Goal: Task Accomplishment & Management: Complete application form

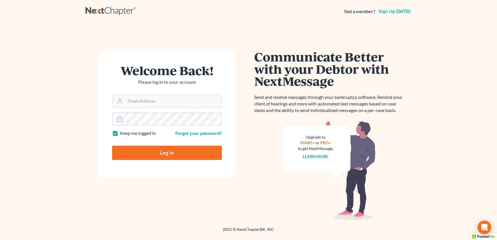
type input "admin@thekcbk.com"
click at [158, 154] on input "Log In" at bounding box center [167, 153] width 110 height 14
type input "Thinking..."
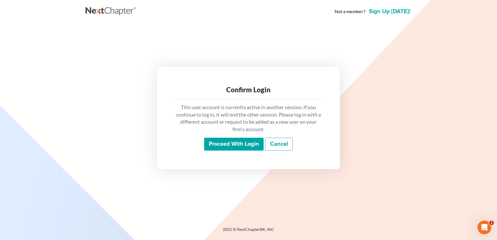
click at [234, 140] on input "Proceed with login" at bounding box center [233, 144] width 59 height 13
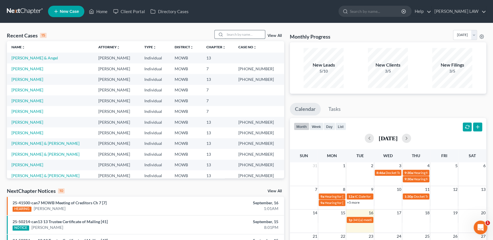
click at [251, 34] on input "search" at bounding box center [245, 34] width 40 height 8
type input "[PERSON_NAME]"
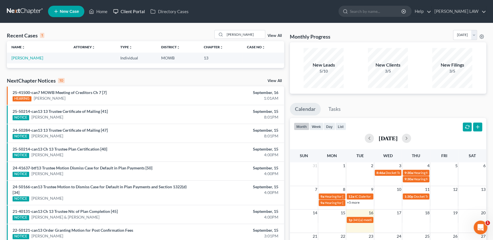
click at [132, 13] on link "Client Portal" at bounding box center [128, 11] width 37 height 10
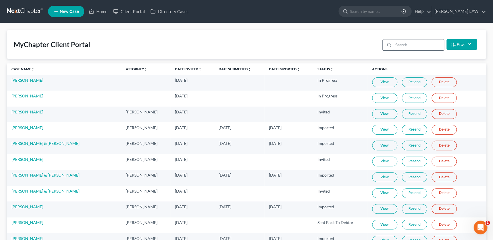
click at [413, 50] on input "search" at bounding box center [419, 44] width 51 height 11
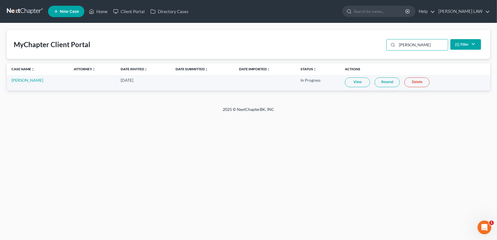
type input "[PERSON_NAME]"
click at [364, 84] on link "View" at bounding box center [357, 83] width 25 height 10
click at [27, 80] on link "Crystal Hartley" at bounding box center [27, 80] width 32 height 5
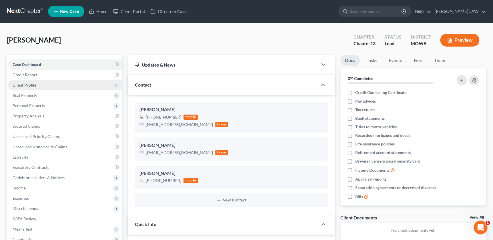
click at [31, 86] on span "Client Profile" at bounding box center [25, 85] width 24 height 5
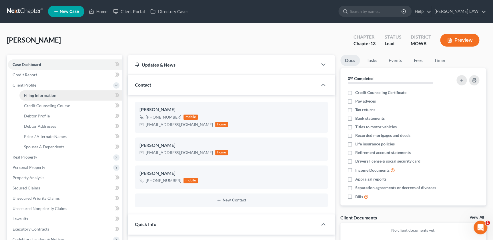
click at [43, 94] on span "Filing Information" at bounding box center [40, 95] width 32 height 5
select select "1"
select select "0"
select select "3"
select select "26"
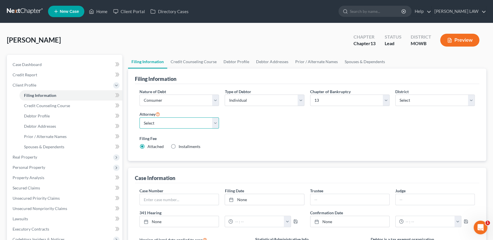
drag, startPoint x: 192, startPoint y: 120, endPoint x: 193, endPoint y: 123, distance: 2.9
click at [192, 123] on select "Select Ryan Knipp - MOWB" at bounding box center [180, 123] width 80 height 11
select select "0"
click at [140, 118] on select "Select Ryan Knipp - MOWB" at bounding box center [180, 123] width 80 height 11
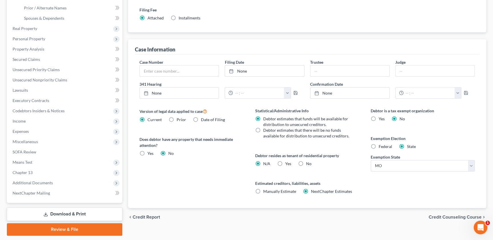
scroll to position [130, 0]
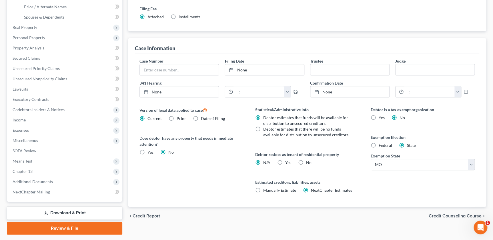
click at [263, 127] on label "Debtor estimates that there will be no funds available for distribution to unse…" at bounding box center [307, 131] width 89 height 11
click at [266, 127] on input "Debtor estimates that there will be no funds available for distribution to unse…" at bounding box center [268, 128] width 4 height 4
radio input "true"
radio input "false"
click at [285, 160] on label "Yes Yes" at bounding box center [288, 163] width 6 height 6
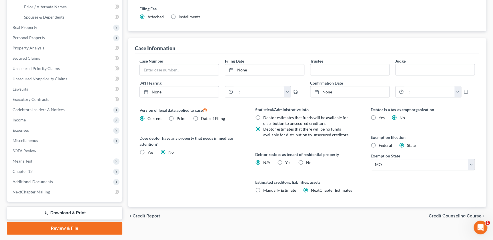
click at [288, 160] on input "Yes Yes" at bounding box center [290, 162] width 4 height 4
radio input "true"
radio input "false"
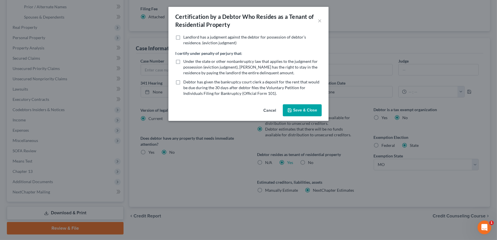
click at [306, 109] on button "Save & Close" at bounding box center [302, 110] width 39 height 12
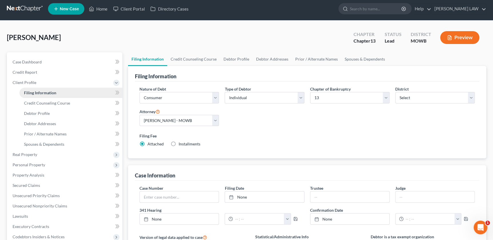
scroll to position [0, 0]
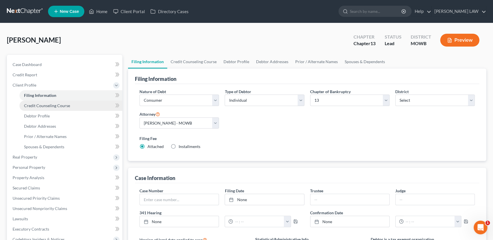
click at [41, 103] on span "Credit Counseling Course" at bounding box center [47, 105] width 46 height 5
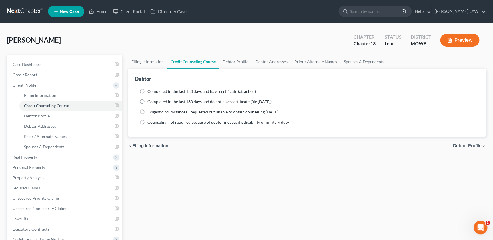
click at [148, 91] on label "Completed in the last 180 days and have certificate (attached)" at bounding box center [202, 92] width 108 height 6
click at [150, 91] on input "Completed in the last 180 days and have certificate (attached)" at bounding box center [152, 91] width 4 height 4
radio input "true"
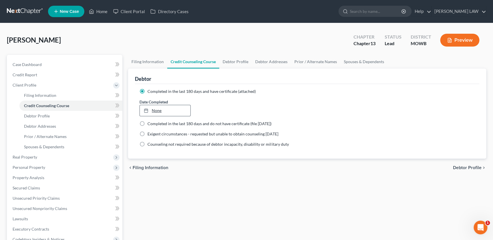
click at [173, 109] on link "None" at bounding box center [165, 110] width 51 height 11
type input "9/16/2025"
click at [233, 59] on link "Debtor Profile" at bounding box center [235, 62] width 33 height 14
select select "0"
select select "2"
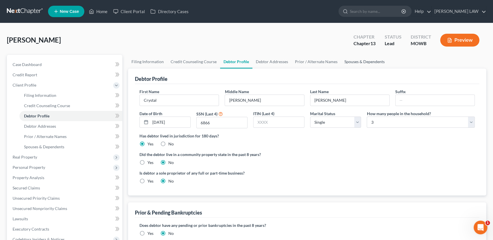
click at [348, 62] on link "Spouses & Dependents" at bounding box center [364, 62] width 47 height 14
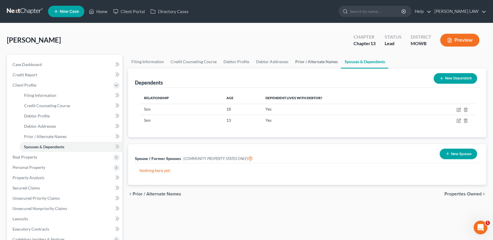
click at [320, 60] on link "Prior / Alternate Names" at bounding box center [316, 62] width 49 height 14
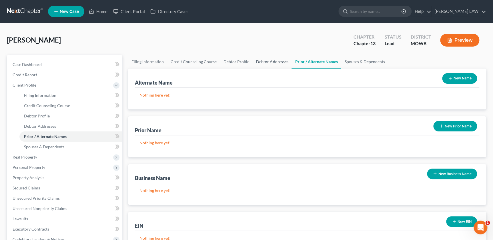
click at [271, 60] on link "Debtor Addresses" at bounding box center [272, 62] width 39 height 14
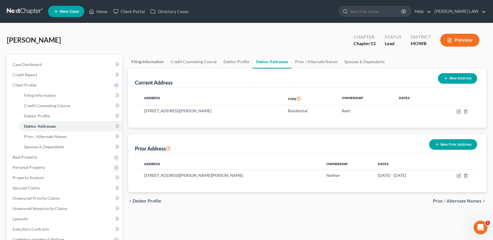
click at [141, 62] on link "Filing Information" at bounding box center [147, 62] width 39 height 14
select select "1"
select select "0"
select select "3"
select select "46"
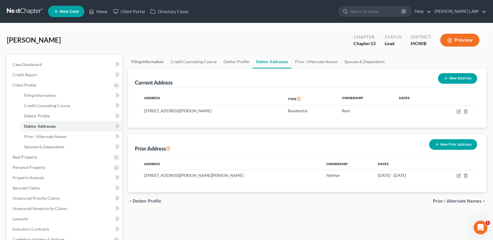
select select "0"
select select "26"
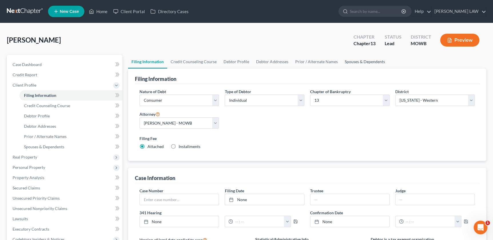
click at [350, 60] on link "Spouses & Dependents" at bounding box center [364, 62] width 47 height 14
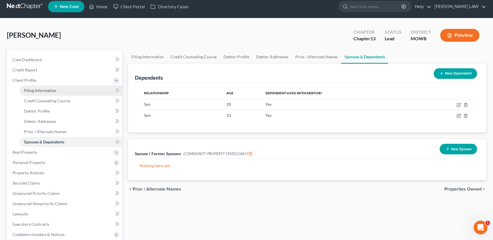
scroll to position [6, 0]
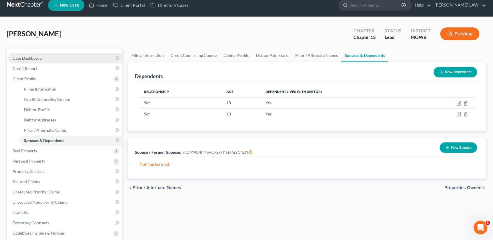
click at [37, 56] on span "Case Dashboard" at bounding box center [27, 58] width 29 height 5
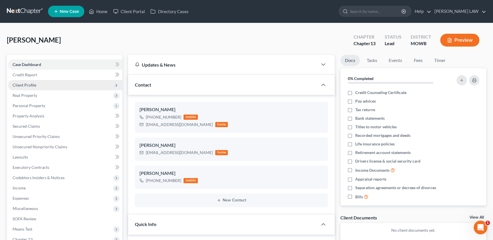
click at [38, 87] on span "Client Profile" at bounding box center [65, 85] width 114 height 10
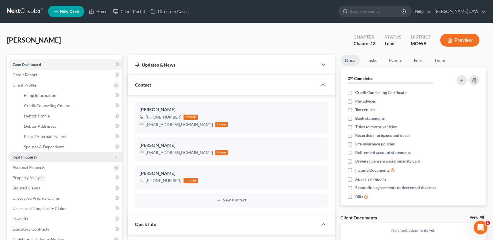
click at [35, 154] on span "Real Property" at bounding box center [65, 157] width 114 height 10
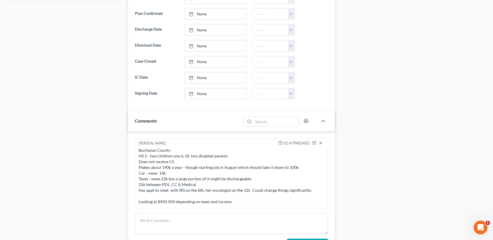
scroll to position [312, 0]
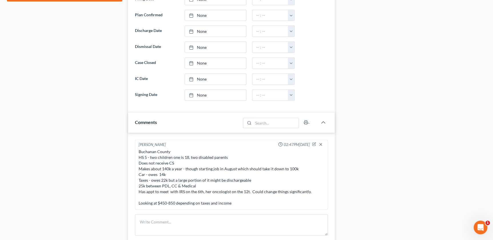
click at [377, 77] on div "Docs Tasks Events Fees Timer 0% Completed Nothing here yet! Credit Counseling C…" at bounding box center [414, 49] width 152 height 612
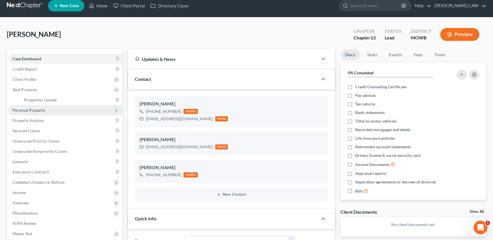
scroll to position [0, 0]
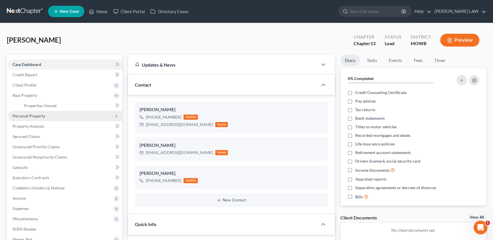
click at [43, 116] on span "Personal Property" at bounding box center [29, 116] width 33 height 5
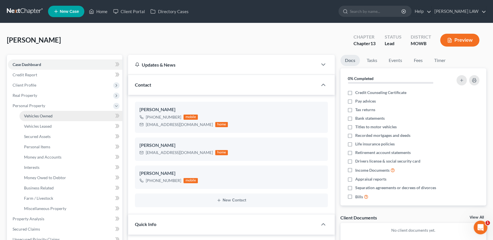
click at [56, 117] on link "Vehicles Owned" at bounding box center [70, 116] width 103 height 10
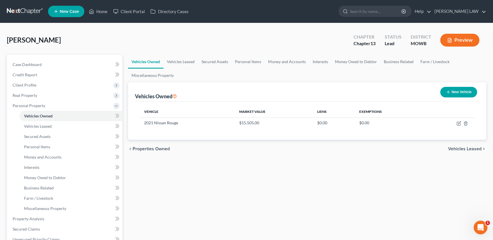
click at [457, 93] on button "New Vehicle" at bounding box center [458, 92] width 37 height 11
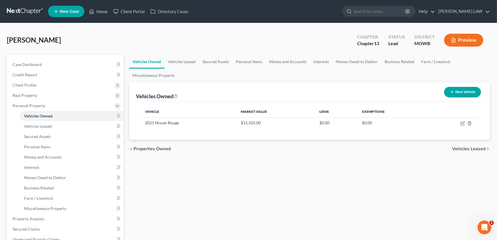
select select "0"
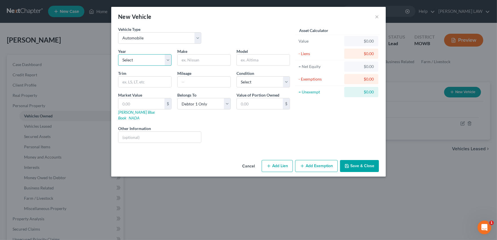
click at [133, 60] on select "Select 2026 2025 2024 2023 2022 2021 2020 2019 2018 2017 2016 2015 2014 2013 20…" at bounding box center [144, 59] width 53 height 11
click at [378, 16] on button "×" at bounding box center [377, 16] width 4 height 7
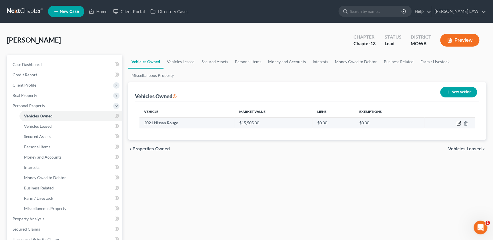
click at [461, 124] on icon "button" at bounding box center [459, 123] width 5 height 5
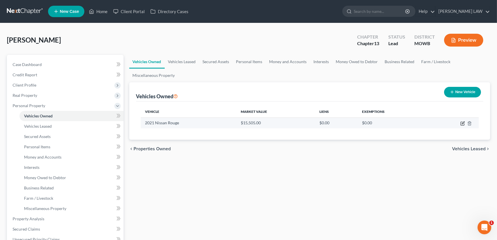
select select "0"
select select "5"
select select "2"
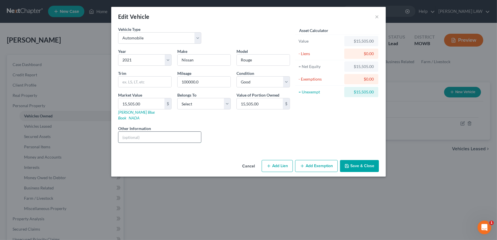
click at [154, 135] on input "text" at bounding box center [159, 137] width 83 height 11
type input "VIN JN1BJ1AW7MW441905"
click at [358, 165] on button "Save & Close" at bounding box center [359, 166] width 39 height 12
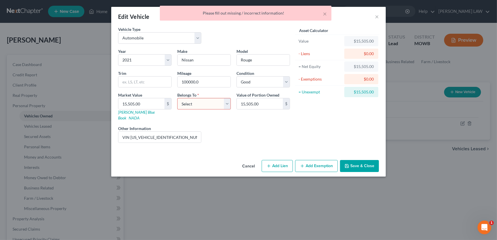
click at [195, 104] on select "Select Debtor 1 Only Debtor 2 Only Debtor 1 And Debtor 2 Only At Least One Of T…" at bounding box center [203, 103] width 53 height 11
select select "0"
click at [177, 98] on select "Select Debtor 1 Only Debtor 2 Only Debtor 1 And Debtor 2 Only At Least One Of T…" at bounding box center [203, 103] width 53 height 11
click at [350, 160] on button "Save & Close" at bounding box center [359, 166] width 39 height 12
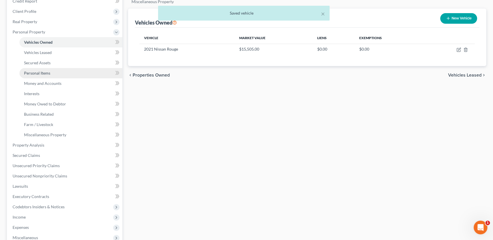
scroll to position [117, 0]
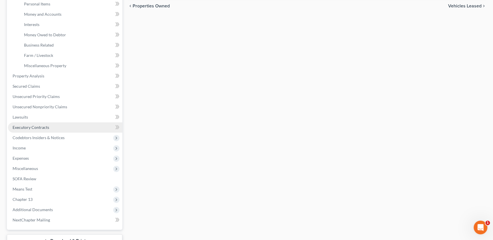
click at [39, 123] on link "Executory Contracts" at bounding box center [65, 127] width 114 height 10
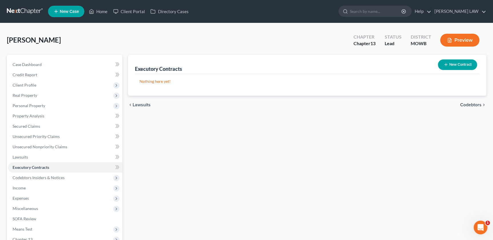
click at [460, 63] on button "New Contract" at bounding box center [457, 64] width 39 height 11
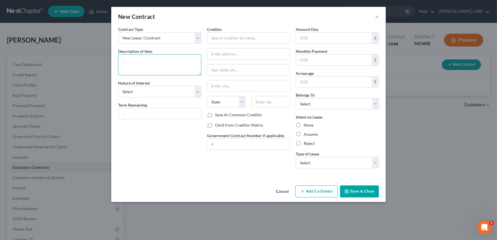
click at [143, 59] on textarea at bounding box center [159, 64] width 83 height 21
type textarea "K"
type textarea "l"
type textarea "Lease for Residence"
click at [220, 41] on input "text" at bounding box center [248, 37] width 83 height 11
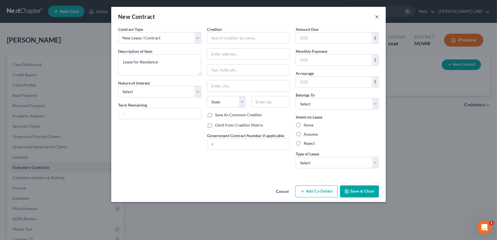
click at [378, 17] on button "×" at bounding box center [377, 16] width 4 height 7
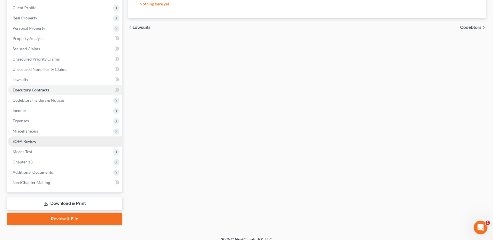
scroll to position [78, 0]
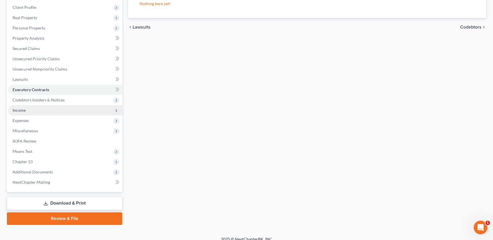
click at [25, 111] on span "Income" at bounding box center [19, 110] width 13 height 5
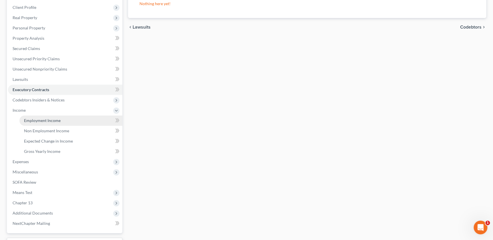
click at [42, 120] on span "Employment Income" at bounding box center [42, 120] width 37 height 5
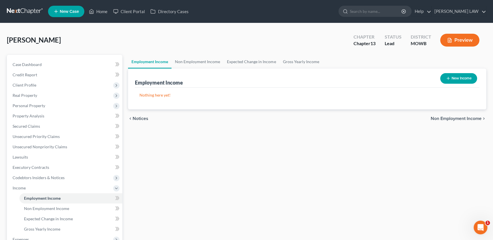
click at [449, 80] on icon "button" at bounding box center [448, 78] width 5 height 5
select select "0"
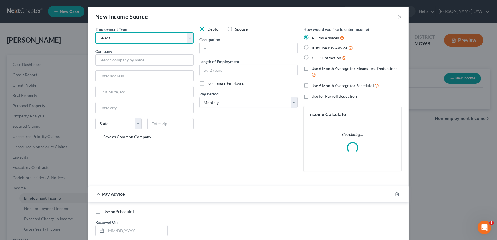
click at [138, 41] on select "Select Full or Part Time Employment Self Employment" at bounding box center [144, 37] width 98 height 11
select select "0"
click at [95, 32] on select "Select Full or Part Time Employment Self Employment" at bounding box center [144, 37] width 98 height 11
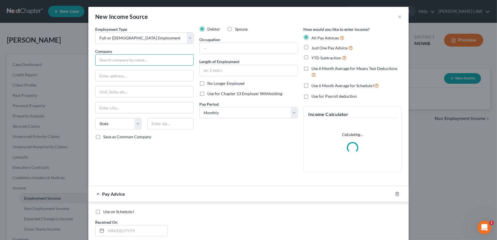
click at [128, 60] on input "text" at bounding box center [144, 59] width 98 height 11
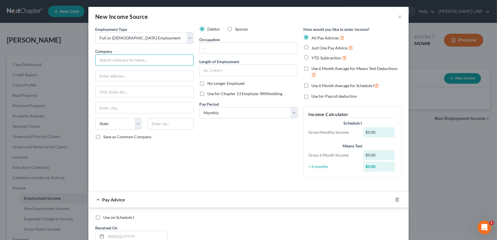
click at [162, 60] on input "text" at bounding box center [144, 59] width 98 height 11
type input "[GEOGRAPHIC_DATA]"
type input "2525 Glenn Hendren Dr"
type input "64068"
type input "Liberty"
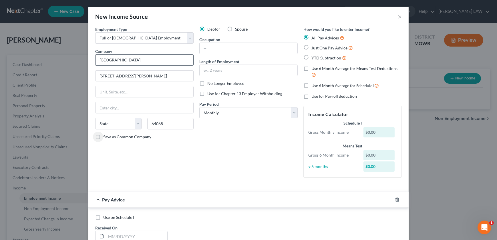
select select "26"
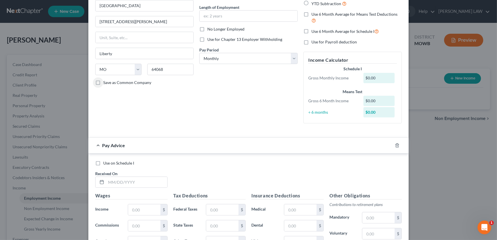
scroll to position [13, 0]
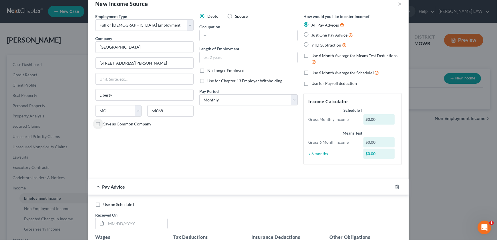
click at [311, 43] on label "YTD Subtraction" at bounding box center [328, 45] width 35 height 7
click at [314, 43] on input "YTD Subtraction" at bounding box center [316, 44] width 4 height 4
radio input "true"
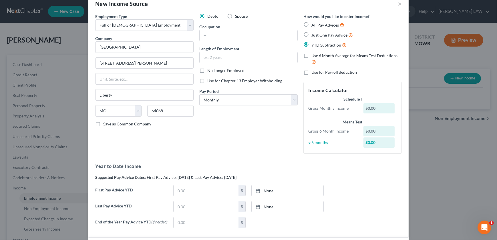
click at [207, 71] on label "No Longer Employed" at bounding box center [225, 71] width 37 height 6
click at [210, 71] on input "No Longer Employed" at bounding box center [212, 70] width 4 height 4
checkbox input "true"
drag, startPoint x: 179, startPoint y: 204, endPoint x: 183, endPoint y: 203, distance: 4.0
click at [181, 204] on input "text" at bounding box center [206, 206] width 65 height 11
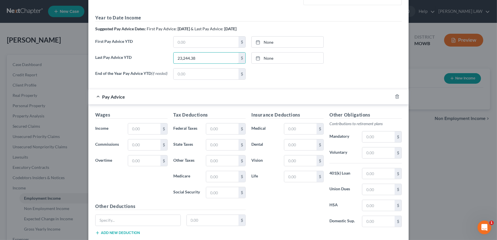
scroll to position [211, 0]
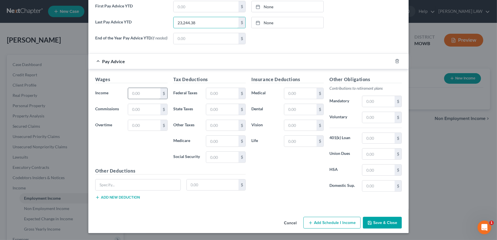
type input "23,244.38"
click at [142, 91] on input "text" at bounding box center [144, 93] width 32 height 11
type input "0"
drag, startPoint x: 383, startPoint y: 227, endPoint x: 382, endPoint y: 215, distance: 13.0
click at [384, 225] on button "Save & Close" at bounding box center [382, 223] width 39 height 12
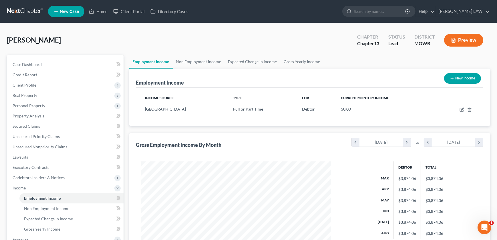
scroll to position [285934, 285834]
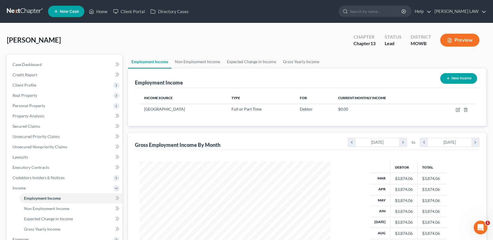
click at [453, 78] on button "New Income" at bounding box center [458, 78] width 37 height 11
select select "0"
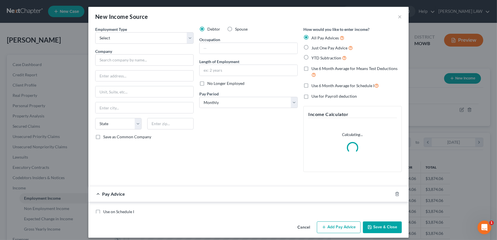
scroll to position [102, 204]
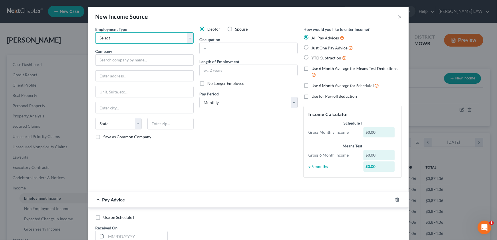
click at [142, 35] on select "Select Full or Part Time Employment Self Employment" at bounding box center [144, 37] width 98 height 11
select select "0"
click at [95, 32] on select "Select Full or Part Time Employment Self Employment" at bounding box center [144, 37] width 98 height 11
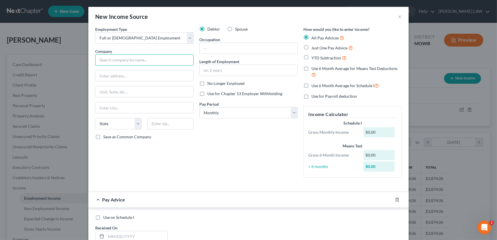
click at [136, 57] on input "text" at bounding box center [144, 59] width 98 height 11
type input "Mosaic Health System"
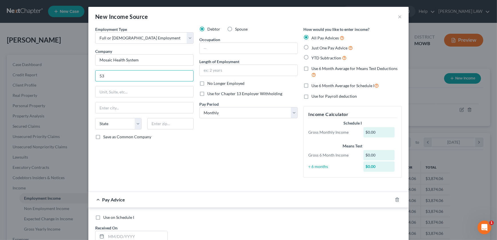
type input "[STREET_ADDRESS]"
type input "Saint [PERSON_NAME]"
select select "26"
type input "64506"
click at [217, 73] on input "text" at bounding box center [249, 70] width 98 height 11
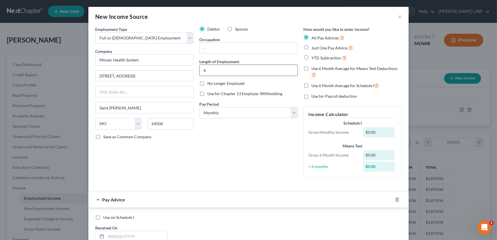
drag, startPoint x: 218, startPoint y: 70, endPoint x: 198, endPoint y: 70, distance: 19.8
click at [200, 70] on input "6" at bounding box center [249, 70] width 98 height 11
type input "4 months"
click at [254, 114] on select "Select Monthly Twice Monthly Every Other Week Weekly" at bounding box center [248, 112] width 98 height 11
select select "2"
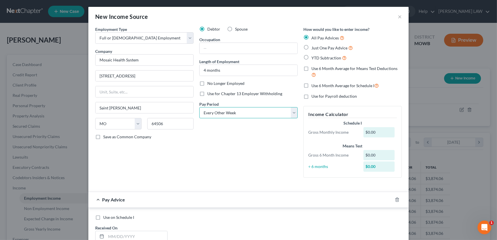
click at [199, 107] on select "Select Monthly Twice Monthly Every Other Week Weekly" at bounding box center [248, 112] width 98 height 11
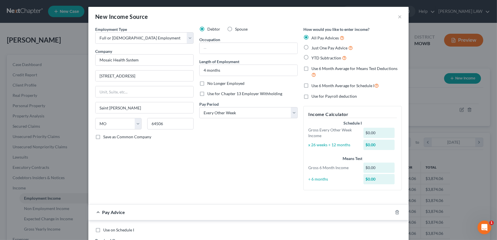
click at [311, 57] on label "YTD Subtraction" at bounding box center [328, 58] width 35 height 7
click at [314, 57] on input "YTD Subtraction" at bounding box center [316, 57] width 4 height 4
radio input "true"
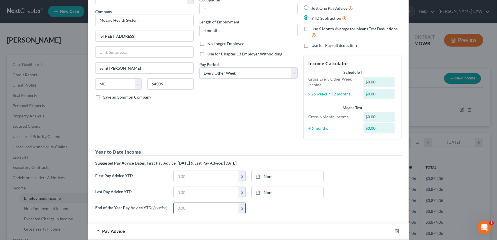
scroll to position [65, 0]
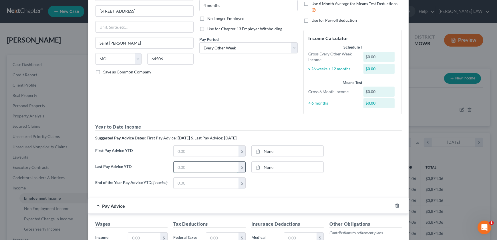
drag, startPoint x: 197, startPoint y: 171, endPoint x: 196, endPoint y: 168, distance: 3.1
click at [197, 171] on input "text" at bounding box center [206, 167] width 65 height 11
click at [183, 166] on input "377,460" at bounding box center [206, 167] width 65 height 11
click at [181, 168] on input "377,460" at bounding box center [206, 167] width 65 height 11
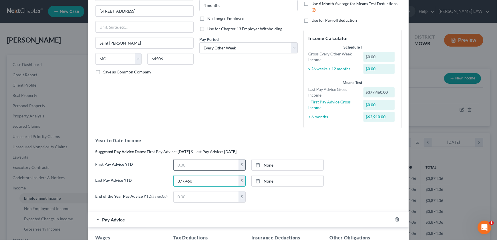
type input "377,460"
drag, startPoint x: 194, startPoint y: 166, endPoint x: 141, endPoint y: 167, distance: 52.9
click at [144, 169] on div "First Pay Advice YTD $ None close Date Time chevron_left September 2025 chevron…" at bounding box center [248, 167] width 312 height 16
type input "3"
type input "37,744.60"
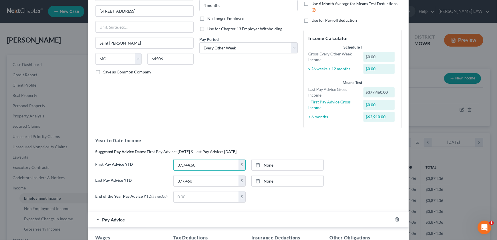
click at [229, 121] on div "Debtor Spouse Occupation Length of Employment 4 months No Longer Employed Use f…" at bounding box center [249, 46] width 104 height 171
type input "0"
click at [170, 180] on div "$" at bounding box center [209, 180] width 78 height 11
click at [174, 180] on input "text" at bounding box center [206, 181] width 65 height 11
type input "37,744.60"
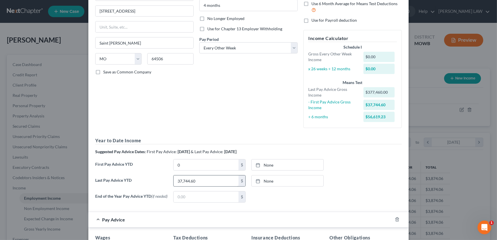
type input "9/16/2025"
click at [312, 176] on div "Year to Date Income Suggested Pay Advice Dates: First Pay Advice: March 2025 & …" at bounding box center [248, 172] width 307 height 70
drag, startPoint x: 312, startPoint y: 176, endPoint x: 305, endPoint y: 180, distance: 8.1
click at [305, 180] on link "9/16/2025" at bounding box center [288, 181] width 72 height 11
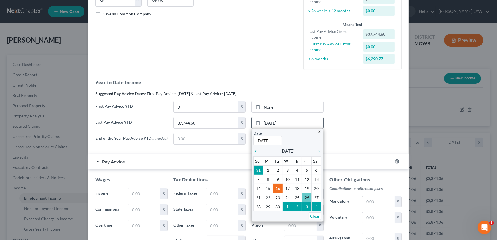
scroll to position [130, 0]
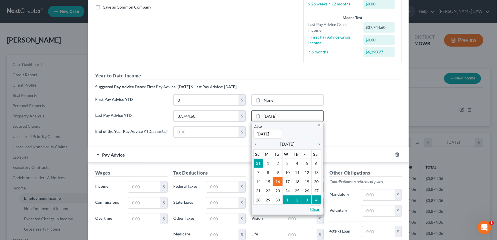
click at [312, 210] on link "Clear" at bounding box center [315, 210] width 13 height 8
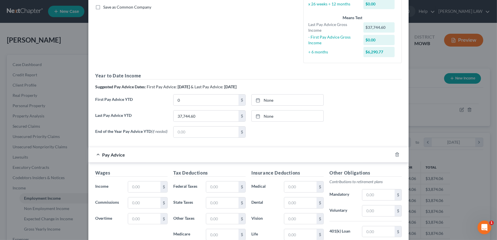
click at [348, 147] on form "Employment Type * Select Full or Part Time Employment Self Employment Company *…" at bounding box center [248, 99] width 307 height 406
click at [149, 188] on input "text" at bounding box center [144, 187] width 32 height 11
click at [131, 187] on input "text" at bounding box center [144, 187] width 32 height 11
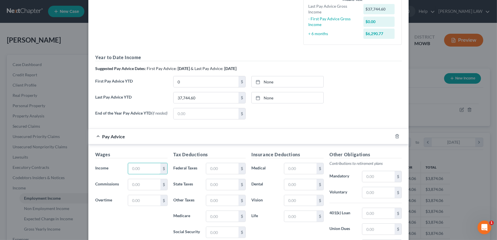
scroll to position [149, 0]
type input "4,000"
click at [347, 97] on div "Last Pay Advice YTD 37,744.60 $ None close Date Time chevron_left September 202…" at bounding box center [248, 99] width 312 height 16
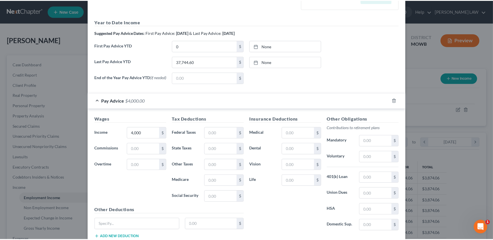
scroll to position [224, 0]
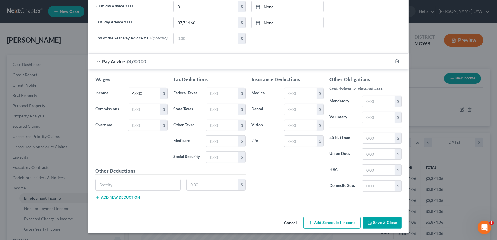
click at [379, 220] on button "Save & Close" at bounding box center [382, 223] width 39 height 12
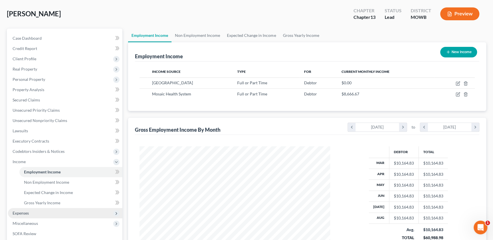
scroll to position [32, 0]
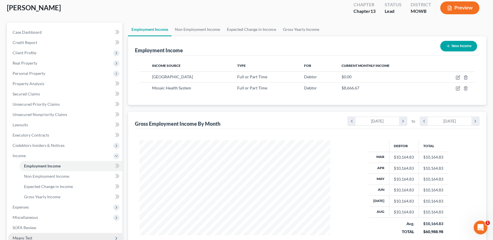
click at [33, 235] on span "Means Test" at bounding box center [65, 238] width 114 height 10
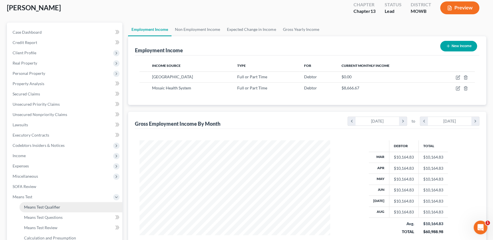
click at [38, 206] on span "Means Test Qualifier" at bounding box center [42, 207] width 36 height 5
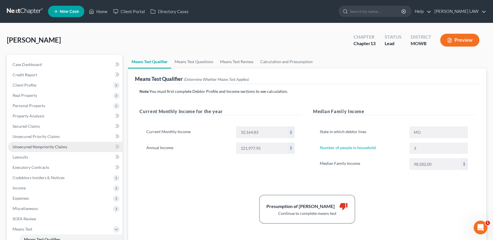
click at [37, 148] on span "Unsecured Nonpriority Claims" at bounding box center [40, 146] width 55 height 5
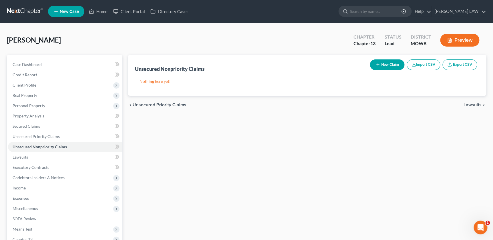
click at [380, 66] on button "New Claim" at bounding box center [387, 64] width 35 height 11
select select "0"
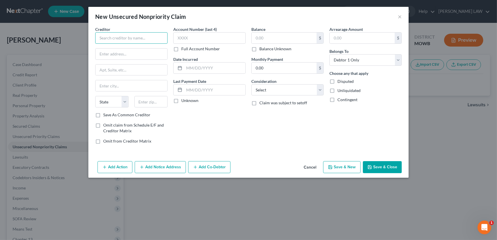
click at [132, 36] on input "text" at bounding box center [131, 37] width 72 height 11
drag, startPoint x: 128, startPoint y: 39, endPoint x: 96, endPoint y: 38, distance: 32.9
click at [96, 38] on input "Mosiac" at bounding box center [131, 37] width 72 height 11
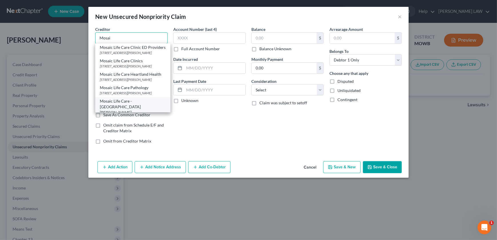
scroll to position [13, 0]
click at [118, 65] on div "Mosaic Life Care Clinics" at bounding box center [133, 62] width 66 height 6
type input "Mosaic Life Care Clinics"
type input "[STREET_ADDRESS]"
type input "Saint [PERSON_NAME]"
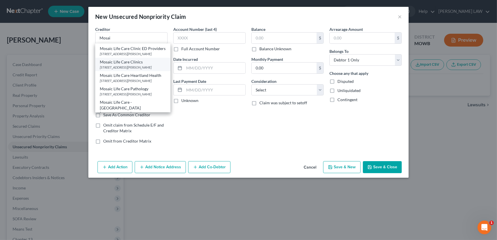
select select "26"
type input "64506"
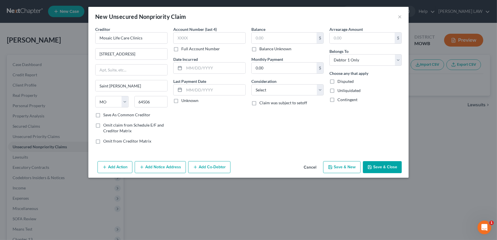
scroll to position [0, 0]
drag, startPoint x: 121, startPoint y: 39, endPoint x: 143, endPoint y: 39, distance: 21.7
click at [143, 39] on input "Mosaic Life Care Clinics" at bounding box center [131, 37] width 72 height 11
click at [255, 40] on input "text" at bounding box center [284, 38] width 65 height 11
type input "Mosaic Life"
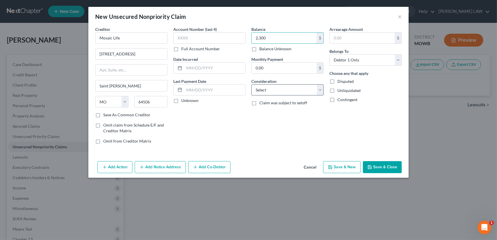
type input "2,300"
click at [273, 86] on select "Select Cable / Satellite Services Collection Agency Credit Card Debt Debt Couns…" at bounding box center [287, 89] width 72 height 11
select select "9"
click at [251, 84] on select "Select Cable / Satellite Services Collection Agency Credit Card Debt Debt Couns…" at bounding box center [287, 89] width 72 height 11
click at [373, 162] on button "Save & Close" at bounding box center [382, 167] width 39 height 12
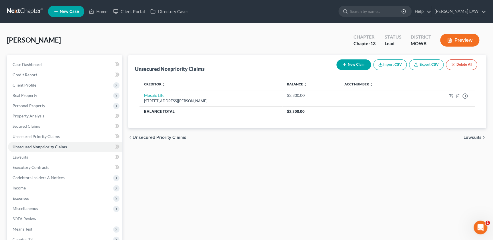
click at [348, 59] on button "New Claim" at bounding box center [354, 64] width 35 height 11
select select "0"
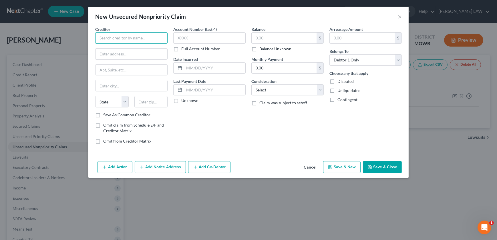
click at [128, 42] on input "text" at bounding box center [131, 37] width 72 height 11
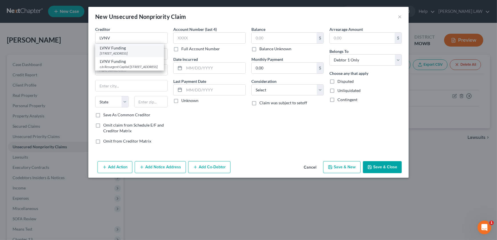
click at [126, 51] on div "[STREET_ADDRESS]" at bounding box center [129, 53] width 59 height 5
type input "LVNV Funding"
type input "PO Box 1269"
type input "Greenville"
select select "42"
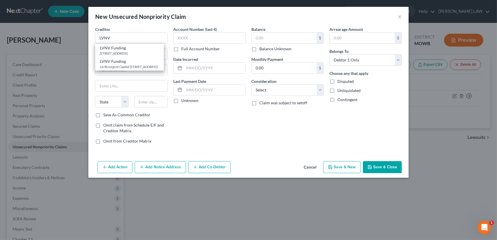
type input "29602"
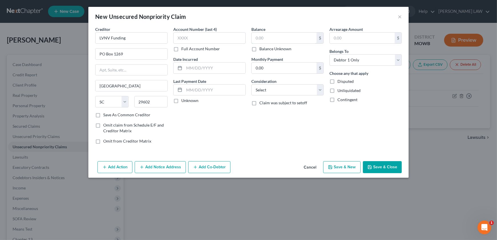
click at [303, 127] on div "Balance $ Balance Unknown Balance Undetermined $ Balance Unknown Monthly Paymen…" at bounding box center [288, 87] width 78 height 122
type input "847"
click at [258, 86] on select "Select Cable / Satellite Services Collection Agency Credit Card Debt Debt Couns…" at bounding box center [287, 89] width 72 height 11
select select "1"
click at [251, 84] on select "Select Cable / Satellite Services Collection Agency Credit Card Debt Debt Couns…" at bounding box center [287, 89] width 72 height 11
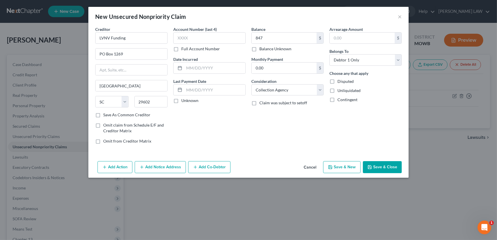
click at [317, 164] on button "Cancel" at bounding box center [310, 167] width 22 height 11
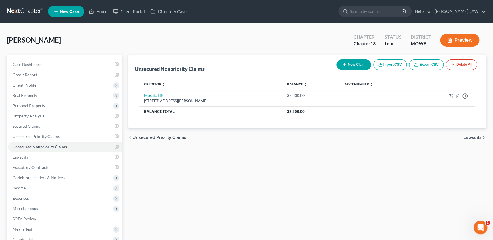
click at [342, 65] on icon "button" at bounding box center [344, 64] width 5 height 5
select select "0"
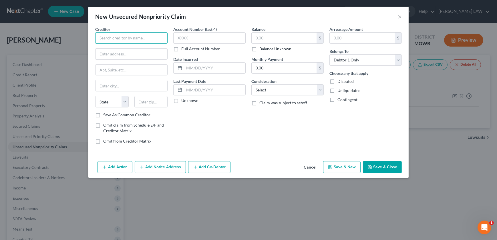
click at [128, 36] on input "text" at bounding box center [131, 37] width 72 height 11
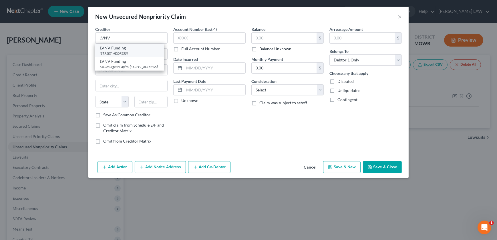
click at [120, 51] on div "[STREET_ADDRESS]" at bounding box center [129, 53] width 59 height 5
type input "LVNV Funding"
type input "PO Box 1269"
type input "Greenville"
select select "42"
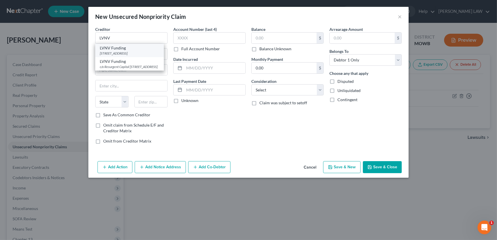
type input "29602"
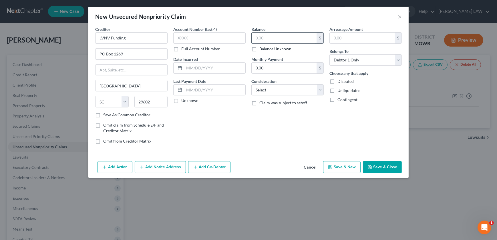
click at [269, 39] on input "text" at bounding box center [284, 38] width 65 height 11
type input "847"
click at [261, 87] on select "Select Cable / Satellite Services Collection Agency Credit Card Debt Debt Couns…" at bounding box center [287, 89] width 72 height 11
select select "1"
click at [251, 84] on select "Select Cable / Satellite Services Collection Agency Credit Card Debt Debt Couns…" at bounding box center [287, 89] width 72 height 11
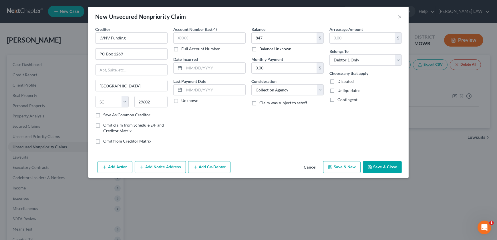
click at [150, 163] on button "Add Notice Address" at bounding box center [160, 167] width 51 height 12
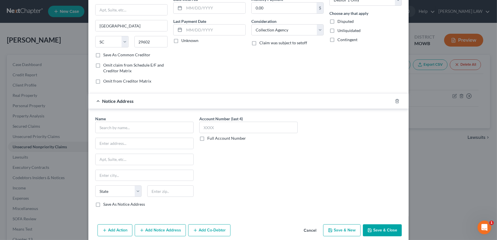
scroll to position [67, 0]
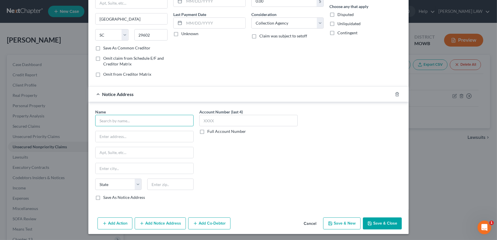
click at [117, 121] on input "text" at bounding box center [144, 120] width 98 height 11
click at [395, 93] on icon "button" at bounding box center [397, 94] width 5 height 5
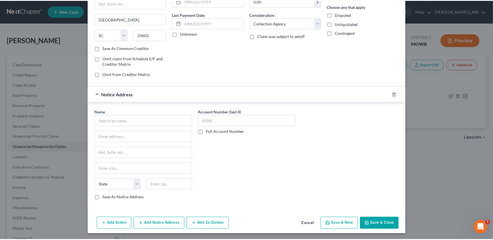
scroll to position [0, 0]
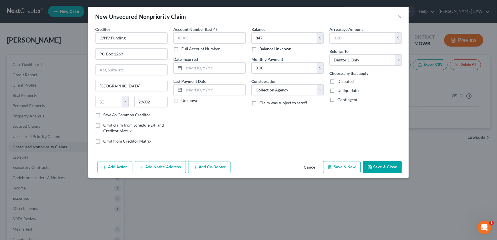
click at [351, 170] on button "Save & New" at bounding box center [341, 167] width 37 height 12
select select "0"
click at [107, 42] on input "text" at bounding box center [131, 37] width 72 height 11
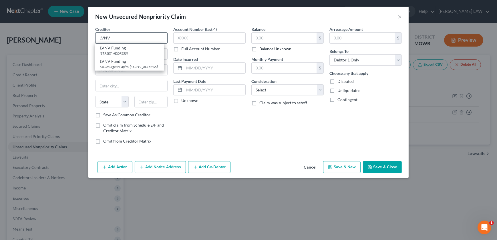
drag, startPoint x: 120, startPoint y: 51, endPoint x: 128, endPoint y: 42, distance: 11.4
click at [122, 51] on div "[STREET_ADDRESS]" at bounding box center [129, 53] width 59 height 5
type input "LVNV Funding"
type input "PO Box 1269"
type input "Greenville"
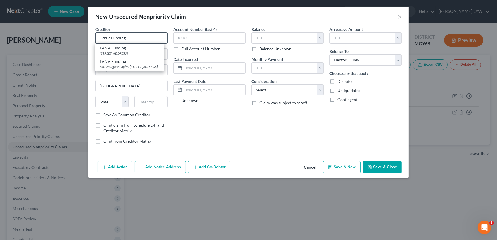
select select "42"
type input "29602"
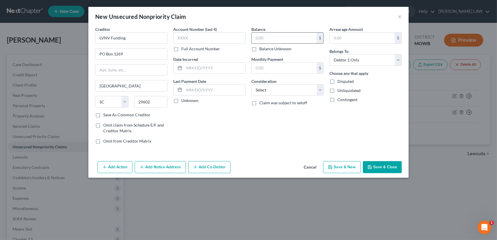
click at [279, 41] on input "text" at bounding box center [284, 38] width 65 height 11
type input "1,235"
click at [273, 88] on select "Select Cable / Satellite Services Collection Agency Credit Card Debt Debt Couns…" at bounding box center [287, 89] width 72 height 11
select select "1"
click at [251, 84] on select "Select Cable / Satellite Services Collection Agency Credit Card Debt Debt Couns…" at bounding box center [287, 89] width 72 height 11
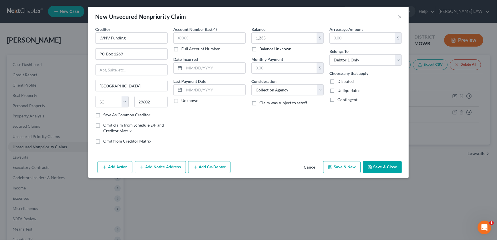
click at [339, 165] on button "Save & New" at bounding box center [341, 167] width 37 height 12
select select "0"
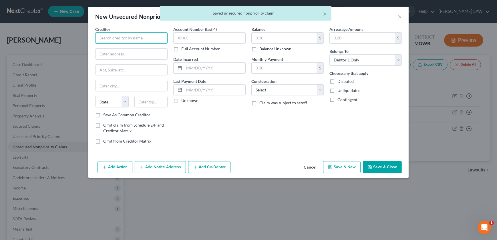
click at [134, 41] on input "text" at bounding box center [131, 37] width 72 height 11
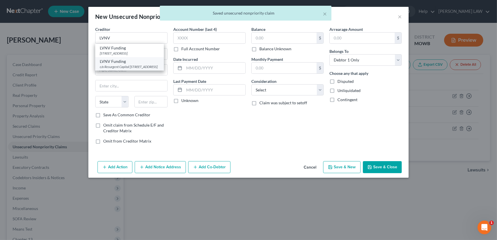
click at [130, 64] on div "LVNV Funding" at bounding box center [129, 62] width 59 height 6
type input "LVNV Funding"
type input "c/o Resurgent Capital"
type input "PO Box 10497"
type input "Greenville"
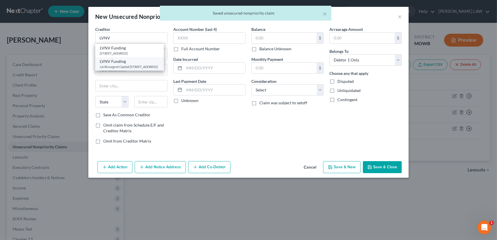
select select "42"
type input "29603"
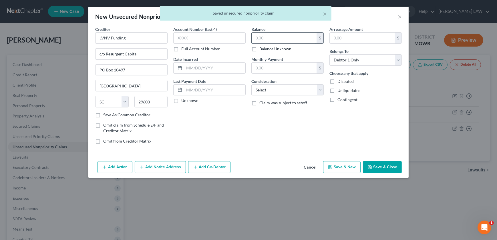
click at [264, 34] on input "text" at bounding box center [284, 38] width 65 height 11
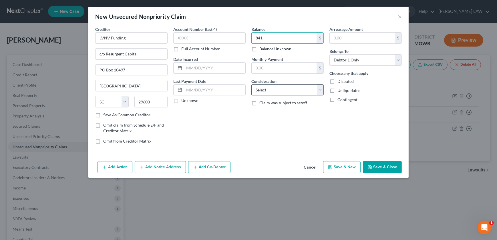
type input "841"
click at [275, 92] on select "Select Cable / Satellite Services Collection Agency Credit Card Debt Debt Couns…" at bounding box center [287, 89] width 72 height 11
select select "1"
click at [251, 84] on select "Select Cable / Satellite Services Collection Agency Credit Card Debt Debt Couns…" at bounding box center [287, 89] width 72 height 11
click at [372, 167] on icon "button" at bounding box center [369, 167] width 3 height 3
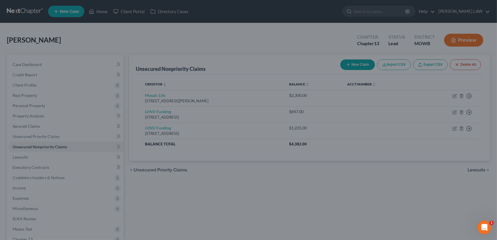
type input "841.00"
type input "0.00"
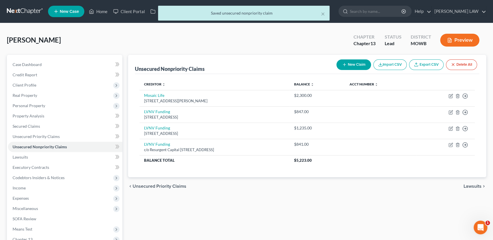
click at [349, 64] on button "New Claim" at bounding box center [354, 64] width 35 height 11
select select "0"
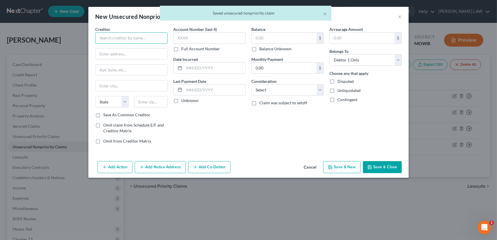
click at [129, 36] on input "text" at bounding box center [131, 37] width 72 height 11
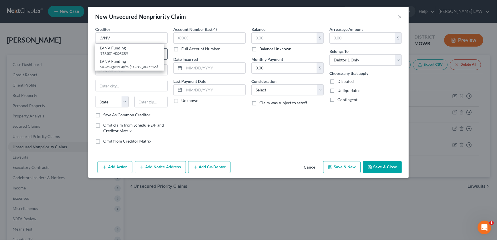
click at [126, 54] on div "[STREET_ADDRESS]" at bounding box center [129, 53] width 59 height 5
type input "LVNV Funding"
type input "PO Box 1269"
type input "Greenville"
select select "42"
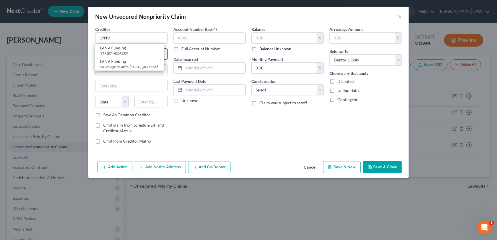
type input "29602"
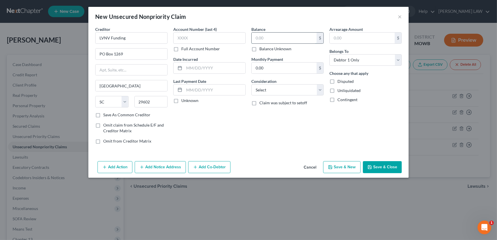
click at [265, 39] on input "text" at bounding box center [284, 38] width 65 height 11
type input "1,448"
click at [283, 84] on div "Consideration Select Cable / Satellite Services Collection Agency Credit Card D…" at bounding box center [287, 86] width 72 height 17
click at [282, 87] on select "Select Cable / Satellite Services Collection Agency Credit Card Debt Debt Couns…" at bounding box center [287, 89] width 72 height 11
select select "1"
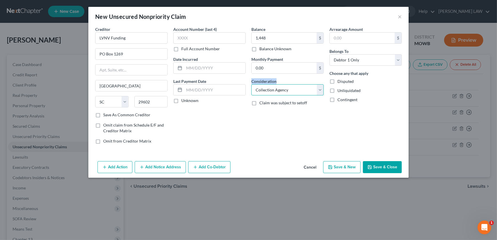
click at [251, 84] on select "Select Cable / Satellite Services Collection Agency Credit Card Debt Debt Couns…" at bounding box center [287, 89] width 72 height 11
click at [378, 163] on button "Save & Close" at bounding box center [382, 167] width 39 height 12
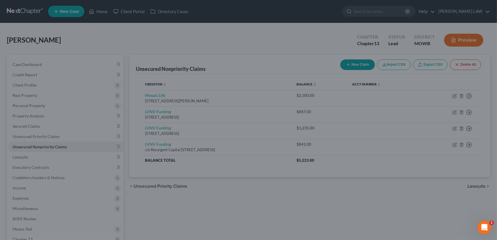
type input "1,448.00"
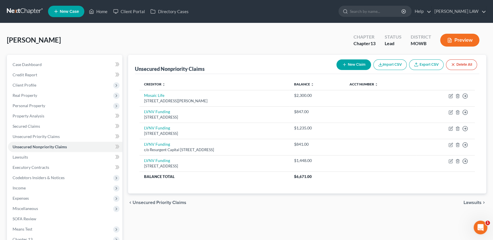
click at [344, 66] on icon "button" at bounding box center [344, 64] width 5 height 5
select select "0"
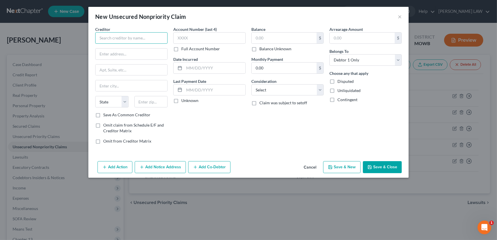
click at [113, 37] on input "text" at bounding box center [131, 37] width 72 height 11
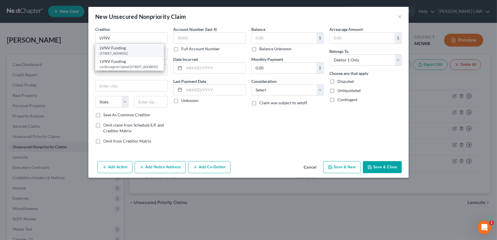
click at [120, 51] on div "[STREET_ADDRESS]" at bounding box center [129, 53] width 59 height 5
type input "LVNV Funding"
type input "PO Box 1269"
type input "Greenville"
select select "42"
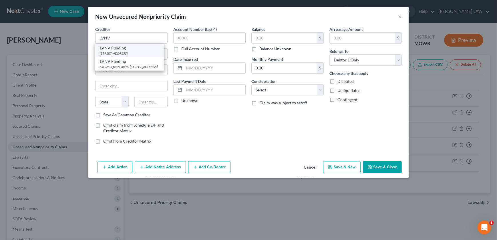
type input "29602"
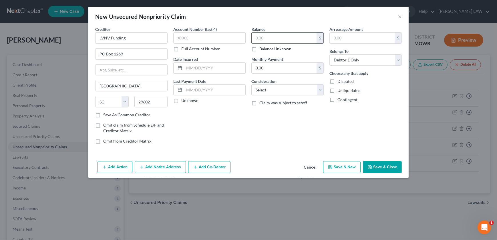
click at [263, 37] on input "text" at bounding box center [284, 38] width 65 height 11
type input "998"
drag, startPoint x: 301, startPoint y: 86, endPoint x: 301, endPoint y: 90, distance: 4.1
click at [301, 86] on select "Select Cable / Satellite Services Collection Agency Credit Card Debt Debt Couns…" at bounding box center [287, 89] width 72 height 11
select select "1"
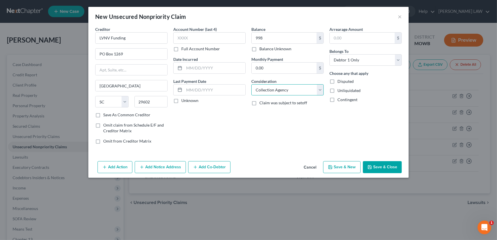
click at [251, 84] on select "Select Cable / Satellite Services Collection Agency Credit Card Debt Debt Couns…" at bounding box center [287, 89] width 72 height 11
click at [348, 167] on button "Save & New" at bounding box center [341, 167] width 37 height 12
select select "0"
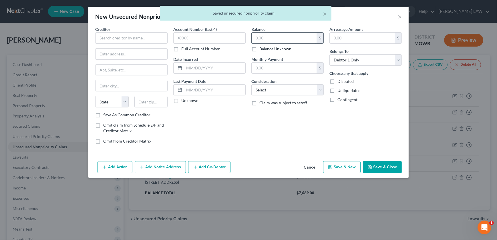
click at [264, 41] on input "text" at bounding box center [284, 38] width 65 height 11
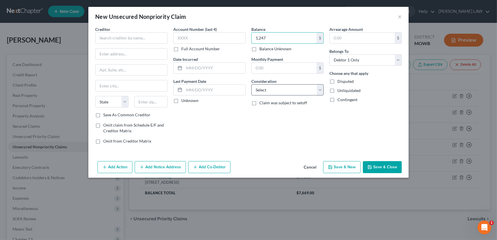
type input "1,247"
click at [259, 86] on select "Select Cable / Satellite Services Collection Agency Credit Card Debt Debt Couns…" at bounding box center [287, 89] width 72 height 11
select select "1"
click at [251, 84] on select "Select Cable / Satellite Services Collection Agency Credit Card Debt Debt Couns…" at bounding box center [287, 89] width 72 height 11
drag, startPoint x: 119, startPoint y: 37, endPoint x: 123, endPoint y: 36, distance: 4.4
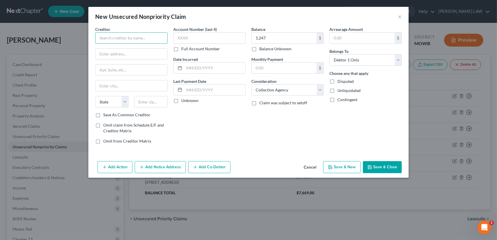
click at [119, 37] on input "text" at bounding box center [131, 37] width 72 height 11
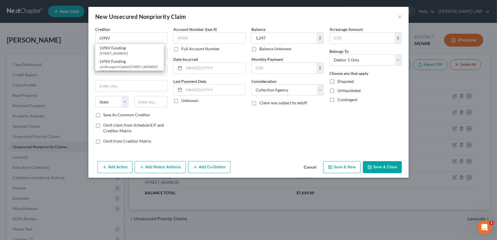
click at [115, 62] on div "LVNV Funding" at bounding box center [129, 62] width 59 height 6
type input "LVNV Funding"
type input "c/o Resurgent Capital"
type input "PO Box 10497"
type input "Greenville"
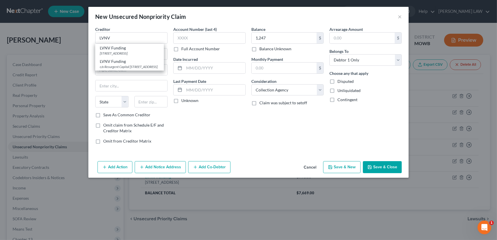
select select "42"
type input "29603"
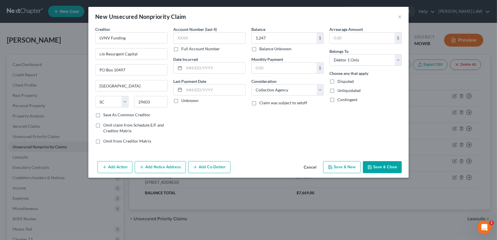
click at [375, 164] on button "Save & Close" at bounding box center [382, 167] width 39 height 12
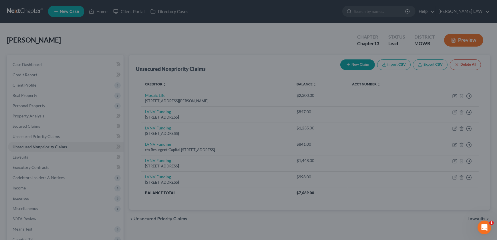
type input "1,247.00"
type input "0.00"
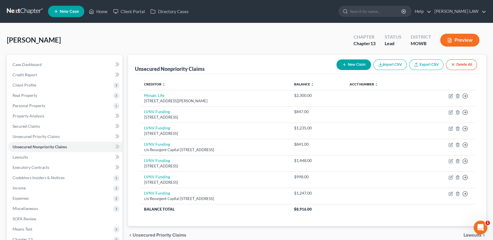
click at [341, 60] on button "New Claim" at bounding box center [354, 64] width 35 height 11
select select "0"
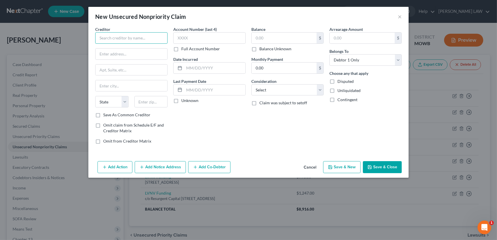
click at [108, 42] on input "text" at bounding box center [131, 37] width 72 height 11
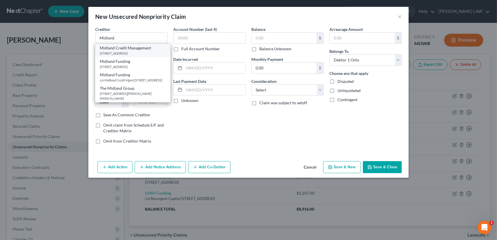
click at [116, 50] on div "Midland Credit Management" at bounding box center [133, 48] width 66 height 6
type input "Midland Credit Management"
type input "PO Box 939069"
type input "San Diego"
select select "4"
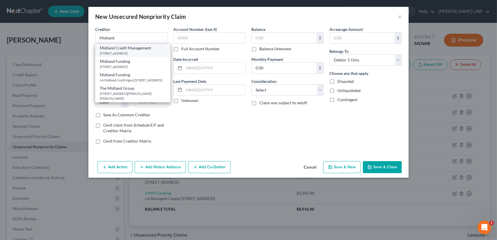
type input "92193"
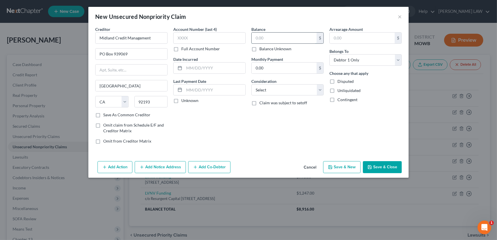
click at [257, 39] on input "text" at bounding box center [284, 38] width 65 height 11
type input "652"
drag, startPoint x: 268, startPoint y: 92, endPoint x: 270, endPoint y: 95, distance: 3.3
click at [268, 92] on select "Select Cable / Satellite Services Collection Agency Credit Card Debt Debt Couns…" at bounding box center [287, 89] width 72 height 11
select select "1"
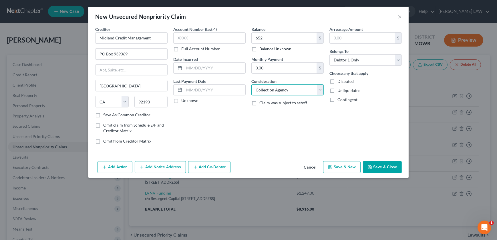
click at [251, 84] on select "Select Cable / Satellite Services Collection Agency Credit Card Debt Debt Couns…" at bounding box center [287, 89] width 72 height 11
click at [338, 162] on button "Save & New" at bounding box center [341, 167] width 37 height 12
select select "0"
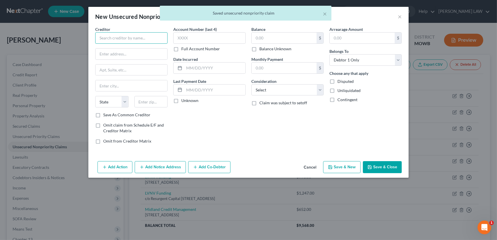
drag, startPoint x: 125, startPoint y: 32, endPoint x: 126, endPoint y: 37, distance: 4.9
click at [125, 34] on input "text" at bounding box center [131, 37] width 72 height 11
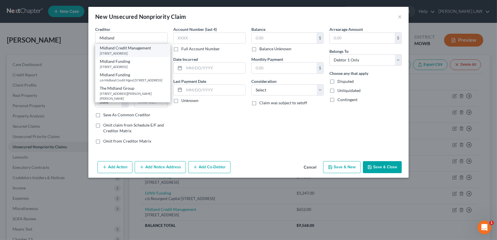
click at [120, 44] on div "Midland Credit Management PO Box 939069, San Diego, CA 92193" at bounding box center [132, 50] width 75 height 13
type input "Midland Credit Management"
type input "PO Box 939069"
type input "San Diego"
select select "4"
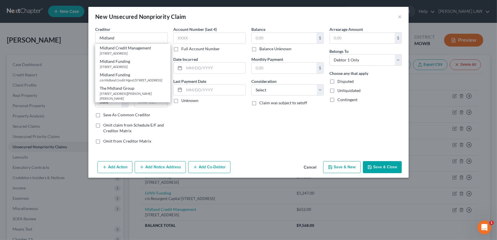
type input "92193"
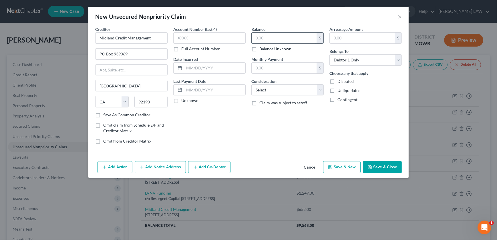
click at [284, 33] on input "text" at bounding box center [284, 38] width 65 height 11
type input "506"
click at [263, 89] on select "Select Cable / Satellite Services Collection Agency Credit Card Debt Debt Couns…" at bounding box center [287, 89] width 72 height 11
select select "1"
click at [251, 84] on select "Select Cable / Satellite Services Collection Agency Credit Card Debt Debt Couns…" at bounding box center [287, 89] width 72 height 11
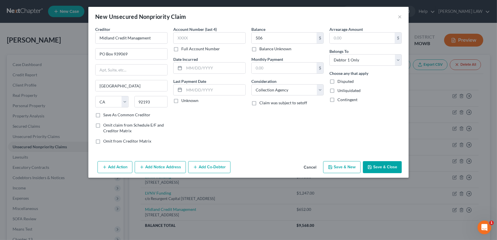
click at [336, 171] on button "Save & New" at bounding box center [341, 167] width 37 height 12
select select "0"
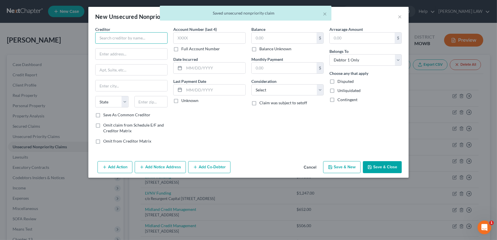
click at [128, 41] on input "text" at bounding box center [131, 37] width 72 height 11
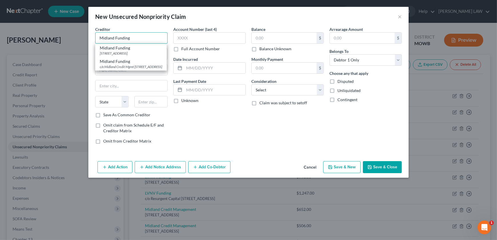
drag, startPoint x: 132, startPoint y: 37, endPoint x: 114, endPoint y: 40, distance: 17.7
click at [114, 40] on input "Midland Funding" at bounding box center [131, 37] width 72 height 11
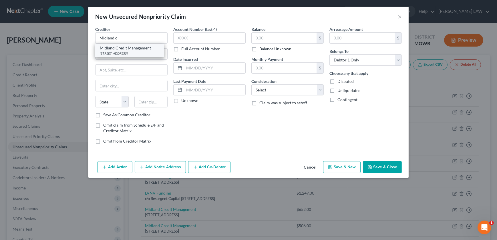
click at [125, 49] on div "Midland Credit Management" at bounding box center [129, 48] width 59 height 6
type input "Midland Credit Management"
type input "PO Box 939069"
type input "San Diego"
select select "4"
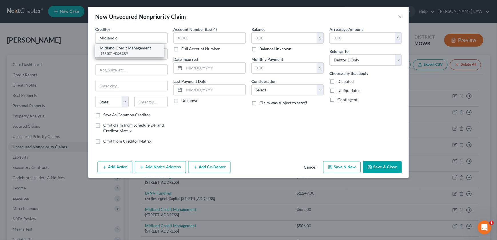
type input "92193"
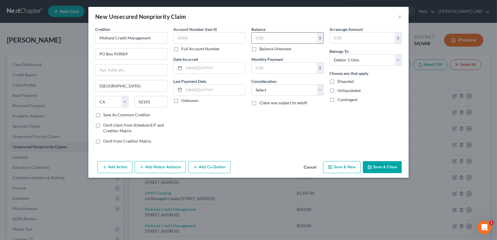
click at [279, 37] on input "text" at bounding box center [284, 38] width 65 height 11
drag, startPoint x: 132, startPoint y: 53, endPoint x: 92, endPoint y: 57, distance: 40.8
click at [92, 57] on div "Creditor * Midland Credit Management PO Box 939069 San Diego State AL AK AR AZ …" at bounding box center [248, 92] width 320 height 133
type input "320 E Big Beaver Rd, Ste 300"
type input "48083"
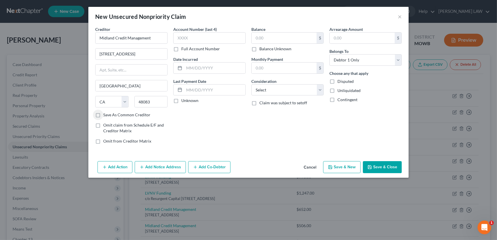
type input "Troy"
select select "23"
click at [279, 41] on input "text" at bounding box center [284, 38] width 65 height 11
type input "1,571"
click at [273, 88] on select "Select Cable / Satellite Services Collection Agency Credit Card Debt Debt Couns…" at bounding box center [287, 89] width 72 height 11
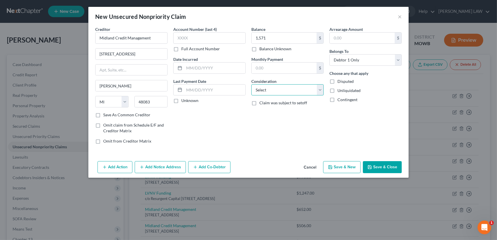
select select "1"
click at [251, 84] on select "Select Cable / Satellite Services Collection Agency Credit Card Debt Debt Couns…" at bounding box center [287, 89] width 72 height 11
click at [344, 169] on button "Save & New" at bounding box center [341, 167] width 37 height 12
select select "0"
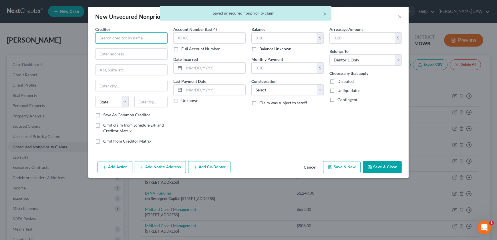
click at [106, 43] on input "text" at bounding box center [131, 37] width 72 height 11
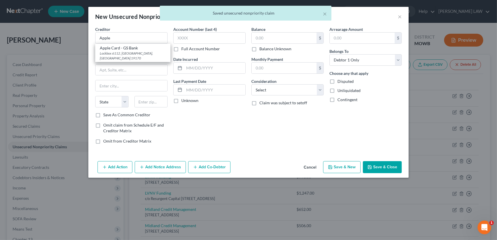
click at [112, 52] on div "Lockbox 6112, Philadelphia, PA 19170" at bounding box center [133, 56] width 66 height 10
type input "Apple Card - GS Bank"
type input "Lockbox 6112"
type input "Philadelphia"
select select "39"
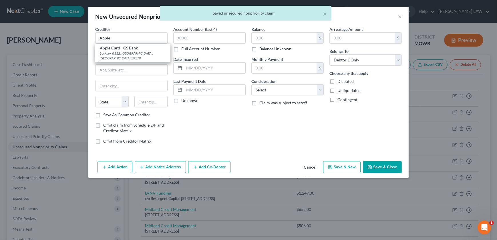
type input "19170"
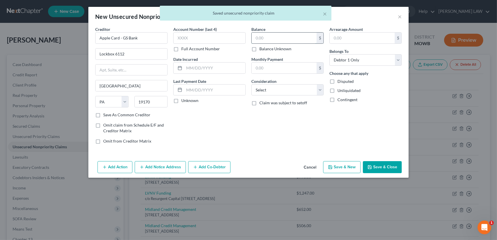
click at [253, 40] on input "text" at bounding box center [284, 38] width 65 height 11
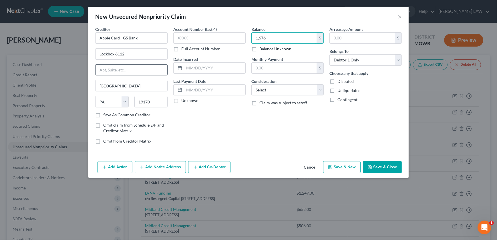
type input "1,676"
click at [111, 68] on input "text" at bounding box center [132, 70] width 72 height 11
type input "PO Box 7247"
click at [283, 86] on select "Select Cable / Satellite Services Collection Agency Credit Card Debt Debt Couns…" at bounding box center [287, 89] width 72 height 11
select select "2"
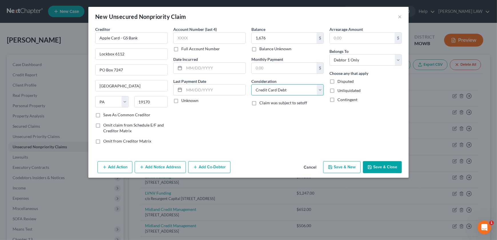
click at [251, 84] on select "Select Cable / Satellite Services Collection Agency Credit Card Debt Debt Couns…" at bounding box center [287, 89] width 72 height 11
click at [339, 168] on button "Save & New" at bounding box center [341, 167] width 37 height 12
select select "0"
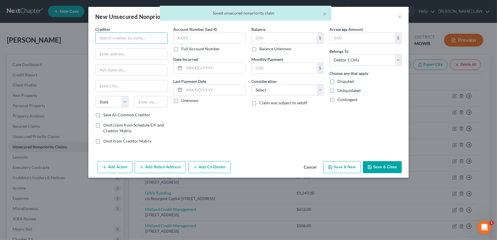
click at [122, 41] on input "text" at bounding box center [131, 37] width 72 height 11
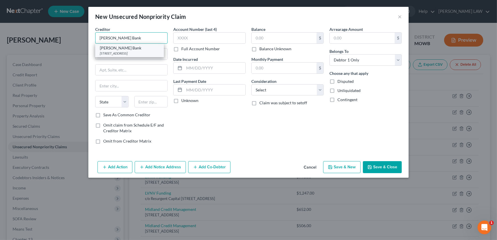
type input "[PERSON_NAME] Bank"
click at [114, 52] on div "[STREET_ADDRESS]" at bounding box center [129, 53] width 59 height 5
type input "PO Box 9201"
type input "Old Bethpage"
select select "35"
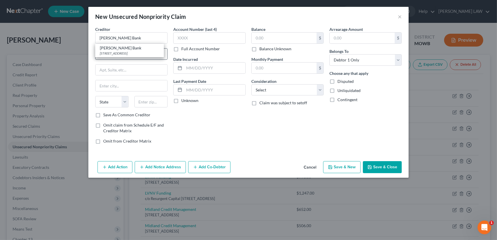
type input "11804"
click at [262, 40] on input "text" at bounding box center [284, 38] width 65 height 11
type input "895"
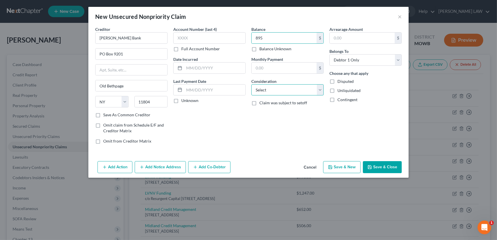
click at [291, 88] on select "Select Cable / Satellite Services Collection Agency Credit Card Debt Debt Couns…" at bounding box center [287, 89] width 72 height 11
select select "2"
click at [251, 84] on select "Select Cable / Satellite Services Collection Agency Credit Card Debt Debt Couns…" at bounding box center [287, 89] width 72 height 11
click at [329, 166] on icon "button" at bounding box center [330, 167] width 5 height 5
select select "0"
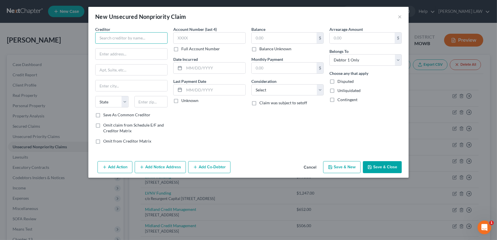
click at [101, 36] on input "text" at bounding box center [131, 37] width 72 height 11
type input "SYNCB/Orscheln"
type input "PO Box 7157"
type input "19176"
click at [279, 34] on input "text" at bounding box center [284, 38] width 65 height 11
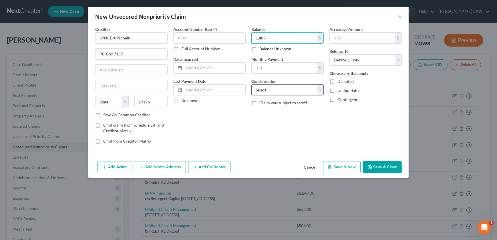
type input "1,483"
click at [280, 92] on select "Select Cable / Satellite Services Collection Agency Credit Card Debt Debt Couns…" at bounding box center [287, 89] width 72 height 11
select select "2"
click at [251, 84] on select "Select Cable / Satellite Services Collection Agency Credit Card Debt Debt Couns…" at bounding box center [287, 89] width 72 height 11
click at [339, 166] on button "Save & New" at bounding box center [341, 167] width 37 height 12
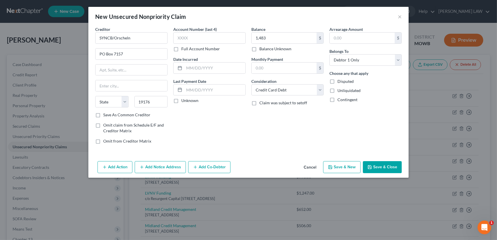
select select "0"
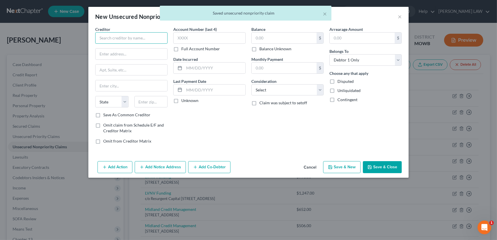
click at [123, 41] on input "text" at bounding box center [131, 37] width 72 height 11
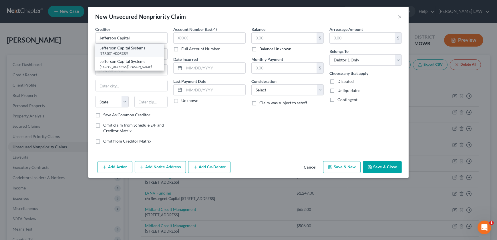
click at [139, 51] on div "[STREET_ADDRESS]" at bounding box center [129, 53] width 59 height 5
type input "Jefferson Capital Systems"
type input "200 14th Ave E"
type input "Sartell"
select select "24"
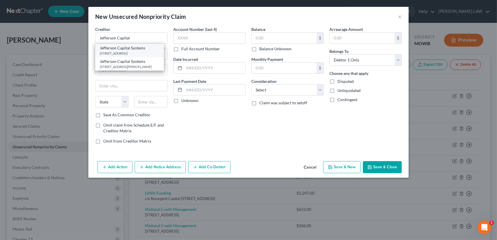
type input "56377"
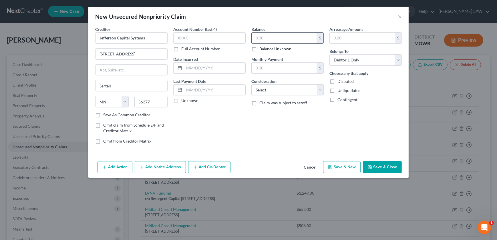
click at [270, 39] on input "text" at bounding box center [284, 38] width 65 height 11
type input "941"
click at [282, 90] on select "Select Cable / Satellite Services Collection Agency Credit Card Debt Debt Couns…" at bounding box center [287, 89] width 72 height 11
select select "1"
click at [251, 84] on select "Select Cable / Satellite Services Collection Agency Credit Card Debt Debt Couns…" at bounding box center [287, 89] width 72 height 11
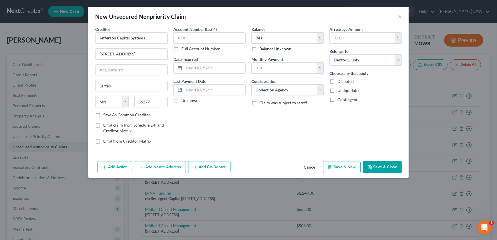
click at [370, 165] on icon "button" at bounding box center [370, 167] width 5 height 5
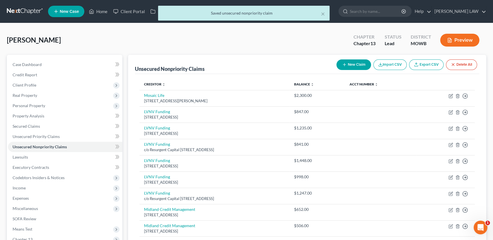
click at [340, 63] on button "New Claim" at bounding box center [354, 64] width 35 height 11
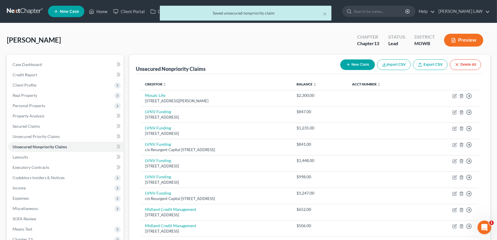
select select "0"
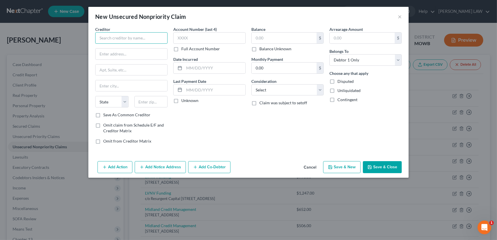
click at [114, 37] on input "text" at bounding box center [131, 37] width 72 height 11
click at [118, 50] on div "SYNCB / [PERSON_NAME] Club" at bounding box center [129, 48] width 59 height 6
type input "SYNCB / [PERSON_NAME] Club"
type input "PO Box 669809"
type input "Dallas"
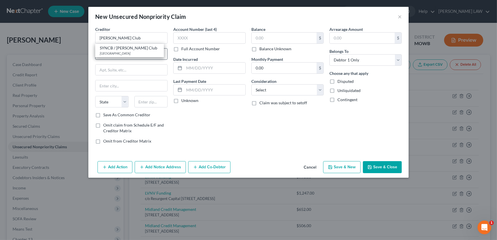
select select "45"
type input "75266"
click at [292, 40] on input "text" at bounding box center [284, 38] width 65 height 11
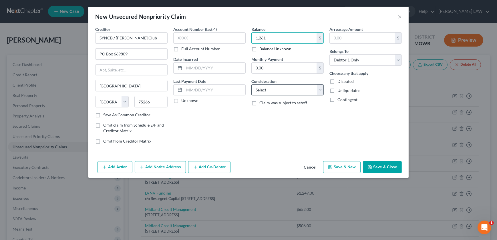
type input "1,261"
click at [272, 87] on select "Select Cable / Satellite Services Collection Agency Credit Card Debt Debt Couns…" at bounding box center [287, 89] width 72 height 11
select select "2"
click at [251, 84] on select "Select Cable / Satellite Services Collection Agency Credit Card Debt Debt Couns…" at bounding box center [287, 89] width 72 height 11
click at [339, 166] on button "Save & New" at bounding box center [341, 167] width 37 height 12
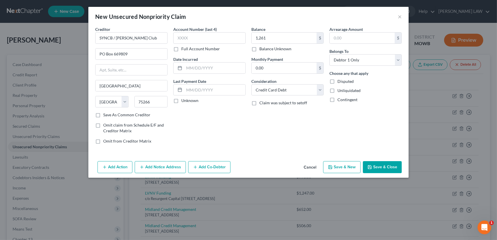
select select "0"
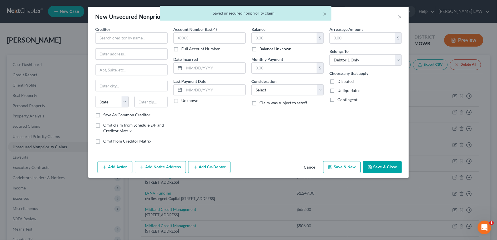
click at [128, 43] on div "Creditor * State AL AK AR AZ CA CO CT DE DC FL GA GU HI ID IL IN IA KS KY LA ME…" at bounding box center [131, 69] width 72 height 86
click at [126, 33] on input "text" at bounding box center [131, 37] width 72 height 11
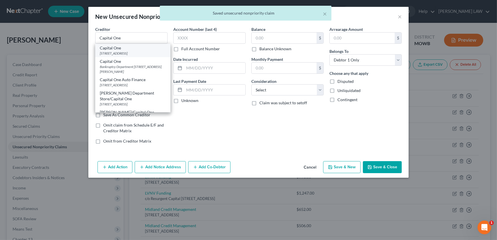
click at [126, 54] on div "[STREET_ADDRESS]" at bounding box center [133, 53] width 66 height 5
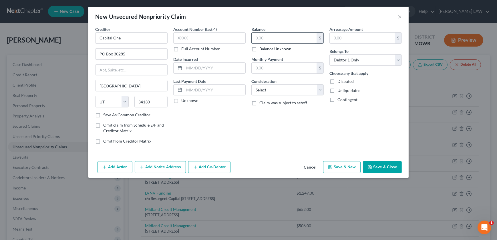
click at [273, 40] on input "text" at bounding box center [284, 38] width 65 height 11
drag, startPoint x: 270, startPoint y: 83, endPoint x: 271, endPoint y: 88, distance: 5.2
click at [270, 84] on label "Consideration" at bounding box center [263, 81] width 25 height 6
click at [270, 91] on select "Select Cable / Satellite Services Collection Agency Credit Card Debt Debt Couns…" at bounding box center [287, 89] width 72 height 11
click at [251, 84] on select "Select Cable / Satellite Services Collection Agency Credit Card Debt Debt Couns…" at bounding box center [287, 89] width 72 height 11
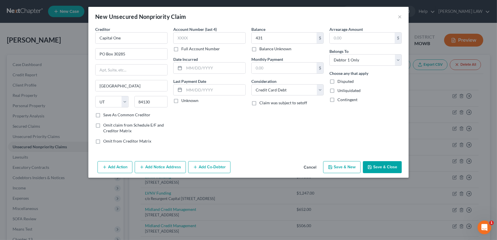
click at [346, 169] on button "Save & New" at bounding box center [341, 167] width 37 height 12
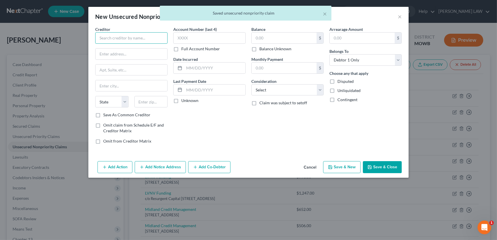
click at [116, 37] on input "text" at bounding box center [131, 37] width 72 height 11
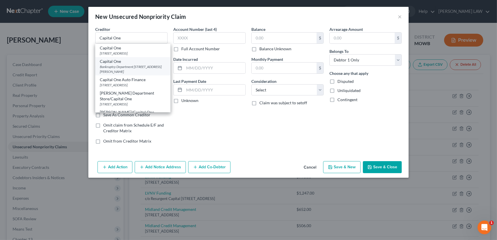
click at [126, 68] on div "Bankruptcy Department [STREET_ADDRESS][PERSON_NAME]" at bounding box center [133, 69] width 66 height 10
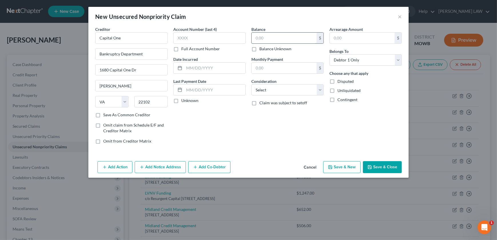
click at [273, 38] on input "text" at bounding box center [284, 38] width 65 height 11
click at [282, 91] on select "Select Cable / Satellite Services Collection Agency Credit Card Debt Debt Couns…" at bounding box center [287, 89] width 72 height 11
click at [251, 84] on select "Select Cable / Satellite Services Collection Agency Credit Card Debt Debt Couns…" at bounding box center [287, 89] width 72 height 11
click at [342, 163] on button "Save & New" at bounding box center [341, 167] width 37 height 12
click at [136, 39] on input "text" at bounding box center [131, 37] width 72 height 11
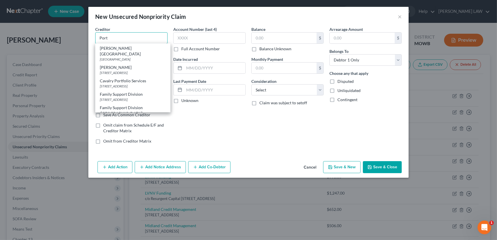
scroll to position [166, 0]
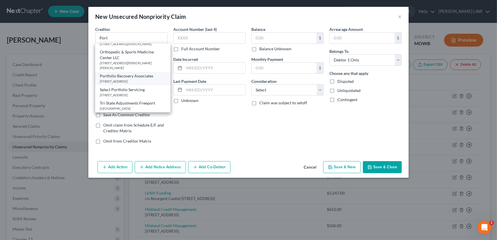
click at [121, 78] on div "Portfolio Recovery Associates" at bounding box center [133, 76] width 66 height 6
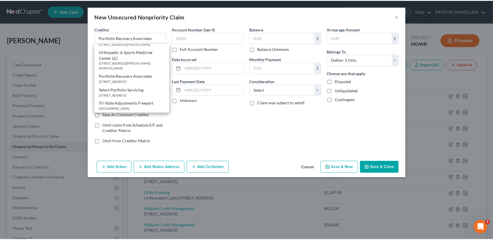
scroll to position [0, 0]
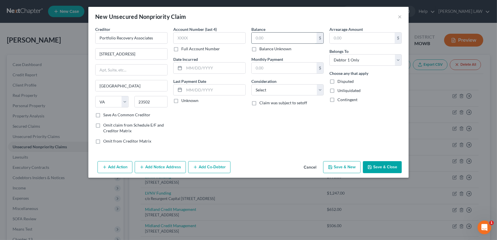
drag, startPoint x: 269, startPoint y: 37, endPoint x: 271, endPoint y: 40, distance: 3.7
click at [270, 38] on input "text" at bounding box center [284, 38] width 65 height 11
click at [266, 93] on select "Select Cable / Satellite Services Collection Agency Credit Card Debt Debt Couns…" at bounding box center [287, 89] width 72 height 11
click at [251, 84] on select "Select Cable / Satellite Services Collection Agency Credit Card Debt Debt Couns…" at bounding box center [287, 89] width 72 height 11
click at [344, 166] on button "Save & New" at bounding box center [341, 167] width 37 height 12
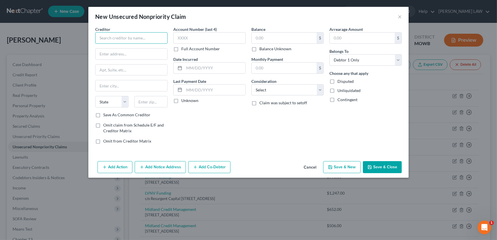
click at [111, 42] on input "text" at bounding box center [131, 37] width 72 height 11
click at [124, 49] on div "Walmart/SYNCB" at bounding box center [129, 48] width 59 height 6
drag, startPoint x: 131, startPoint y: 40, endPoint x: 82, endPoint y: 40, distance: 49.8
click at [84, 40] on div "New Unsecured Nonpriority Claim × Creditor * Walmart/SYNCB PO Box 965024 Orland…" at bounding box center [248, 120] width 497 height 240
click at [282, 35] on input "text" at bounding box center [284, 38] width 65 height 11
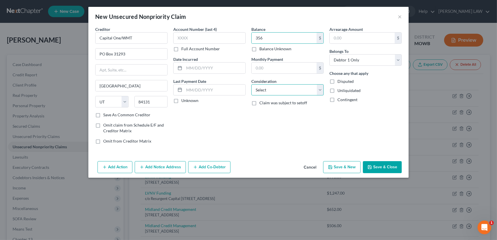
click at [271, 93] on select "Select Cable / Satellite Services Collection Agency Credit Card Debt Debt Couns…" at bounding box center [287, 89] width 72 height 11
click at [251, 84] on select "Select Cable / Satellite Services Collection Agency Credit Card Debt Debt Couns…" at bounding box center [287, 89] width 72 height 11
click at [340, 168] on button "Save & New" at bounding box center [341, 167] width 37 height 12
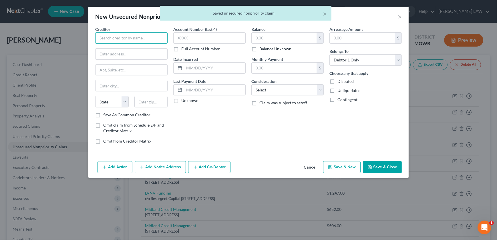
click at [111, 41] on input "text" at bounding box center [131, 37] width 72 height 11
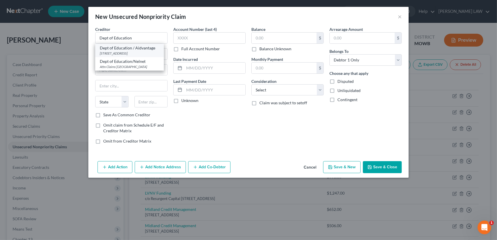
click at [128, 49] on div "Dept of Education / Aidvantage" at bounding box center [129, 48] width 59 height 6
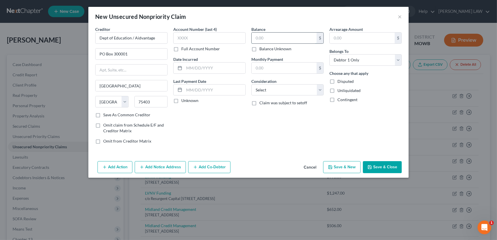
click at [271, 39] on input "text" at bounding box center [284, 38] width 65 height 11
click at [279, 92] on select "Select Cable / Satellite Services Collection Agency Credit Card Debt Debt Couns…" at bounding box center [287, 89] width 72 height 11
click at [251, 84] on select "Select Cable / Satellite Services Collection Agency Credit Card Debt Debt Couns…" at bounding box center [287, 89] width 72 height 11
click at [343, 166] on button "Save & New" at bounding box center [341, 167] width 37 height 12
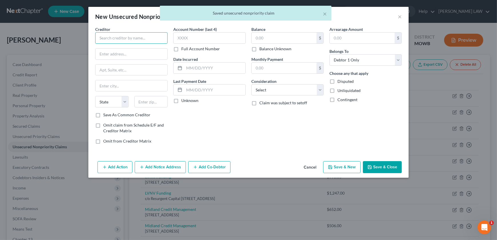
click at [114, 39] on input "text" at bounding box center [131, 37] width 72 height 11
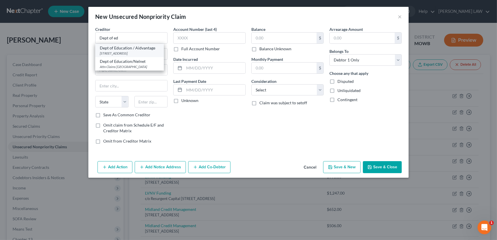
click at [139, 46] on div "Dept of Education / Aidvantage" at bounding box center [129, 48] width 59 height 6
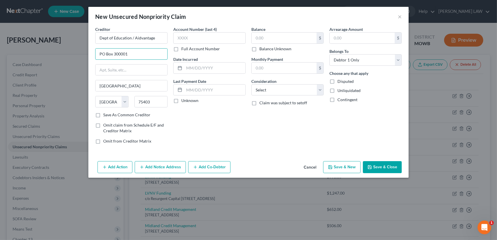
drag, startPoint x: 133, startPoint y: 54, endPoint x: 72, endPoint y: 59, distance: 61.7
click at [72, 59] on div "New Unsecured Nonpriority Claim × Creditor * Dept of Education / Aidvantage PO …" at bounding box center [248, 120] width 497 height 240
click at [284, 40] on input "text" at bounding box center [284, 38] width 65 height 11
click at [270, 70] on input "text" at bounding box center [284, 68] width 65 height 11
drag, startPoint x: 372, startPoint y: 166, endPoint x: 372, endPoint y: 171, distance: 5.5
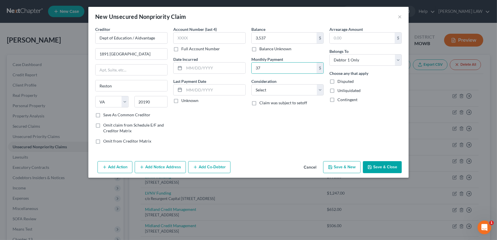
click at [372, 166] on icon "button" at bounding box center [370, 167] width 5 height 5
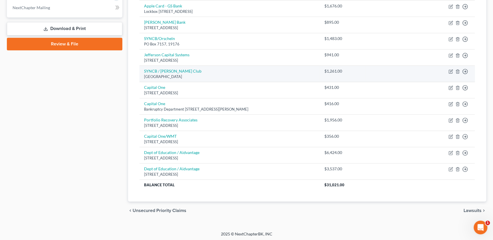
scroll to position [253, 0]
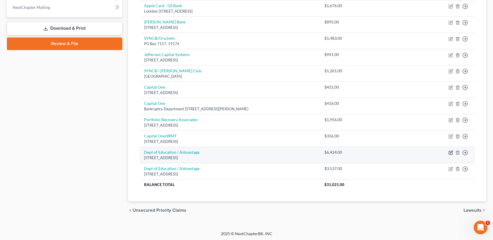
click at [452, 151] on icon "button" at bounding box center [451, 152] width 5 height 5
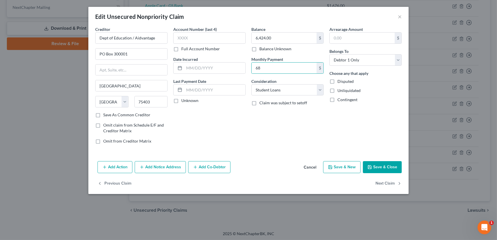
click at [379, 163] on button "Save & Close" at bounding box center [382, 167] width 39 height 12
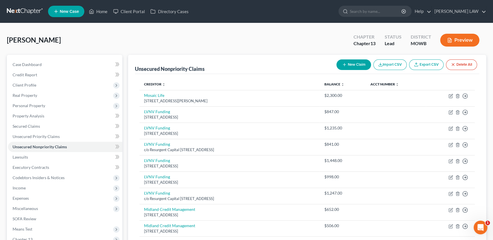
scroll to position [0, 0]
click at [345, 63] on icon "button" at bounding box center [344, 64] width 5 height 5
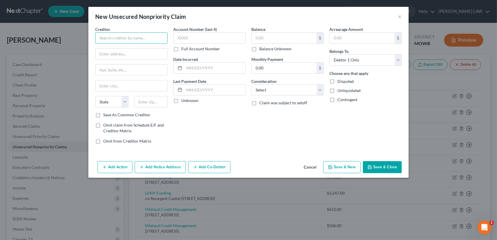
click at [129, 38] on input "text" at bounding box center [131, 37] width 72 height 11
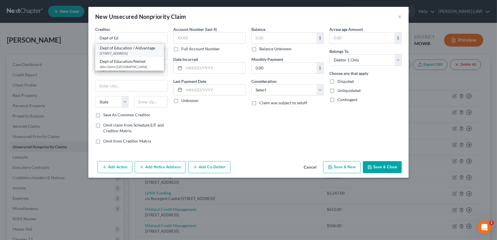
click at [128, 51] on div "[STREET_ADDRESS]" at bounding box center [129, 53] width 59 height 5
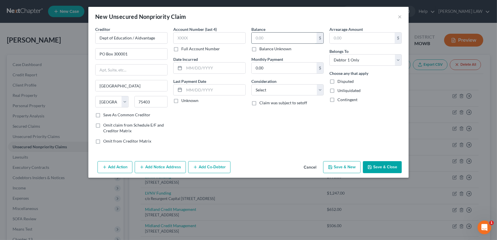
click at [271, 42] on input "text" at bounding box center [284, 38] width 65 height 11
click at [285, 90] on select "Select Cable / Satellite Services Collection Agency Credit Card Debt Debt Couns…" at bounding box center [287, 89] width 72 height 11
click at [251, 84] on select "Select Cable / Satellite Services Collection Agency Credit Card Debt Debt Couns…" at bounding box center [287, 89] width 72 height 11
click at [374, 166] on button "Save & Close" at bounding box center [382, 167] width 39 height 12
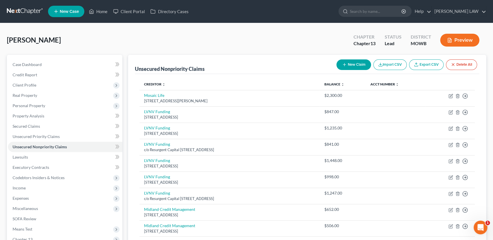
click at [350, 66] on button "New Claim" at bounding box center [354, 64] width 35 height 11
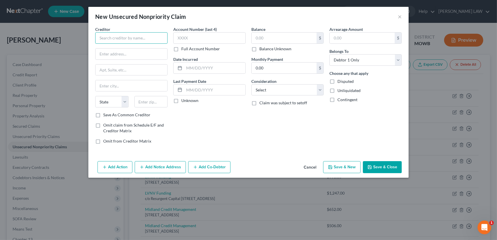
click at [118, 40] on input "text" at bounding box center [131, 37] width 72 height 11
click at [273, 37] on input "text" at bounding box center [284, 38] width 65 height 11
click at [277, 95] on select "Select Cable / Satellite Services Collection Agency Credit Card Debt Debt Couns…" at bounding box center [287, 89] width 72 height 11
click at [251, 84] on select "Select Cable / Satellite Services Collection Agency Credit Card Debt Debt Couns…" at bounding box center [287, 89] width 72 height 11
click at [335, 167] on button "Save & New" at bounding box center [341, 167] width 37 height 12
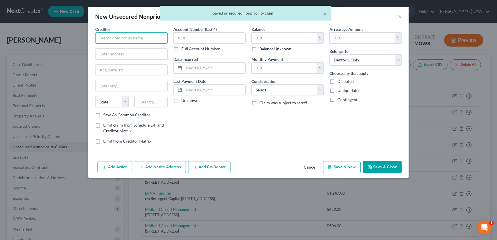
click at [113, 37] on input "text" at bounding box center [131, 37] width 72 height 11
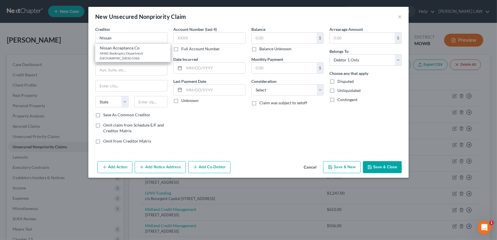
click at [128, 49] on div "Nissan Acceptance Co" at bounding box center [133, 48] width 66 height 6
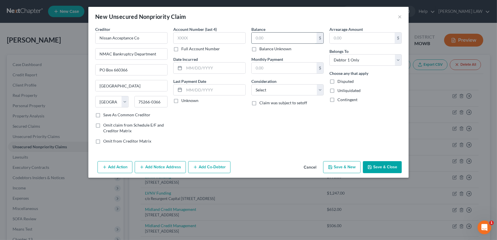
click at [266, 39] on input "text" at bounding box center [284, 38] width 65 height 11
click at [276, 96] on div "Balance 19,388.00 $ Balance Unknown Balance Undetermined 19,388 $ Balance Unkno…" at bounding box center [288, 87] width 78 height 122
drag, startPoint x: 275, startPoint y: 88, endPoint x: 276, endPoint y: 95, distance: 6.6
click at [275, 89] on select "Select Cable / Satellite Services Collection Agency Credit Card Debt Debt Couns…" at bounding box center [287, 89] width 72 height 11
click at [364, 134] on div "Arrearage Amount $ Belongs To * Select Debtor 1 Only Debtor 2 Only Debtor 1 And…" at bounding box center [366, 87] width 78 height 122
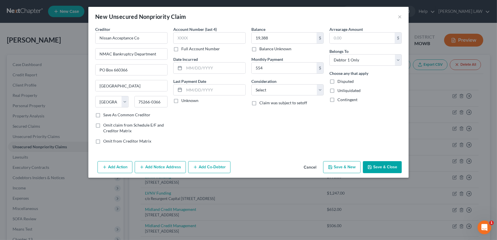
click at [379, 166] on button "Save & Close" at bounding box center [382, 167] width 39 height 12
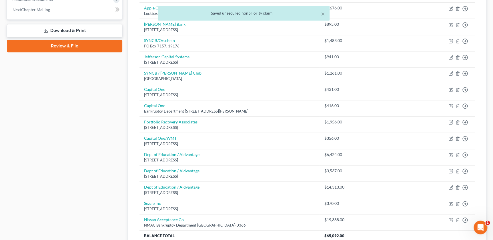
scroll to position [302, 0]
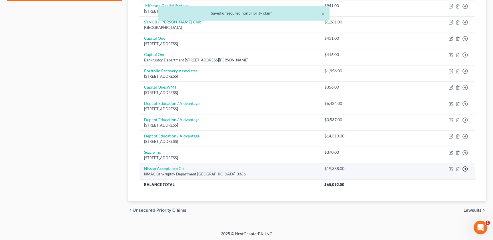
click at [465, 169] on line "button" at bounding box center [466, 169] width 2 height 0
click at [429, 170] on link "Move to D" at bounding box center [439, 174] width 48 height 10
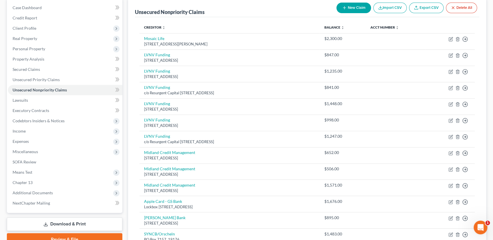
scroll to position [0, 0]
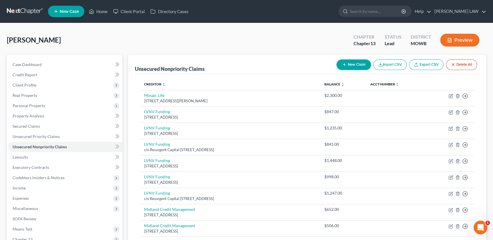
click at [340, 64] on button "New Claim" at bounding box center [354, 64] width 35 height 11
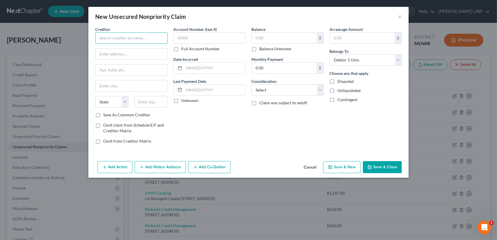
click at [117, 35] on input "text" at bounding box center [131, 37] width 72 height 11
click at [126, 51] on div "[STREET_ADDRESS]" at bounding box center [129, 53] width 59 height 5
click at [278, 41] on input "text" at bounding box center [284, 38] width 65 height 11
click at [267, 91] on select "Select Cable / Satellite Services Collection Agency Credit Card Debt Debt Couns…" at bounding box center [287, 89] width 72 height 11
click at [251, 84] on select "Select Cable / Satellite Services Collection Agency Credit Card Debt Debt Couns…" at bounding box center [287, 89] width 72 height 11
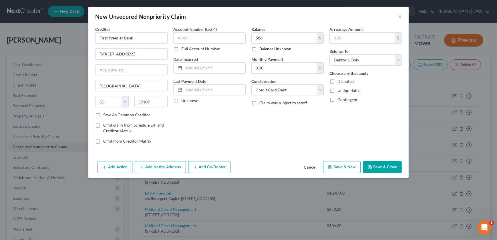
drag, startPoint x: 382, startPoint y: 169, endPoint x: 364, endPoint y: 172, distance: 17.4
click at [381, 168] on button "Save & Close" at bounding box center [382, 167] width 39 height 12
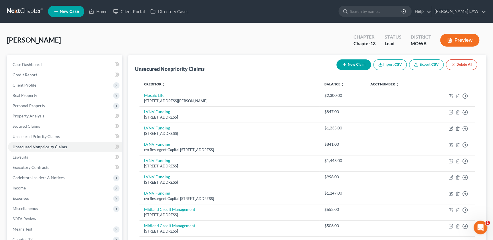
click at [352, 67] on button "New Claim" at bounding box center [354, 64] width 35 height 11
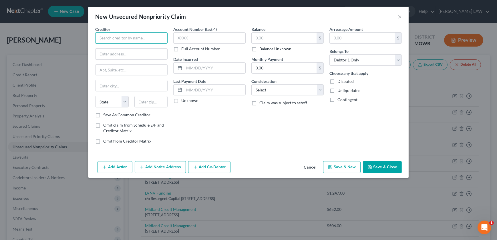
click at [112, 37] on input "text" at bounding box center [131, 37] width 72 height 11
click at [155, 105] on input "text" at bounding box center [150, 101] width 33 height 11
click at [260, 35] on input "text" at bounding box center [284, 38] width 65 height 11
click at [267, 93] on select "Select Cable / Satellite Services Collection Agency Credit Card Debt Debt Couns…" at bounding box center [287, 89] width 72 height 11
click at [251, 84] on select "Select Cable / Satellite Services Collection Agency Credit Card Debt Debt Couns…" at bounding box center [287, 89] width 72 height 11
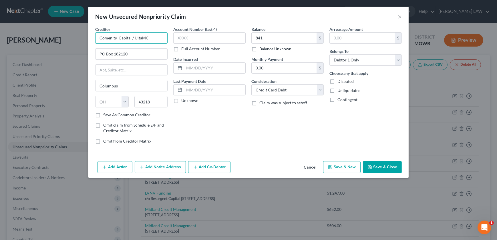
click at [135, 38] on input "Comenity Capital / UltaMC" at bounding box center [131, 37] width 72 height 11
click at [385, 167] on button "Save & Close" at bounding box center [382, 167] width 39 height 12
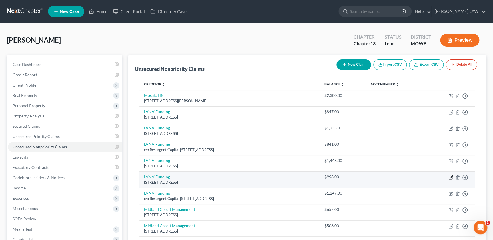
click at [451, 177] on icon "button" at bounding box center [451, 177] width 3 height 3
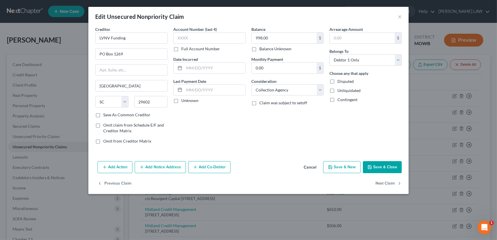
click at [154, 171] on button "Add Notice Address" at bounding box center [160, 167] width 51 height 12
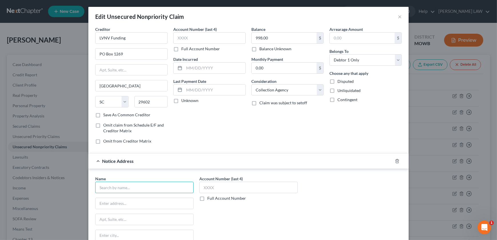
click at [117, 191] on input "text" at bounding box center [144, 187] width 98 height 11
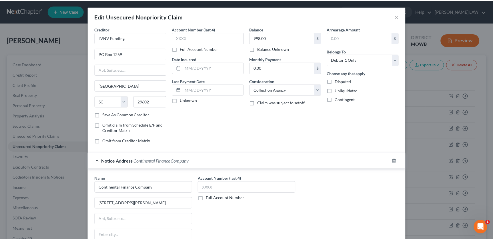
scroll to position [83, 0]
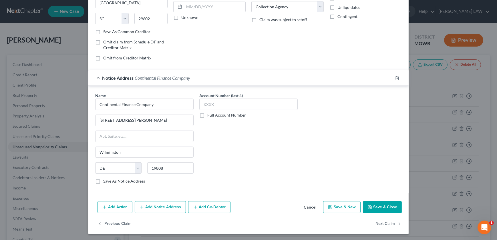
click at [380, 204] on button "Save & Close" at bounding box center [382, 207] width 39 height 12
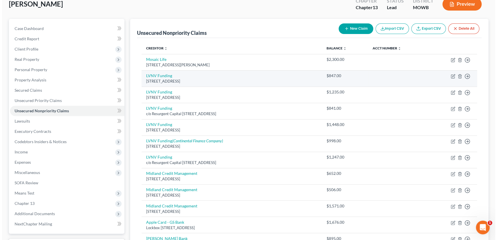
scroll to position [0, 0]
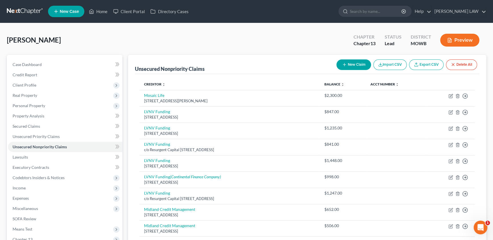
click at [348, 68] on button "New Claim" at bounding box center [354, 64] width 35 height 11
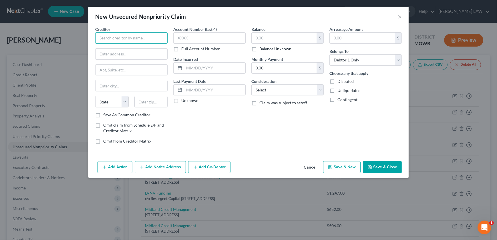
click at [100, 36] on input "text" at bounding box center [131, 37] width 72 height 11
click at [123, 39] on input "First Savings Blaze" at bounding box center [131, 37] width 72 height 11
click at [104, 55] on input "text" at bounding box center [132, 54] width 72 height 11
click at [272, 40] on input "text" at bounding box center [284, 38] width 65 height 11
click at [280, 92] on select "Select Cable / Satellite Services Collection Agency Credit Card Debt Debt Couns…" at bounding box center [287, 89] width 72 height 11
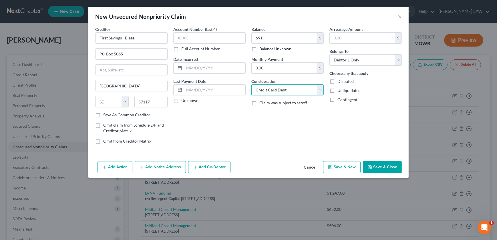
click at [251, 84] on select "Select Cable / Satellite Services Collection Agency Credit Card Debt Debt Couns…" at bounding box center [287, 89] width 72 height 11
click at [349, 164] on button "Save & New" at bounding box center [341, 167] width 37 height 12
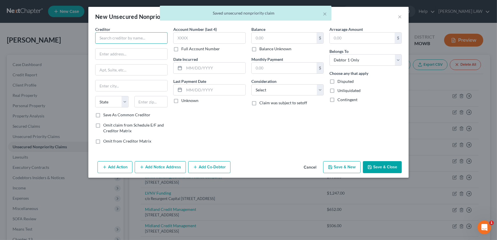
click at [115, 41] on input "text" at bounding box center [131, 37] width 72 height 11
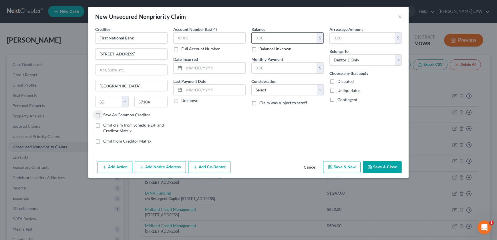
click at [261, 35] on input "text" at bounding box center [284, 38] width 65 height 11
drag, startPoint x: 271, startPoint y: 80, endPoint x: 269, endPoint y: 89, distance: 8.4
click at [271, 82] on label "Consideration" at bounding box center [263, 81] width 25 height 6
drag, startPoint x: 269, startPoint y: 89, endPoint x: 271, endPoint y: 92, distance: 4.3
click at [269, 89] on select "Select Cable / Satellite Services Collection Agency Credit Card Debt Debt Couns…" at bounding box center [287, 89] width 72 height 11
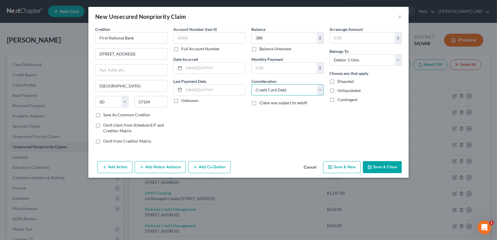
click at [251, 84] on select "Select Cable / Satellite Services Collection Agency Credit Card Debt Debt Couns…" at bounding box center [287, 89] width 72 height 11
click at [337, 164] on button "Save & New" at bounding box center [341, 167] width 37 height 12
click at [136, 39] on input "text" at bounding box center [131, 37] width 72 height 11
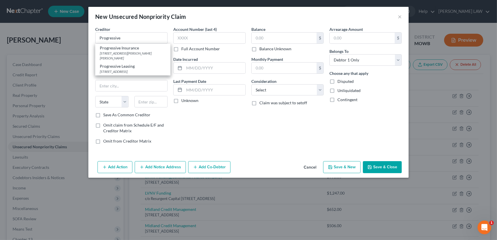
drag, startPoint x: 123, startPoint y: 53, endPoint x: 123, endPoint y: 51, distance: 2.9
click at [123, 53] on div "[STREET_ADDRESS][PERSON_NAME][PERSON_NAME]" at bounding box center [133, 56] width 66 height 10
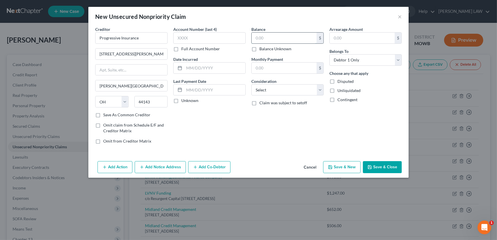
click at [261, 37] on input "text" at bounding box center [284, 38] width 65 height 11
drag, startPoint x: 263, startPoint y: 92, endPoint x: 266, endPoint y: 92, distance: 3.1
click at [263, 92] on select "Select Cable / Satellite Services Collection Agency Credit Card Debt Debt Couns…" at bounding box center [287, 89] width 72 height 11
click at [251, 84] on select "Select Cable / Satellite Services Collection Agency Credit Card Debt Debt Couns…" at bounding box center [287, 89] width 72 height 11
click at [158, 167] on button "Add Notice Address" at bounding box center [160, 167] width 51 height 12
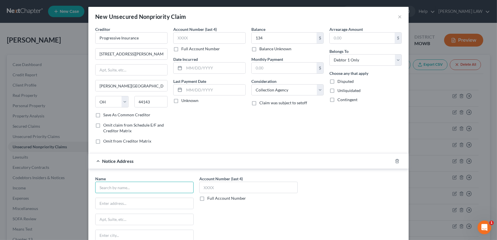
click at [116, 183] on input "text" at bounding box center [144, 187] width 98 height 11
click at [113, 203] on input "text" at bounding box center [145, 203] width 98 height 11
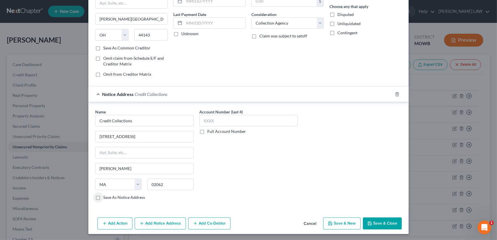
click at [368, 221] on icon "button" at bounding box center [370, 223] width 5 height 5
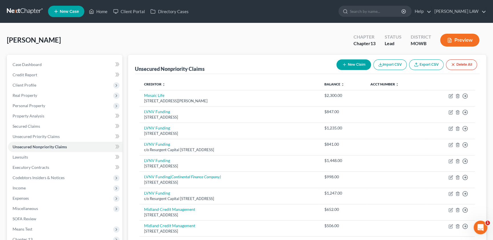
click at [349, 65] on button "New Claim" at bounding box center [354, 64] width 35 height 11
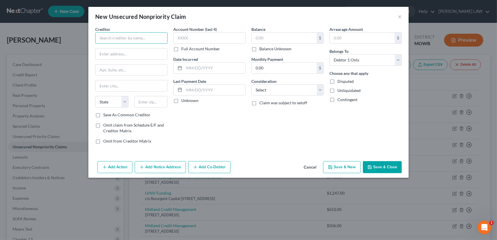
click at [121, 36] on input "text" at bounding box center [131, 37] width 72 height 11
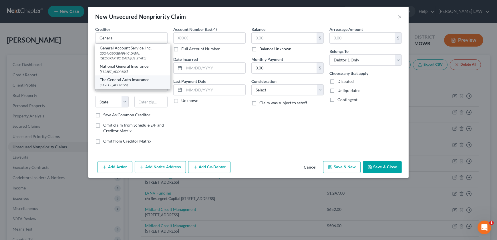
click at [124, 83] on div "2636 Elm Hill Pike Ste 510, Nashville, TN 37214" at bounding box center [133, 85] width 66 height 5
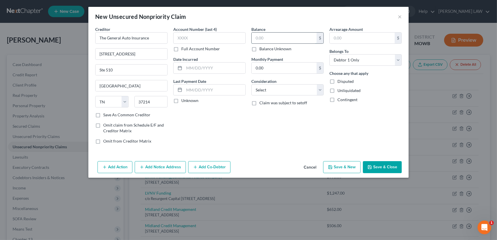
click at [265, 37] on input "text" at bounding box center [284, 38] width 65 height 11
click at [265, 91] on select "Select Cable / Satellite Services Collection Agency Credit Card Debt Debt Couns…" at bounding box center [287, 89] width 72 height 11
click at [251, 84] on select "Select Cable / Satellite Services Collection Agency Credit Card Debt Debt Couns…" at bounding box center [287, 89] width 72 height 11
click at [156, 166] on button "Add Notice Address" at bounding box center [160, 167] width 51 height 12
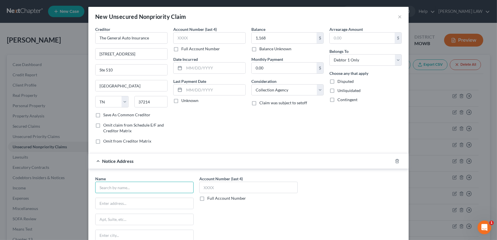
click at [120, 188] on input "text" at bounding box center [144, 187] width 98 height 11
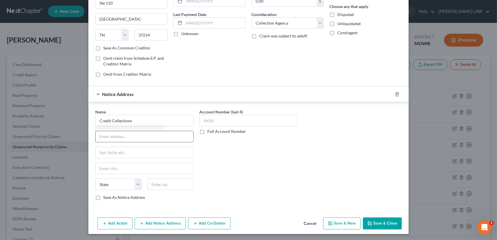
click at [123, 139] on input "text" at bounding box center [145, 136] width 98 height 11
click at [128, 134] on input "725 Canton ST" at bounding box center [145, 136] width 98 height 11
click at [380, 223] on button "Save & Close" at bounding box center [382, 224] width 39 height 12
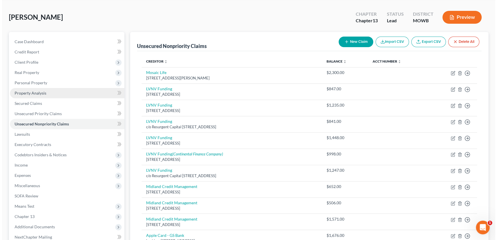
scroll to position [0, 0]
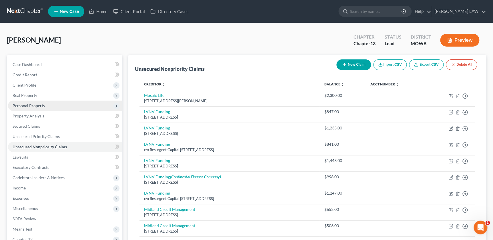
click at [25, 107] on span "Personal Property" at bounding box center [29, 105] width 33 height 5
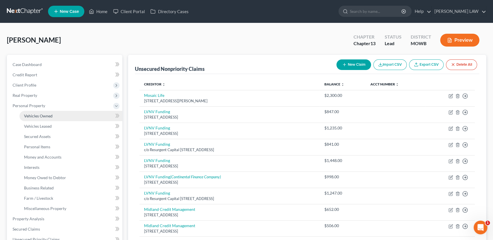
click at [43, 115] on span "Vehicles Owned" at bounding box center [38, 116] width 29 height 5
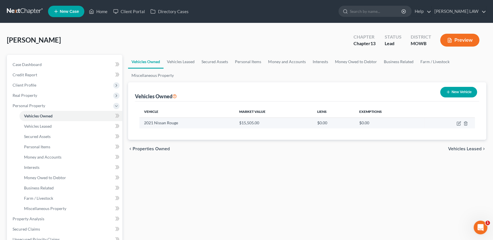
click at [456, 120] on td at bounding box center [450, 123] width 50 height 11
click at [458, 123] on icon "button" at bounding box center [459, 123] width 5 height 5
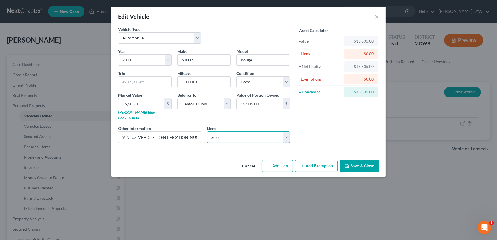
drag, startPoint x: 228, startPoint y: 131, endPoint x: 228, endPoint y: 135, distance: 3.4
click at [228, 132] on select "Select Nissan Acceptance Co - $19,388.00" at bounding box center [248, 137] width 83 height 11
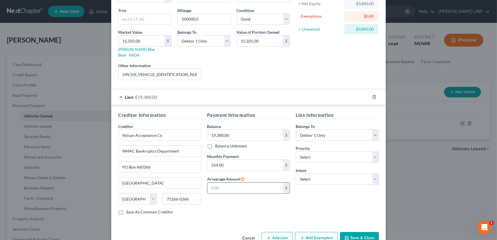
scroll to position [72, 0]
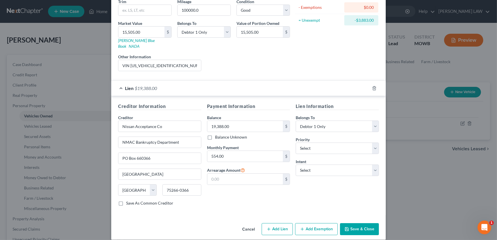
click at [307, 227] on button "Add Exemption" at bounding box center [316, 229] width 43 height 12
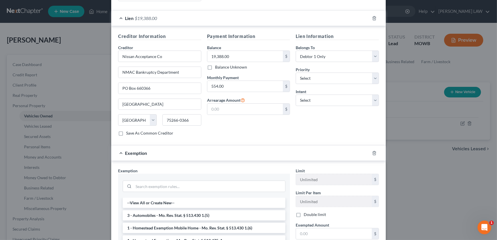
scroll to position [143, 0]
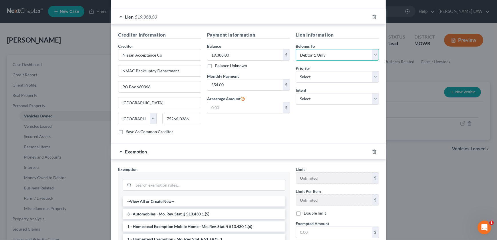
click at [303, 49] on select "Select Debtor 1 Only Debtor 2 Only Debtor 1 And Debtor 2 Only At Least One Of T…" at bounding box center [337, 54] width 83 height 11
click at [296, 49] on select "Select Debtor 1 Only Debtor 2 Only Debtor 1 And Debtor 2 Only At Least One Of T…" at bounding box center [337, 54] width 83 height 11
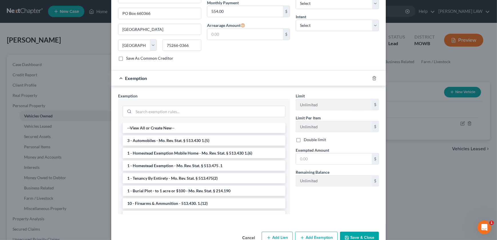
scroll to position [225, 0]
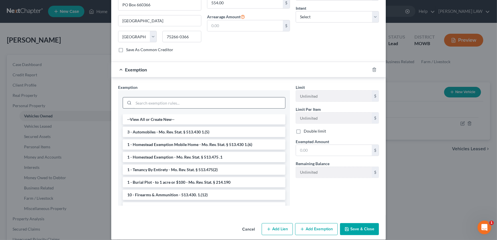
click at [170, 129] on li "3 - Automobiles - Mo. Rev. Stat. § 513.430 1.(5)" at bounding box center [204, 132] width 163 height 10
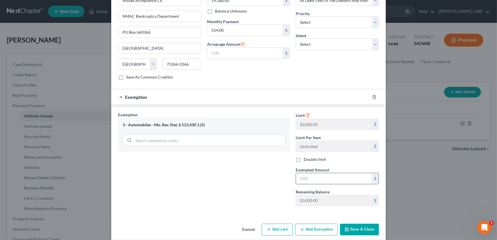
click at [317, 174] on input "text" at bounding box center [334, 178] width 76 height 11
click at [233, 176] on div "Exemption Set must be selected for CA. Exemption * 3 - Automobiles - Mo. Rev. S…" at bounding box center [204, 161] width 178 height 99
click at [350, 224] on button "Save & Close" at bounding box center [359, 230] width 39 height 12
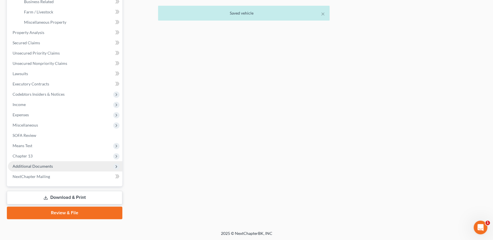
click at [37, 168] on span "Additional Documents" at bounding box center [65, 166] width 114 height 10
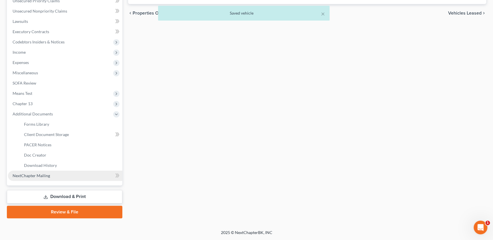
scroll to position [135, 0]
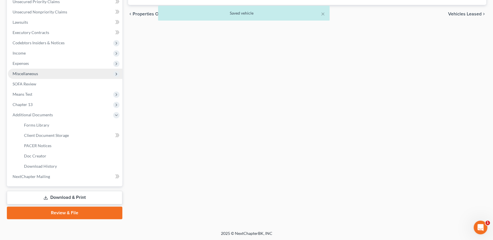
click at [31, 71] on span "Miscellaneous" at bounding box center [25, 73] width 25 height 5
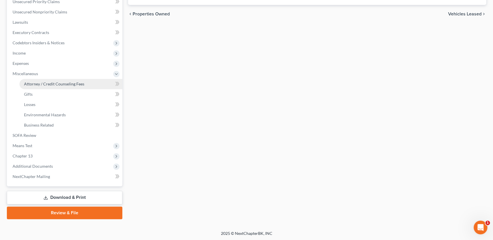
click at [49, 82] on span "Attorney / Credit Counseling Fees" at bounding box center [54, 84] width 60 height 5
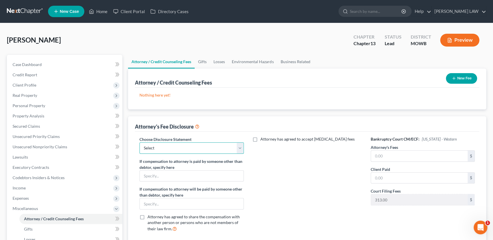
drag, startPoint x: 218, startPoint y: 146, endPoint x: 216, endPoint y: 151, distance: 5.0
click at [219, 147] on select "Select Attorney Compensation Addon" at bounding box center [192, 147] width 104 height 11
click at [140, 142] on select "Select Attorney Compensation Addon" at bounding box center [192, 147] width 104 height 11
click at [409, 149] on div "Attorney's Fees $" at bounding box center [423, 152] width 104 height 17
click at [406, 153] on input "text" at bounding box center [419, 156] width 97 height 11
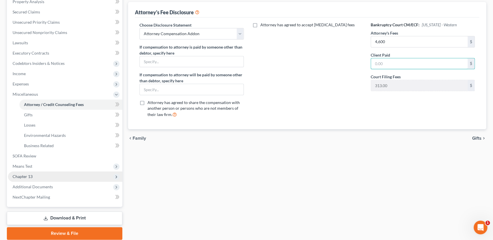
scroll to position [135, 0]
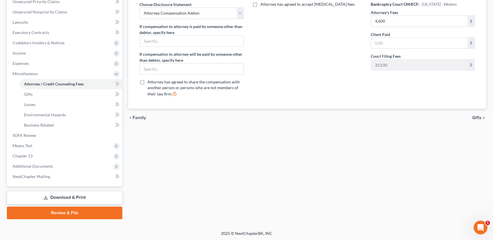
drag, startPoint x: 29, startPoint y: 163, endPoint x: 33, endPoint y: 172, distance: 9.6
click at [29, 164] on span "Additional Documents" at bounding box center [33, 166] width 40 height 5
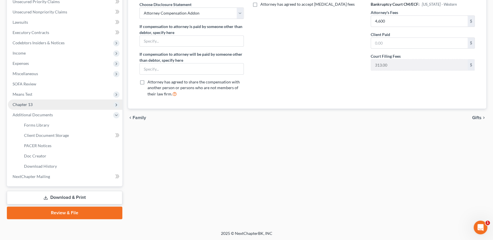
click at [32, 104] on span "Chapter 13" at bounding box center [23, 104] width 20 height 5
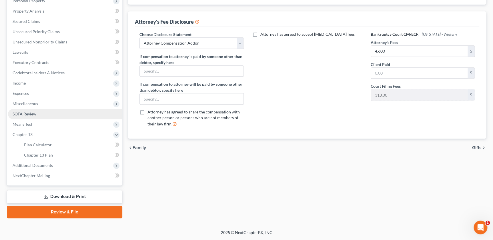
scroll to position [104, 0]
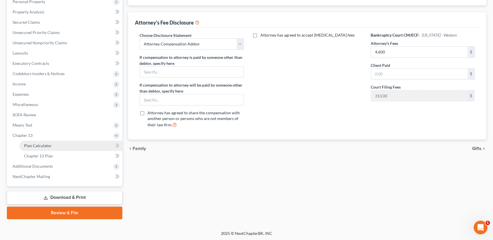
click at [39, 149] on link "Plan Calculator" at bounding box center [70, 146] width 103 height 10
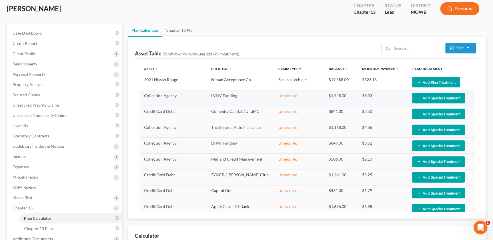
scroll to position [32, 0]
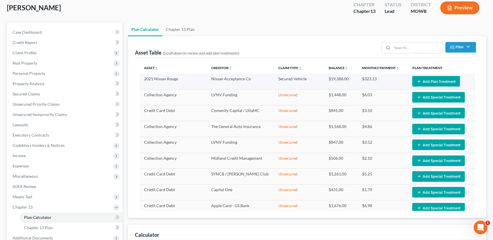
click at [430, 80] on button "Add Plan Treatment" at bounding box center [436, 81] width 48 height 11
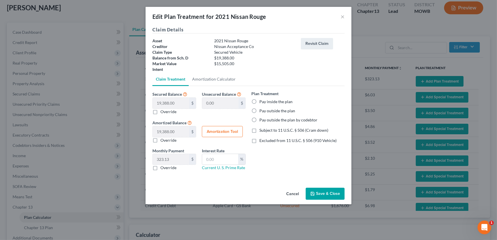
click at [259, 103] on label "Pay inside the plan" at bounding box center [275, 102] width 33 height 6
click at [262, 103] on input "Pay inside the plan" at bounding box center [264, 101] width 4 height 4
click at [259, 144] on label "Excluded from 11 U.S.C. § 506 (910 Vehicle)" at bounding box center [297, 141] width 77 height 6
click at [262, 142] on input "Excluded from 11 U.S.C. § 506 (910 Vehicle)" at bounding box center [264, 140] width 4 height 4
click at [224, 133] on button "Amortization Tool" at bounding box center [222, 131] width 41 height 11
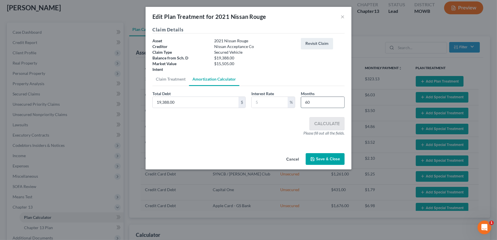
click at [314, 102] on input "60" at bounding box center [322, 102] width 43 height 11
drag, startPoint x: 313, startPoint y: 102, endPoint x: 297, endPoint y: 102, distance: 16.3
click at [297, 102] on div "Total Debt 19,388.00 $ Interest Rate % Months 60" at bounding box center [249, 102] width 198 height 22
click at [280, 104] on input "text" at bounding box center [270, 102] width 36 height 11
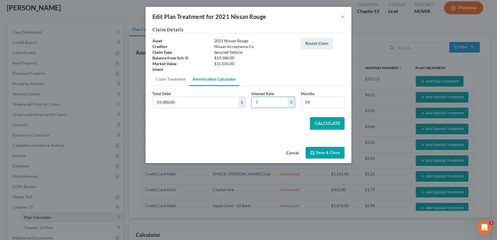
click at [326, 120] on button "Calculate" at bounding box center [327, 123] width 35 height 13
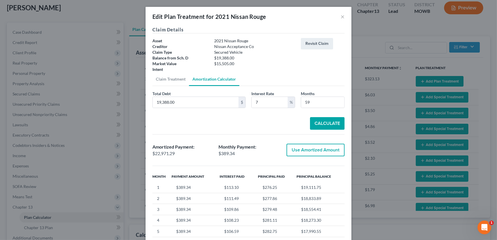
click at [308, 150] on button "Use Amortized Amount" at bounding box center [316, 150] width 58 height 13
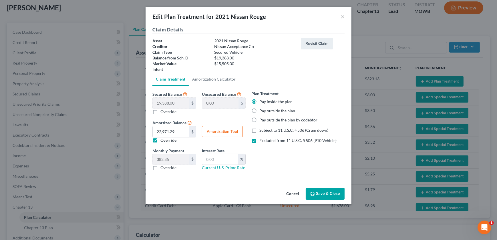
click at [325, 196] on button "Save & Close" at bounding box center [325, 194] width 39 height 12
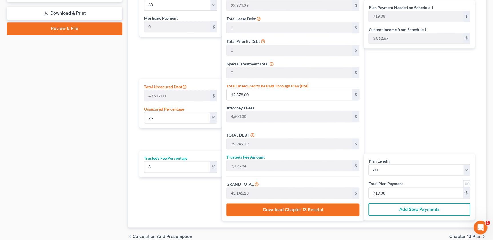
scroll to position [292, 0]
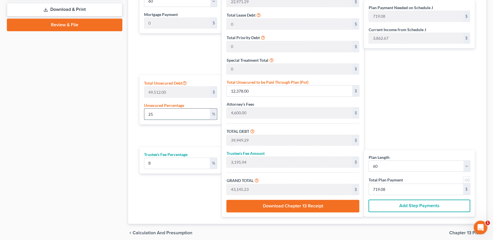
click at [169, 109] on input "25" at bounding box center [177, 114] width 66 height 11
click at [183, 164] on input "8" at bounding box center [177, 163] width 66 height 11
drag, startPoint x: 182, startPoint y: 163, endPoint x: 83, endPoint y: 152, distance: 100.2
click at [83, 152] on div "Petition Navigation Case Dashboard Payments Invoices Payments Payments Credit R…" at bounding box center [246, 3] width 485 height 480
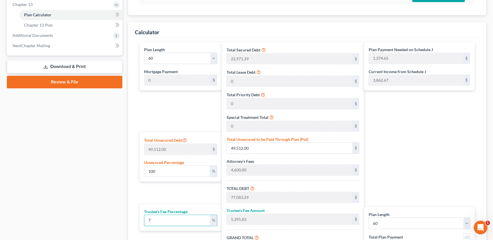
scroll to position [149, 0]
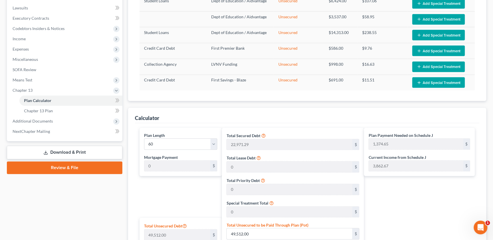
click at [163, 153] on div "Plan Length 1 2 3 4 5 6 7 8 9 10 11 12 13 14 15 16 17 18 19 20 21 22 23 24 25 2…" at bounding box center [181, 152] width 82 height 49
click at [166, 143] on select "1 2 3 4 5 6 7 8 9 10 11 12 13 14 15 16 17 18 19 20 21 22 23 24 25 26 27 28 29 3…" at bounding box center [180, 143] width 73 height 11
click at [144, 138] on select "1 2 3 4 5 6 7 8 9 10 11 12 13 14 15 16 17 18 19 20 21 22 23 24 25 26 27 28 29 3…" at bounding box center [180, 143] width 73 height 11
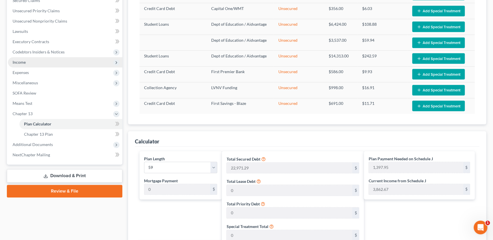
scroll to position [42, 0]
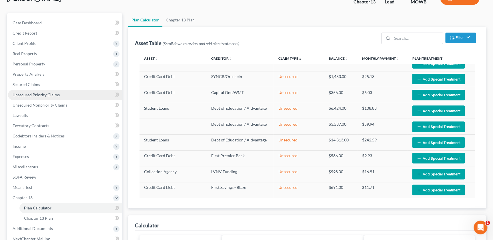
click at [41, 96] on span "Unsecured Priority Claims" at bounding box center [36, 94] width 47 height 5
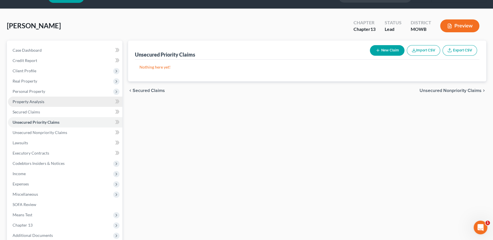
scroll to position [19, 0]
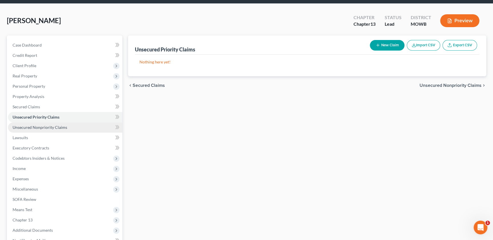
click at [47, 126] on span "Unsecured Nonpriority Claims" at bounding box center [40, 127] width 55 height 5
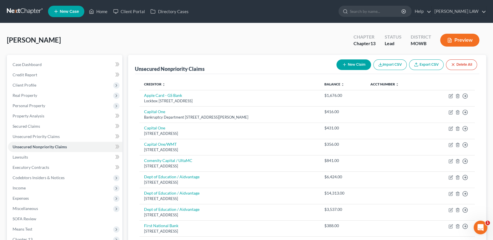
click at [355, 64] on button "New Claim" at bounding box center [354, 64] width 35 height 11
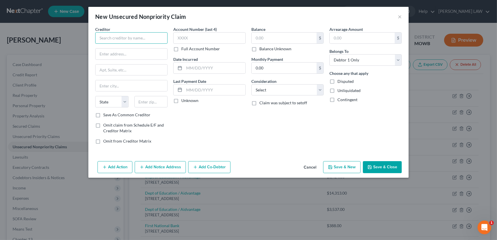
click at [118, 41] on input "text" at bounding box center [131, 37] width 72 height 11
click at [111, 52] on div "[STREET_ADDRESS][US_STATE]" at bounding box center [129, 53] width 59 height 5
click at [243, 42] on input "text" at bounding box center [209, 37] width 72 height 11
click at [253, 39] on input "text" at bounding box center [284, 38] width 65 height 11
click at [286, 92] on select "Select Cable / Satellite Services Collection Agency Credit Card Debt Debt Couns…" at bounding box center [287, 89] width 72 height 11
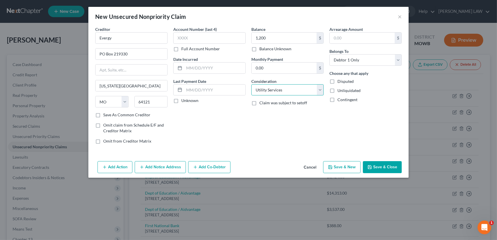
click at [251, 84] on select "Select Cable / Satellite Services Collection Agency Credit Card Debt Debt Couns…" at bounding box center [287, 89] width 72 height 11
click at [376, 165] on button "Save & Close" at bounding box center [382, 167] width 39 height 12
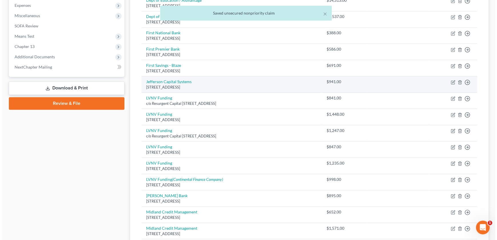
scroll to position [240, 0]
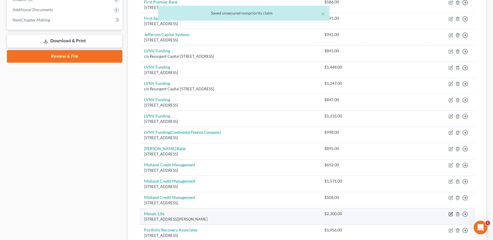
click at [452, 213] on icon "button" at bounding box center [451, 214] width 5 height 5
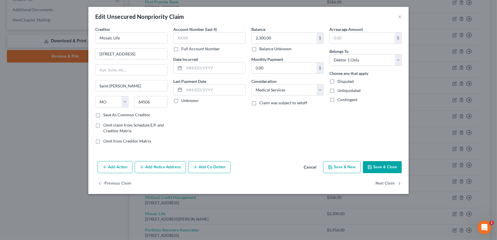
drag, startPoint x: 146, startPoint y: 168, endPoint x: 140, endPoint y: 172, distance: 7.2
click at [146, 168] on button "Add Notice Address" at bounding box center [160, 167] width 51 height 12
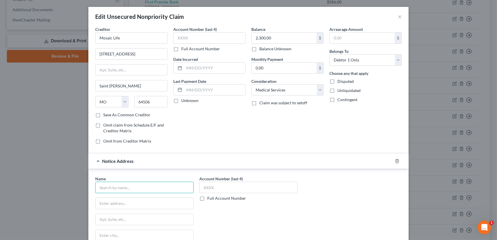
click at [116, 191] on input "text" at bounding box center [144, 187] width 98 height 11
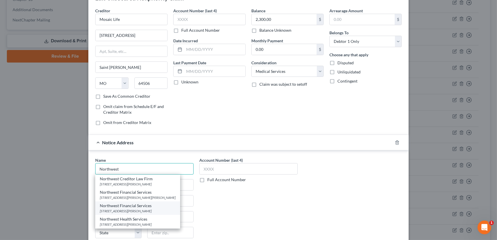
scroll to position [19, 0]
click at [119, 208] on div "PO Box 848, Saint Joseph, MO 64508" at bounding box center [138, 210] width 76 height 5
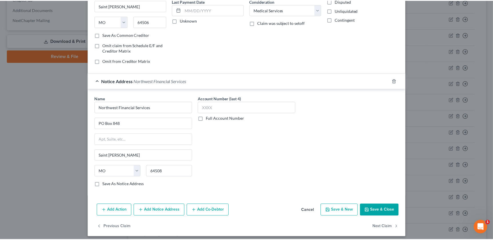
scroll to position [83, 0]
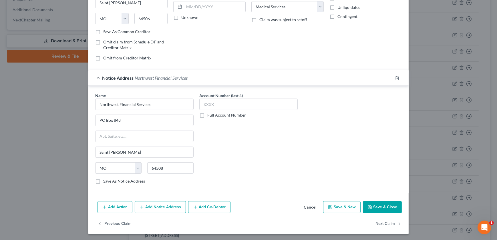
click at [374, 207] on button "Save & Close" at bounding box center [382, 207] width 39 height 12
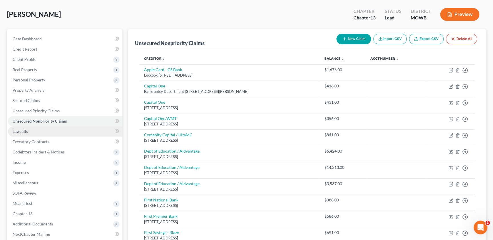
scroll to position [39, 0]
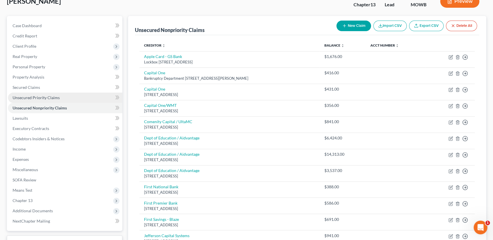
click at [41, 97] on span "Unsecured Priority Claims" at bounding box center [36, 97] width 47 height 5
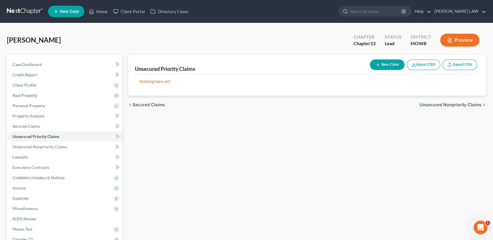
click at [380, 59] on button "New Claim" at bounding box center [387, 64] width 35 height 11
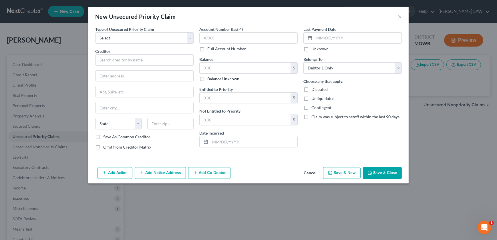
click at [124, 32] on label "Type of Unsecured Priority Claim *" at bounding box center [124, 29] width 59 height 6
click at [126, 41] on select "Select Taxes & Other Government Units Domestic Support Obligations Extensions o…" at bounding box center [144, 37] width 98 height 11
click at [95, 32] on select "Select Taxes & Other Government Units Domestic Support Obligations Extensions o…" at bounding box center [144, 37] width 98 height 11
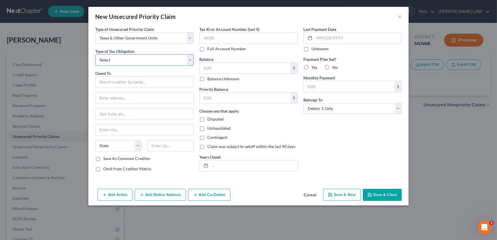
click at [116, 64] on select "Select Federal City State Franchise Tax Board Other" at bounding box center [144, 59] width 98 height 11
click at [95, 54] on select "Select Federal City State Franchise Tax Board Other" at bounding box center [144, 59] width 98 height 11
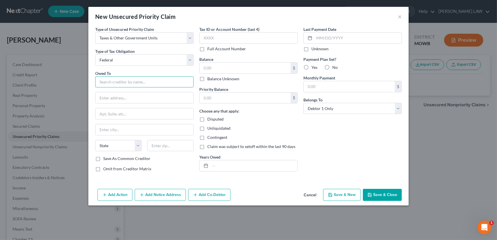
click at [114, 86] on input "text" at bounding box center [144, 81] width 98 height 11
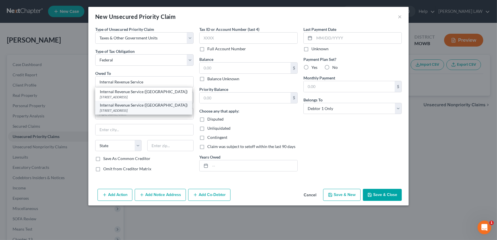
click at [145, 110] on div "PO Box 7346, Philadelphia, PA 19101" at bounding box center [144, 110] width 88 height 5
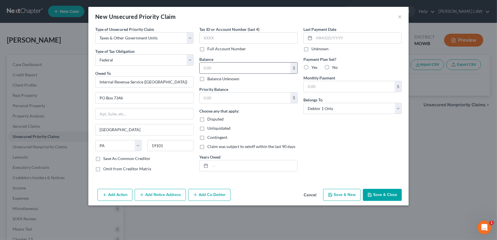
click at [229, 70] on input "text" at bounding box center [245, 68] width 91 height 11
click at [230, 164] on input "text" at bounding box center [253, 165] width 87 height 11
click at [375, 195] on button "Save & Close" at bounding box center [382, 195] width 39 height 12
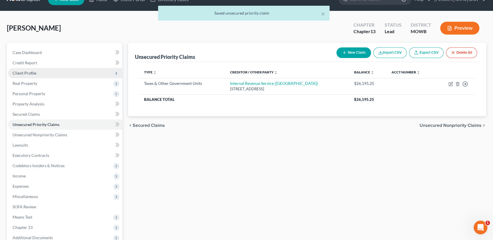
scroll to position [84, 0]
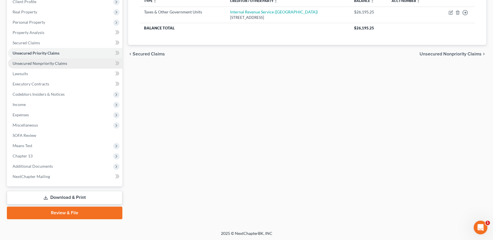
click at [34, 63] on span "Unsecured Nonpriority Claims" at bounding box center [40, 63] width 55 height 5
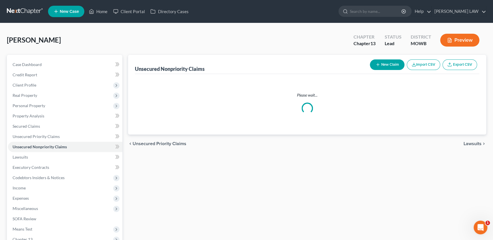
click at [388, 65] on button "New Claim" at bounding box center [387, 64] width 35 height 11
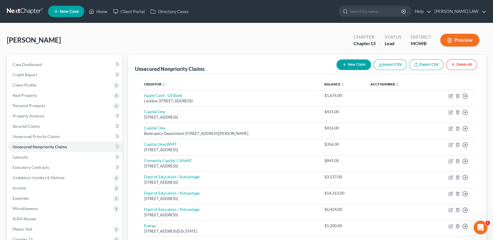
click at [340, 62] on button "New Claim" at bounding box center [354, 64] width 35 height 11
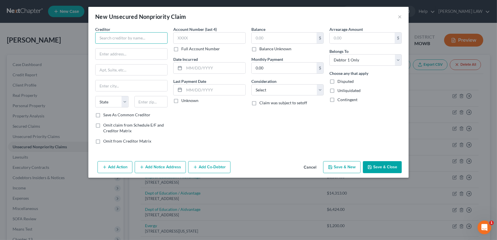
click at [118, 41] on input "text" at bounding box center [131, 37] width 72 height 11
click at [109, 52] on div "Attn Bankruptcy PO Box 782260, Wichita, KS 67278" at bounding box center [129, 53] width 59 height 5
click at [269, 40] on input "text" at bounding box center [284, 38] width 65 height 11
drag, startPoint x: 277, startPoint y: 91, endPoint x: 278, endPoint y: 96, distance: 5.3
click at [276, 92] on select "Select Cable / Satellite Services Collection Agency Credit Card Debt Debt Couns…" at bounding box center [287, 89] width 72 height 11
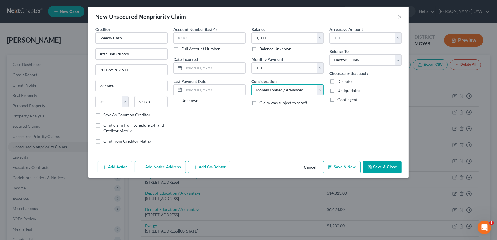
click at [251, 84] on select "Select Cable / Satellite Services Collection Agency Credit Card Debt Debt Couns…" at bounding box center [287, 89] width 72 height 11
click at [338, 168] on button "Save & New" at bounding box center [341, 167] width 37 height 12
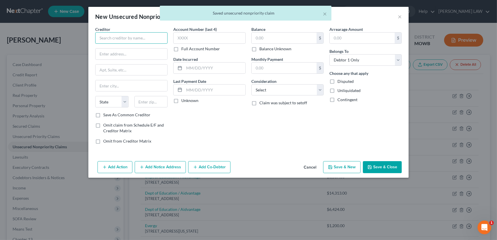
click at [119, 39] on input "text" at bounding box center [131, 37] width 72 height 11
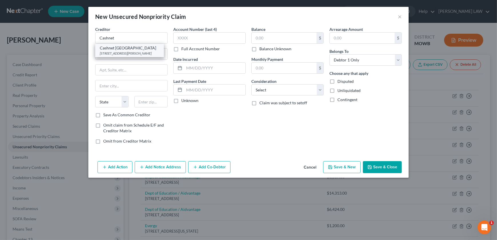
click at [140, 53] on div "[STREET_ADDRESS][PERSON_NAME]" at bounding box center [129, 53] width 59 height 5
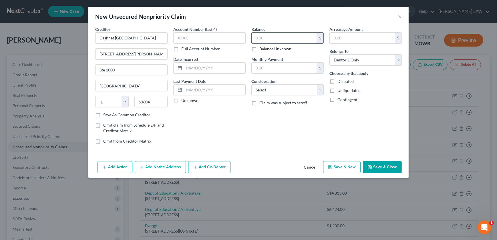
click at [265, 37] on input "text" at bounding box center [284, 38] width 65 height 11
click at [286, 94] on select "Select Cable / Satellite Services Collection Agency Credit Card Debt Debt Couns…" at bounding box center [287, 89] width 72 height 11
click at [251, 84] on select "Select Cable / Satellite Services Collection Agency Credit Card Debt Debt Couns…" at bounding box center [287, 89] width 72 height 11
click at [337, 164] on button "Save & New" at bounding box center [341, 167] width 37 height 12
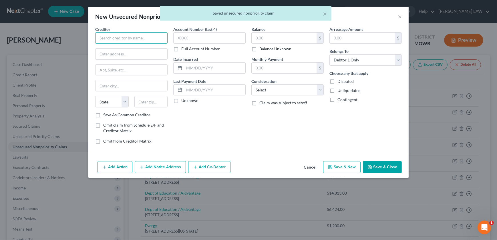
click at [106, 40] on input "text" at bounding box center [131, 37] width 72 height 11
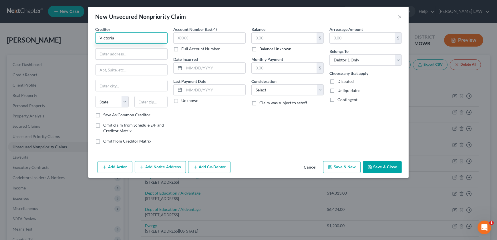
drag, startPoint x: 120, startPoint y: 39, endPoint x: 83, endPoint y: 35, distance: 37.4
click at [85, 38] on div "New Unsecured Nonpriority Claim × Creditor * Victoria State AL AK AR AZ CA CO C…" at bounding box center [248, 120] width 497 height 240
drag, startPoint x: 112, startPoint y: 37, endPoint x: 65, endPoint y: 32, distance: 47.2
click at [65, 34] on div "New Unsecured Nonpriority Claim × Creditor * Vct State AL AK AR AZ CA CO CT DE …" at bounding box center [248, 120] width 497 height 240
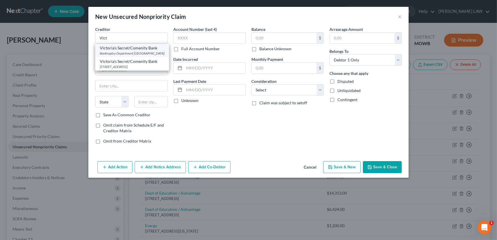
click at [112, 50] on div "Victoria's Secret/Comenity Bank" at bounding box center [132, 48] width 65 height 6
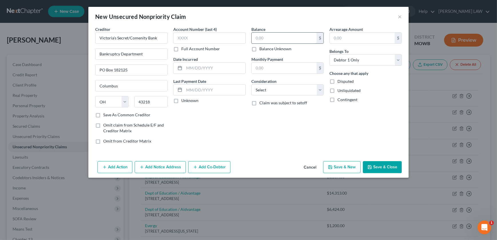
click at [264, 34] on input "text" at bounding box center [284, 38] width 65 height 11
click at [289, 91] on select "Select Cable / Satellite Services Collection Agency Credit Card Debt Debt Couns…" at bounding box center [287, 89] width 72 height 11
click at [251, 84] on select "Select Cable / Satellite Services Collection Agency Credit Card Debt Debt Couns…" at bounding box center [287, 89] width 72 height 11
click at [340, 165] on button "Save & New" at bounding box center [341, 167] width 37 height 12
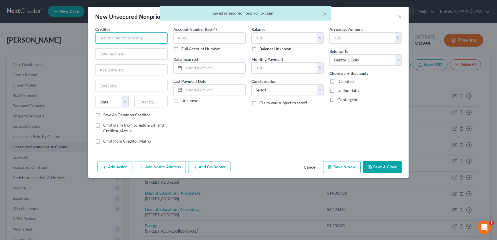
click at [108, 39] on input "text" at bounding box center [131, 37] width 72 height 11
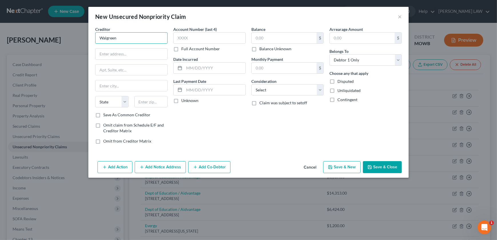
drag, startPoint x: 127, startPoint y: 40, endPoint x: 46, endPoint y: 36, distance: 80.8
click at [58, 35] on div "New Unsecured Nonpriority Claim × Creditor * Walgreen State AL AK AR AZ CA CO C…" at bounding box center [248, 120] width 497 height 240
click at [145, 41] on input "Walgreen" at bounding box center [131, 37] width 72 height 11
drag, startPoint x: 116, startPoint y: 36, endPoint x: 94, endPoint y: 34, distance: 21.9
click at [94, 35] on div "Creditor * Walgreen State AL AK AR AZ CA CO CT DE DC FL GA GU HI ID IL IN IA KS…" at bounding box center [131, 87] width 78 height 122
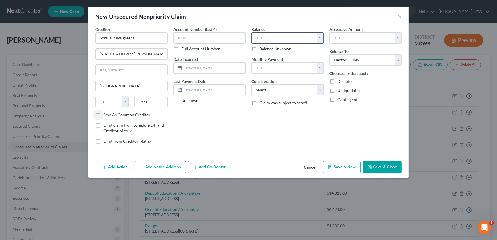
click at [274, 36] on input "text" at bounding box center [284, 38] width 65 height 11
click at [267, 86] on select "Select Cable / Satellite Services Collection Agency Credit Card Debt Debt Couns…" at bounding box center [287, 89] width 72 height 11
click at [251, 84] on select "Select Cable / Satellite Services Collection Agency Credit Card Debt Debt Couns…" at bounding box center [287, 89] width 72 height 11
click at [334, 165] on button "Save & New" at bounding box center [341, 167] width 37 height 12
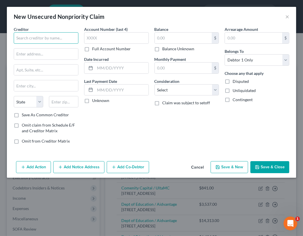
click at [14, 39] on input "text" at bounding box center [46, 37] width 65 height 11
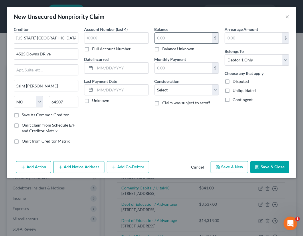
click at [168, 37] on input "text" at bounding box center [183, 38] width 57 height 11
click at [177, 96] on div "Balance 4,000.00 $ Balance Unknown Balance Undetermined 4,000 $ Balance Unknown…" at bounding box center [187, 87] width 70 height 122
click at [174, 92] on select "Select Cable / Satellite Services Collection Agency Credit Card Debt Debt Couns…" at bounding box center [186, 89] width 65 height 11
click at [154, 84] on select "Select Cable / Satellite Services Collection Agency Credit Card Debt Debt Couns…" at bounding box center [186, 89] width 65 height 11
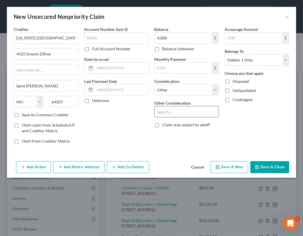
click at [168, 109] on input "text" at bounding box center [187, 111] width 64 height 11
click at [272, 162] on button "Save & Close" at bounding box center [269, 167] width 39 height 12
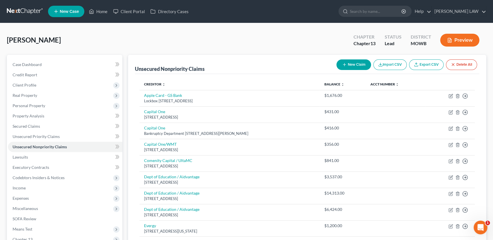
click at [348, 63] on button "New Claim" at bounding box center [354, 64] width 35 height 11
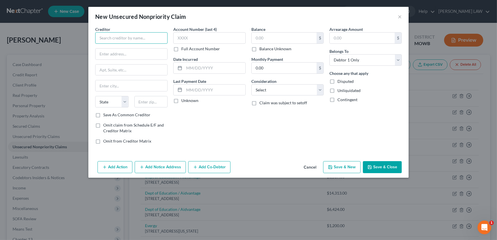
click at [118, 37] on input "text" at bounding box center [131, 37] width 72 height 11
drag, startPoint x: 132, startPoint y: 52, endPoint x: 135, endPoint y: 47, distance: 5.8
click at [132, 52] on div "[STREET_ADDRESS]" at bounding box center [129, 53] width 59 height 5
click at [275, 38] on input "text" at bounding box center [284, 38] width 65 height 11
click at [277, 89] on select "Select Cable / Satellite Services Collection Agency Credit Card Debt Debt Couns…" at bounding box center [287, 89] width 72 height 11
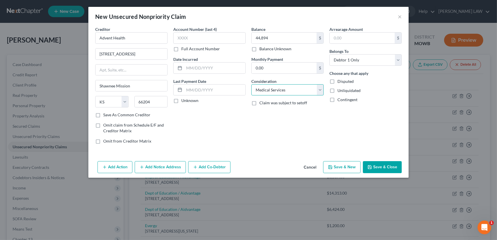
click at [251, 84] on select "Select Cable / Satellite Services Collection Agency Credit Card Debt Debt Couns…" at bounding box center [287, 89] width 72 height 11
click at [370, 170] on button "Save & Close" at bounding box center [382, 167] width 39 height 12
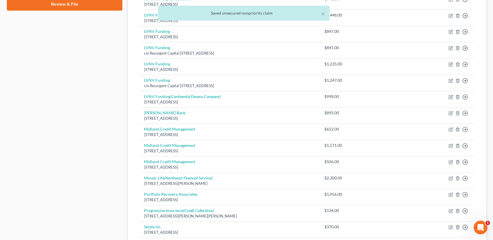
scroll to position [136, 0]
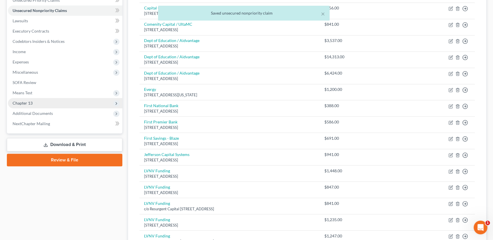
click at [41, 104] on span "Chapter 13" at bounding box center [65, 103] width 114 height 10
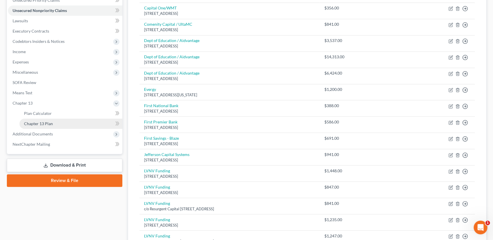
click at [40, 119] on link "Chapter 13 Plan" at bounding box center [70, 124] width 103 height 10
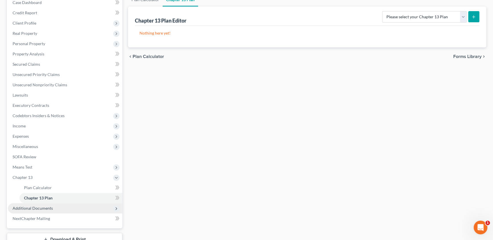
scroll to position [104, 0]
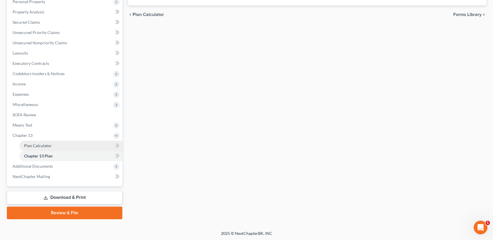
click at [40, 146] on span "Plan Calculator" at bounding box center [38, 145] width 28 height 5
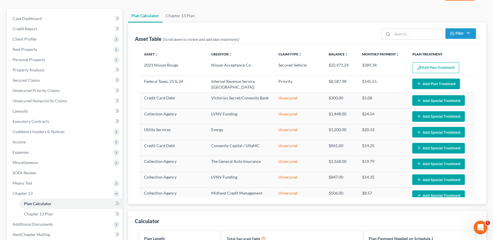
scroll to position [42, 0]
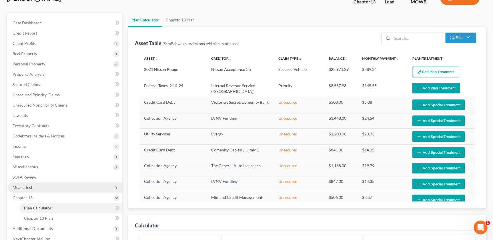
click at [39, 191] on span "Means Test" at bounding box center [65, 187] width 114 height 10
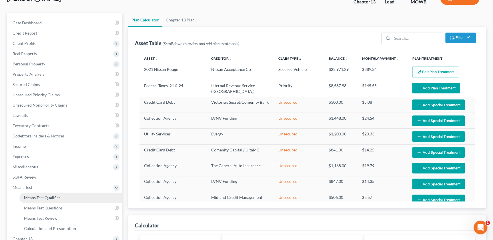
click at [45, 194] on link "Means Test Qualifier" at bounding box center [70, 198] width 103 height 10
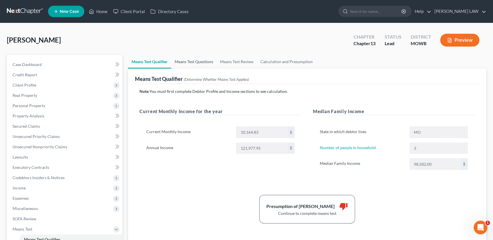
click at [194, 60] on link "Means Test Questions" at bounding box center [193, 62] width 45 height 14
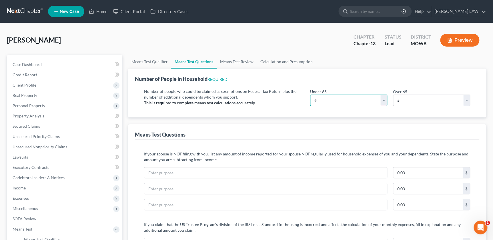
click at [382, 97] on select "# 0 1 2 3 4 5 6 7 8 9 10" at bounding box center [348, 100] width 77 height 11
click at [310, 95] on select "# 0 1 2 3 4 5 6 7 8 9 10" at bounding box center [348, 100] width 77 height 11
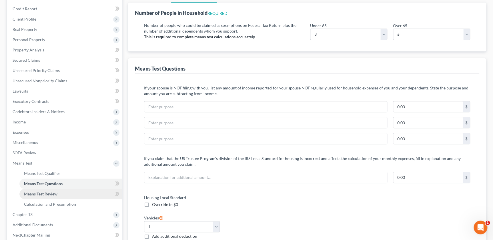
scroll to position [130, 0]
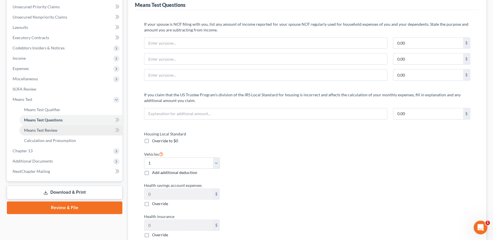
click at [34, 127] on link "Means Test Review" at bounding box center [70, 130] width 103 height 10
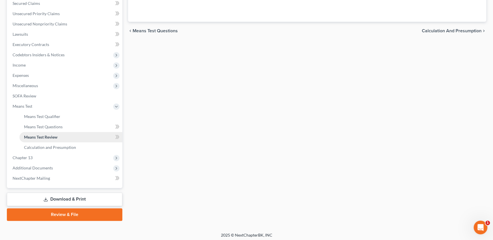
scroll to position [123, 0]
click at [44, 146] on span "Calculation and Presumption" at bounding box center [50, 147] width 52 height 5
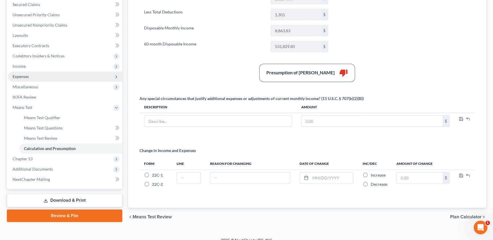
scroll to position [123, 0]
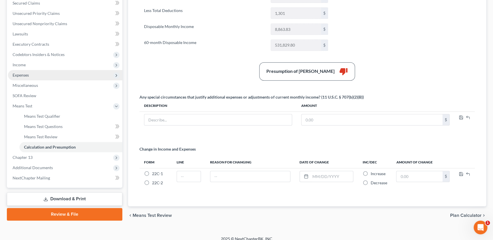
click at [28, 78] on span "Expenses" at bounding box center [65, 75] width 114 height 10
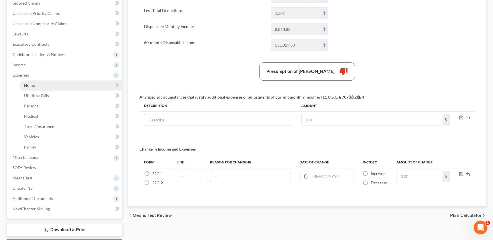
click at [34, 86] on span "Home" at bounding box center [29, 85] width 11 height 5
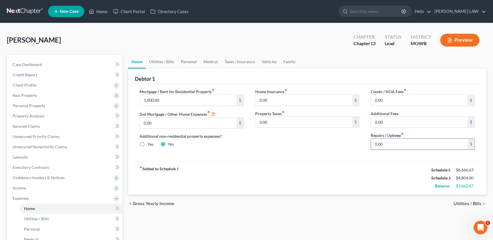
click at [387, 144] on input "0.00" at bounding box center [419, 144] width 97 height 11
click at [164, 63] on link "Utilities / Bills" at bounding box center [162, 62] width 32 height 14
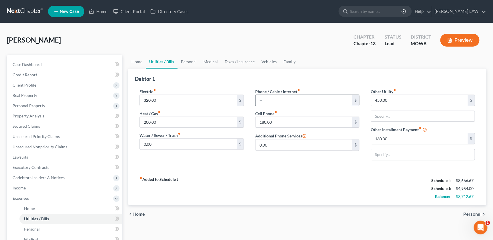
click at [289, 102] on input "text" at bounding box center [304, 100] width 97 height 11
drag, startPoint x: 341, startPoint y: 185, endPoint x: 338, endPoint y: 184, distance: 3.2
click at [340, 185] on div "fiber_manual_record Added to Schedule J Schedule I: $8,666.67 Schedule J: $5,08…" at bounding box center [307, 188] width 345 height 33
click at [183, 59] on link "Personal" at bounding box center [189, 62] width 23 height 14
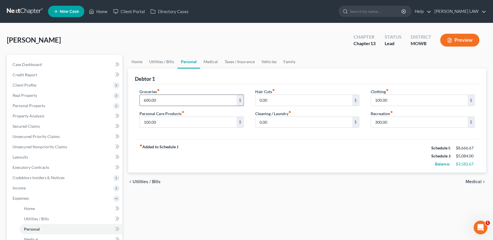
click at [169, 98] on input "600.00" at bounding box center [188, 100] width 97 height 11
click at [317, 157] on div "fiber_manual_record Added to Schedule J Schedule I: $8,666.67 Schedule J: $5,38…" at bounding box center [307, 155] width 345 height 33
click at [378, 123] on input "300.00" at bounding box center [419, 122] width 97 height 11
drag, startPoint x: 314, startPoint y: 157, endPoint x: 242, endPoint y: 118, distance: 82.6
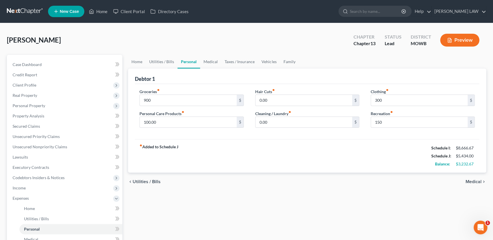
click at [312, 157] on div "fiber_manual_record Added to Schedule J Schedule I: $8,666.67 Schedule J: $5,43…" at bounding box center [307, 155] width 345 height 33
drag, startPoint x: 201, startPoint y: 63, endPoint x: 214, endPoint y: 66, distance: 13.2
click at [201, 63] on link "Medical" at bounding box center [210, 62] width 21 height 14
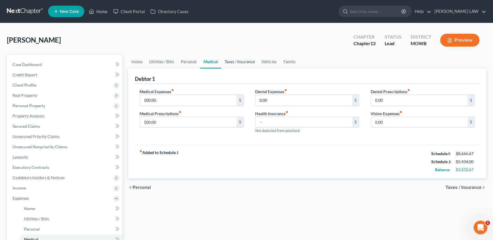
click at [234, 61] on link "Taxes / Insurance" at bounding box center [239, 62] width 37 height 14
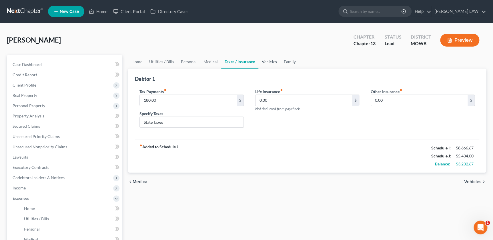
click at [272, 64] on link "Vehicles" at bounding box center [270, 62] width 22 height 14
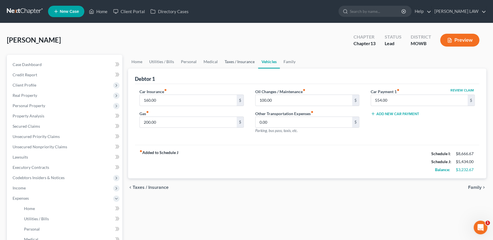
click at [240, 60] on link "Taxes / Insurance" at bounding box center [239, 62] width 37 height 14
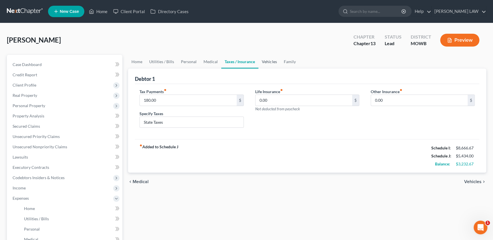
click at [274, 58] on link "Vehicles" at bounding box center [270, 62] width 22 height 14
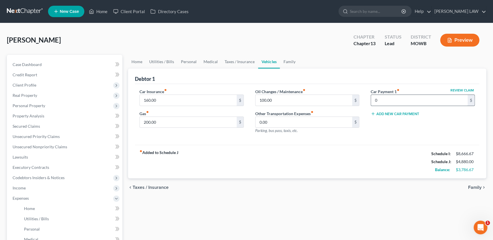
drag, startPoint x: 411, startPoint y: 99, endPoint x: 374, endPoint y: 100, distance: 36.3
click at [374, 100] on input "0" at bounding box center [419, 100] width 97 height 11
click at [158, 118] on input "200.00" at bounding box center [188, 122] width 97 height 11
click at [291, 61] on link "Family" at bounding box center [289, 62] width 19 height 14
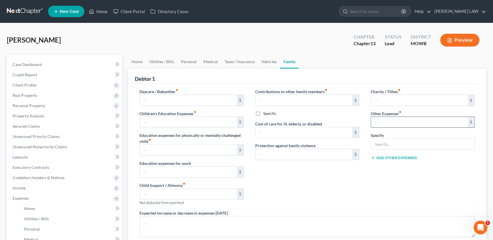
click at [384, 123] on input "text" at bounding box center [419, 122] width 97 height 11
click at [380, 145] on input "text" at bounding box center [423, 144] width 104 height 11
click at [360, 203] on div "Contributions to other family members fiber_manual_record $ Specify Cost of car…" at bounding box center [308, 150] width 116 height 122
click at [382, 146] on input "text" at bounding box center [423, 144] width 104 height 11
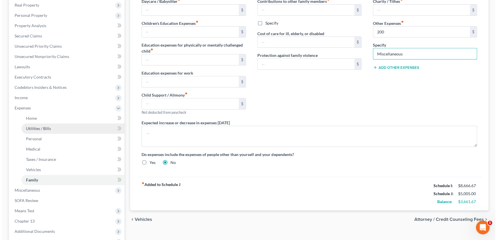
scroll to position [91, 0]
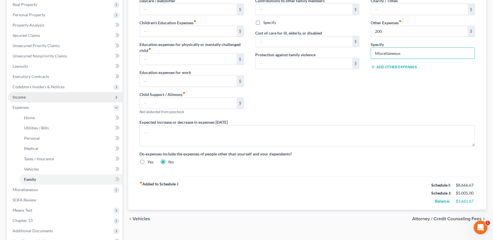
click at [24, 97] on span "Income" at bounding box center [19, 97] width 13 height 5
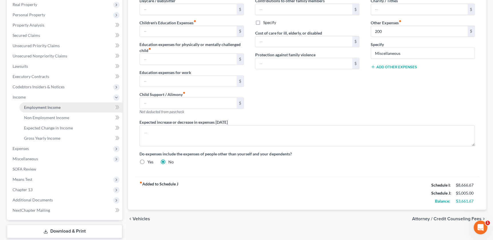
click at [30, 107] on span "Employment Income" at bounding box center [42, 107] width 37 height 5
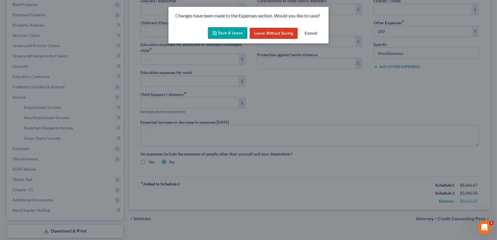
click at [227, 29] on button "Save & Leave" at bounding box center [227, 33] width 39 height 12
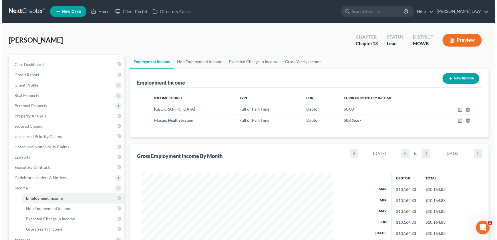
scroll to position [102, 202]
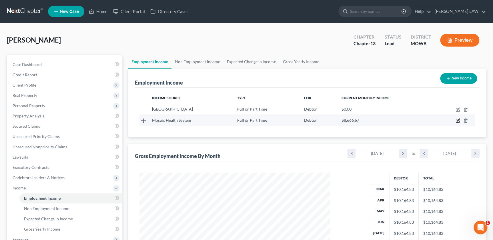
click at [456, 120] on icon "button" at bounding box center [458, 120] width 5 height 5
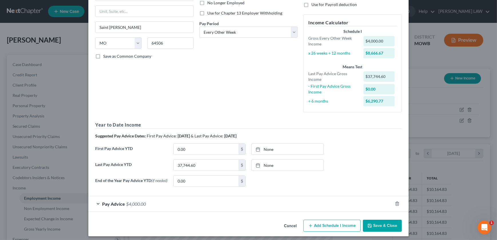
scroll to position [84, 0]
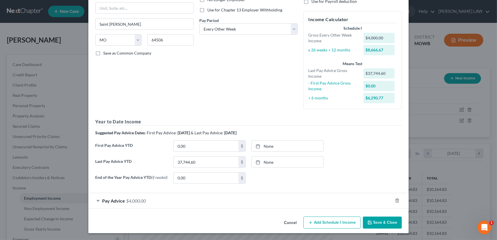
click at [189, 202] on div "Pay Advice $4,000.00" at bounding box center [240, 200] width 304 height 15
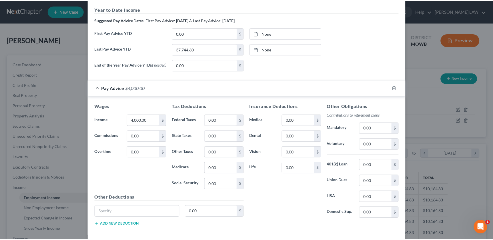
scroll to position [224, 0]
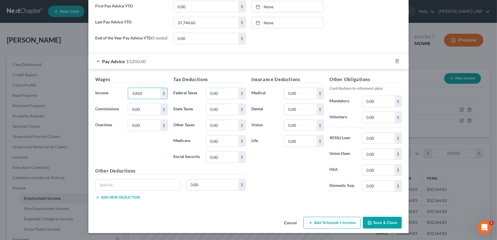
click at [264, 161] on div "Insurance Deductions Medical 0.00 $ Dental 0.00 $ Vision 0.00 $ Life 0.00 $" at bounding box center [288, 136] width 78 height 120
click at [144, 109] on input "0.00" at bounding box center [144, 109] width 32 height 11
click at [376, 138] on input "0.00" at bounding box center [378, 138] width 32 height 11
click at [374, 114] on input "0.00" at bounding box center [378, 117] width 32 height 11
click at [222, 144] on input "0.00" at bounding box center [222, 141] width 32 height 11
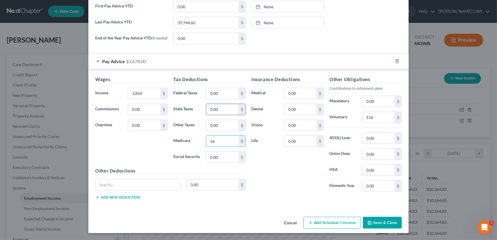
click at [209, 110] on input "0.00" at bounding box center [222, 109] width 32 height 11
drag, startPoint x: 221, startPoint y: 97, endPoint x: 230, endPoint y: 100, distance: 10.1
click at [221, 97] on input "0.00" at bounding box center [222, 93] width 32 height 11
click at [375, 222] on button "Save & Close" at bounding box center [382, 223] width 39 height 12
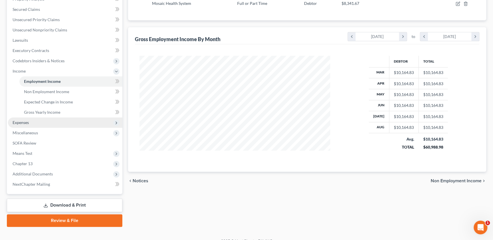
scroll to position [125, 0]
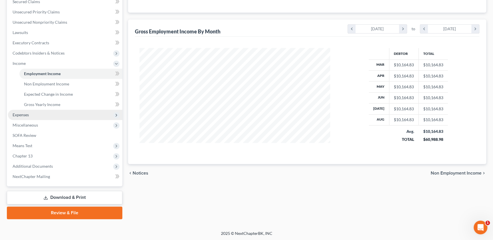
click at [23, 114] on span "Expenses" at bounding box center [21, 114] width 16 height 5
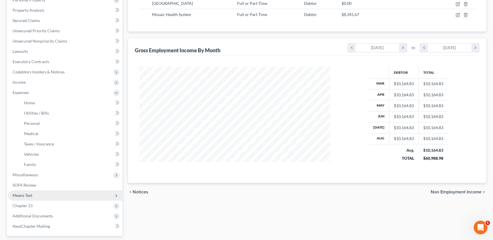
scroll to position [105, 0]
click at [35, 197] on span "Means Test" at bounding box center [65, 196] width 114 height 10
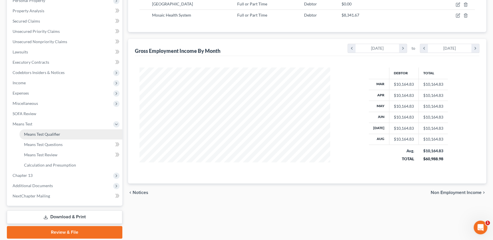
click at [49, 134] on span "Means Test Qualifier" at bounding box center [42, 134] width 36 height 5
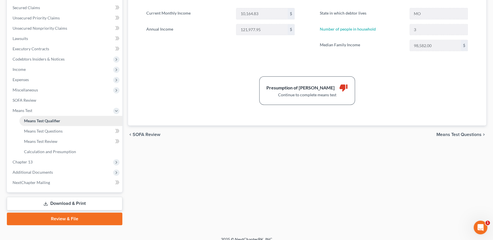
scroll to position [112, 0]
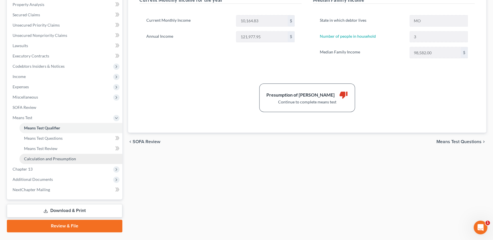
click at [47, 159] on span "Calculation and Presumption" at bounding box center [50, 158] width 52 height 5
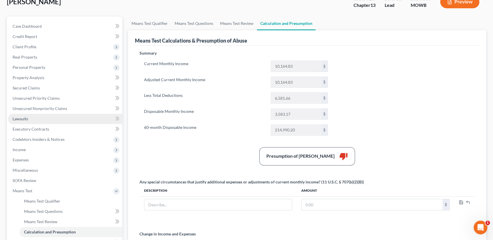
scroll to position [39, 0]
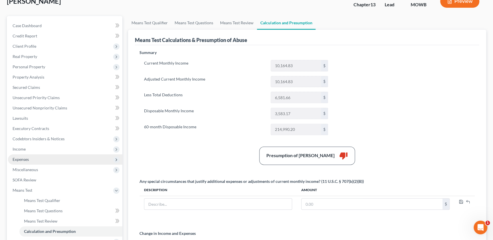
click at [18, 158] on span "Expenses" at bounding box center [21, 159] width 16 height 5
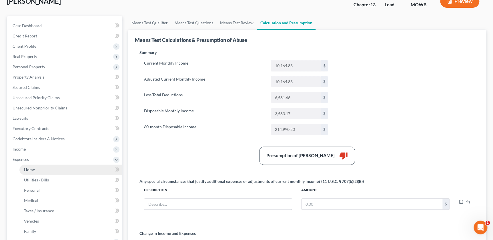
click at [34, 167] on span "Home" at bounding box center [29, 169] width 11 height 5
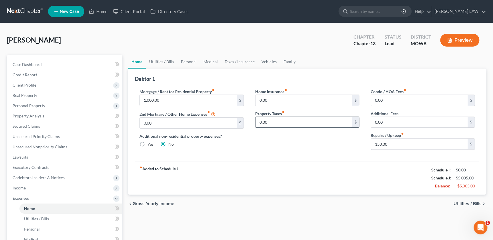
scroll to position [26, 0]
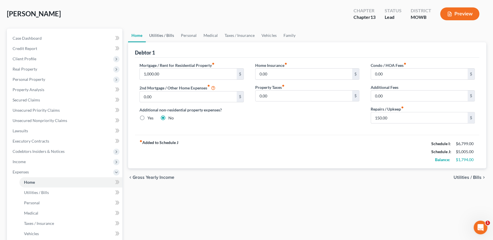
click at [159, 34] on link "Utilities / Bills" at bounding box center [162, 36] width 32 height 14
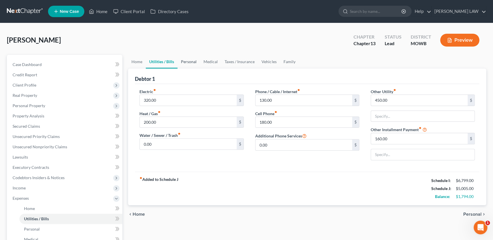
click at [191, 58] on link "Personal" at bounding box center [189, 62] width 23 height 14
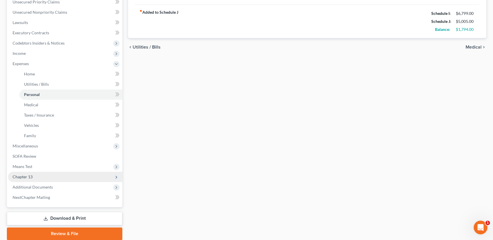
scroll to position [136, 0]
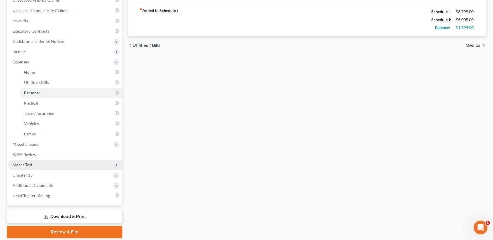
click at [27, 167] on span "Means Test" at bounding box center [65, 165] width 114 height 10
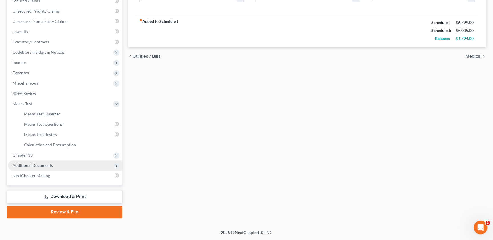
scroll to position [125, 0]
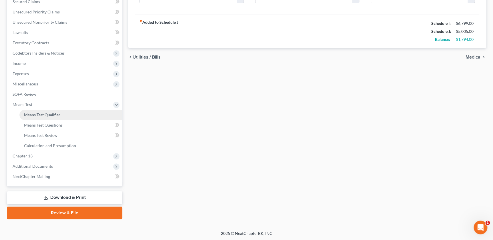
click at [35, 113] on span "Means Test Qualifier" at bounding box center [42, 114] width 36 height 5
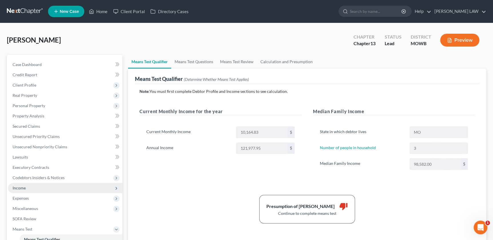
click at [37, 188] on span "Income" at bounding box center [65, 188] width 114 height 10
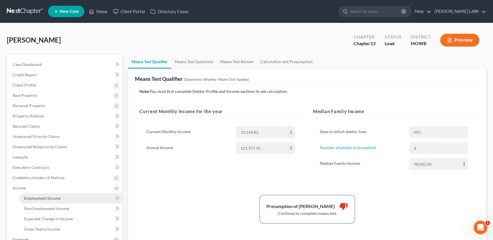
click at [48, 198] on span "Employment Income" at bounding box center [42, 198] width 37 height 5
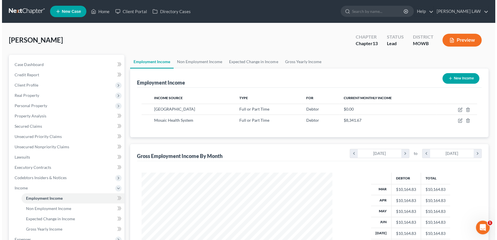
scroll to position [102, 202]
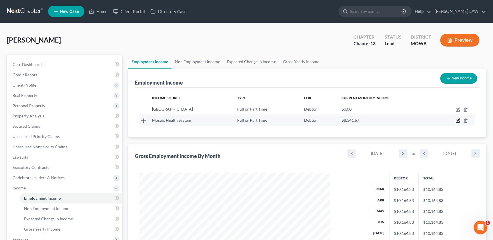
click at [458, 120] on icon "button" at bounding box center [458, 120] width 3 height 3
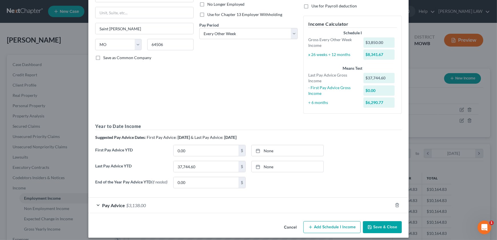
scroll to position [84, 0]
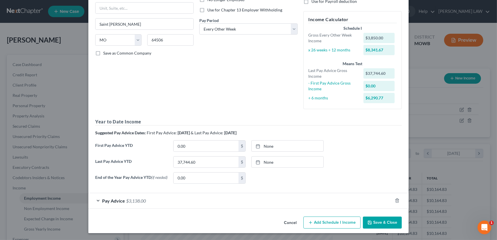
drag, startPoint x: 220, startPoint y: 202, endPoint x: 216, endPoint y: 203, distance: 4.1
click at [219, 202] on div "Pay Advice $3,138.00" at bounding box center [240, 200] width 304 height 15
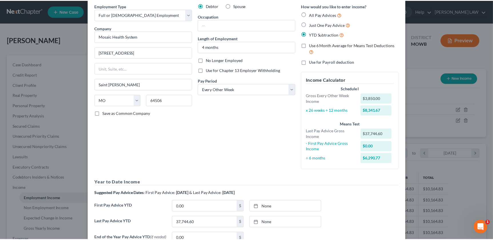
scroll to position [0, 0]
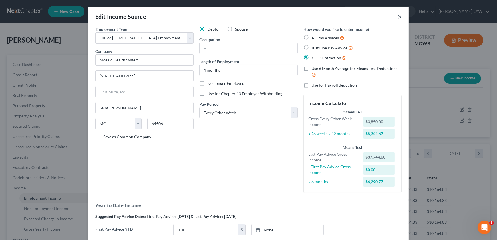
drag, startPoint x: 398, startPoint y: 13, endPoint x: 392, endPoint y: 17, distance: 6.4
click at [398, 13] on button "×" at bounding box center [400, 16] width 4 height 7
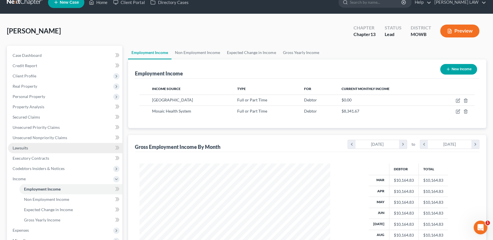
scroll to position [58, 0]
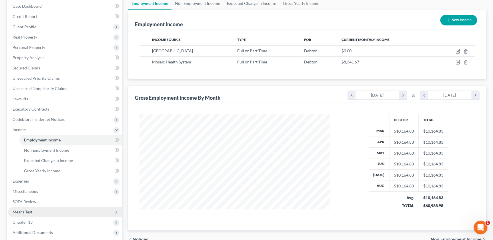
click at [27, 214] on span "Means Test" at bounding box center [65, 212] width 114 height 10
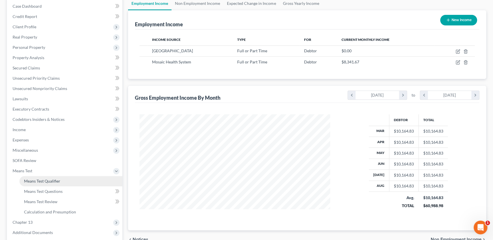
click at [41, 183] on link "Means Test Qualifier" at bounding box center [70, 181] width 103 height 10
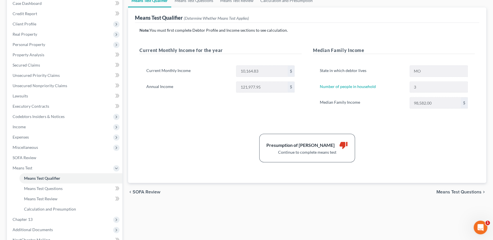
scroll to position [27, 0]
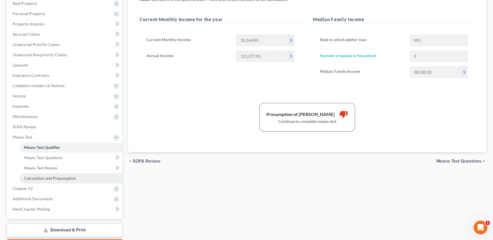
click at [54, 178] on span "Calculation and Presumption" at bounding box center [50, 178] width 52 height 5
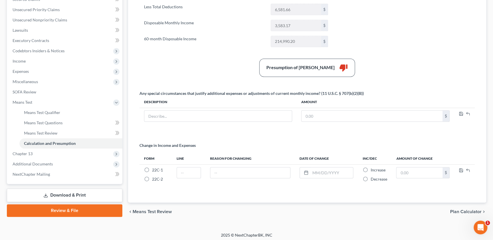
scroll to position [129, 0]
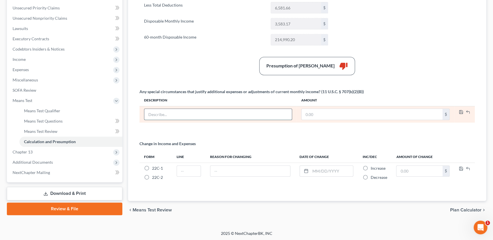
click at [182, 113] on input "text" at bounding box center [217, 114] width 147 height 11
click at [461, 112] on icon "button" at bounding box center [461, 112] width 5 height 5
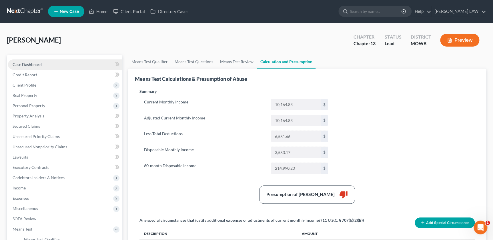
click at [26, 66] on span "Case Dashboard" at bounding box center [27, 64] width 29 height 5
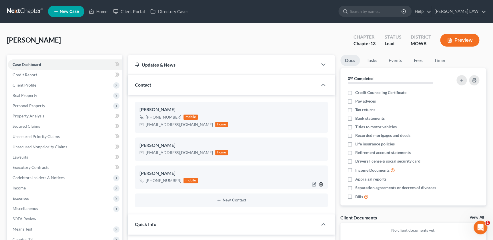
click at [322, 184] on icon "button" at bounding box center [321, 184] width 5 height 5
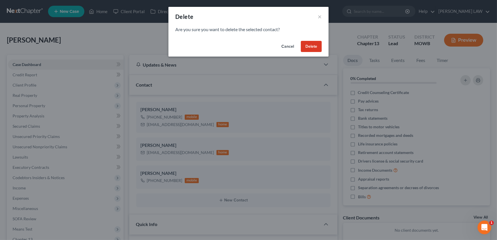
drag, startPoint x: 307, startPoint y: 49, endPoint x: 320, endPoint y: 136, distance: 87.6
click at [307, 49] on button "Delete" at bounding box center [311, 46] width 21 height 11
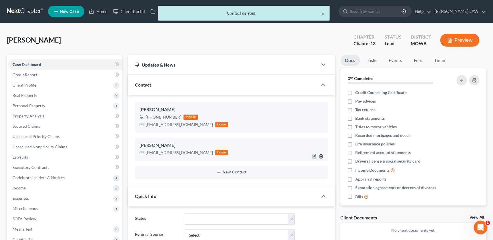
click at [321, 155] on polyline "button" at bounding box center [321, 155] width 3 height 0
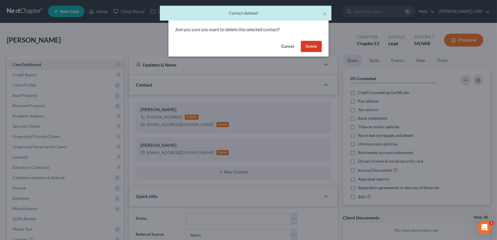
click at [307, 46] on button "Delete" at bounding box center [311, 46] width 21 height 11
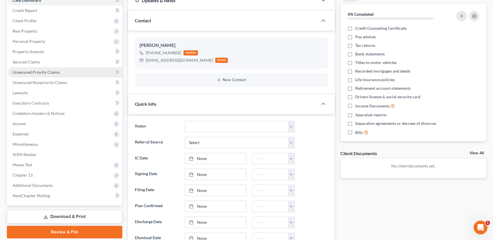
scroll to position [65, 0]
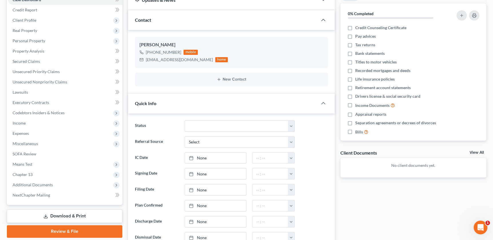
click at [46, 162] on span "Means Test" at bounding box center [65, 164] width 114 height 10
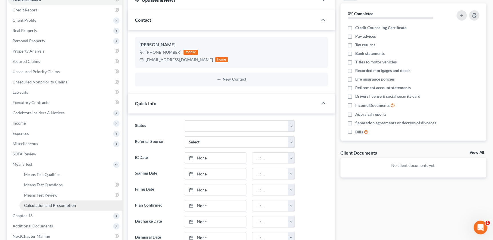
click at [54, 207] on span "Calculation and Presumption" at bounding box center [50, 205] width 52 height 5
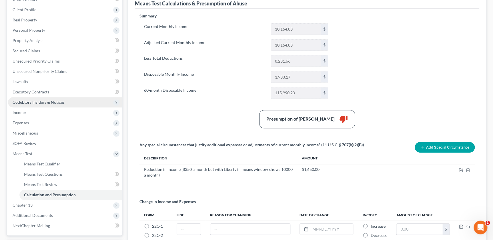
scroll to position [75, 0]
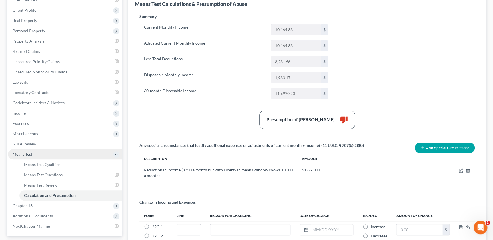
drag, startPoint x: 26, startPoint y: 152, endPoint x: 25, endPoint y: 149, distance: 3.3
click at [26, 152] on span "Means Test" at bounding box center [23, 154] width 20 height 5
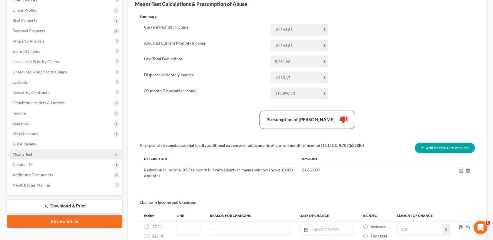
click at [27, 154] on span "Means Test" at bounding box center [23, 154] width 20 height 5
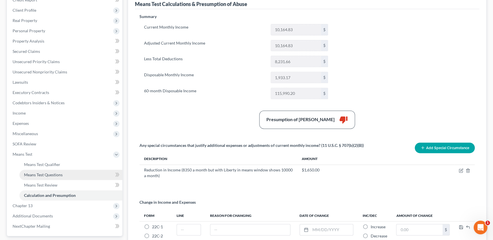
click at [37, 174] on span "Means Test Questions" at bounding box center [43, 174] width 39 height 5
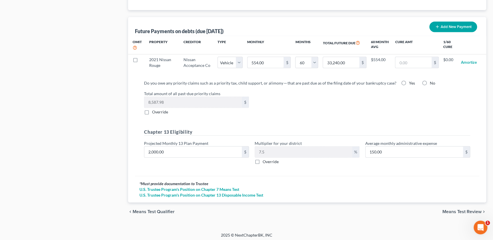
scroll to position [559, 0]
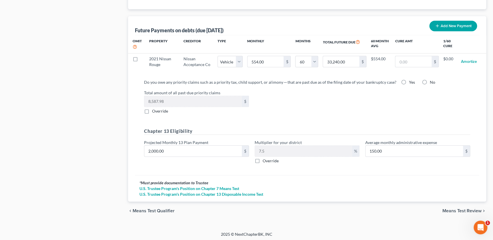
click at [409, 82] on label "Yes" at bounding box center [412, 83] width 6 height 6
click at [411, 82] on input "Yes" at bounding box center [413, 82] width 4 height 4
click at [152, 110] on label "Override" at bounding box center [160, 111] width 16 height 6
click at [154, 110] on input "Override" at bounding box center [156, 110] width 4 height 4
click at [152, 108] on label "Override" at bounding box center [160, 111] width 16 height 6
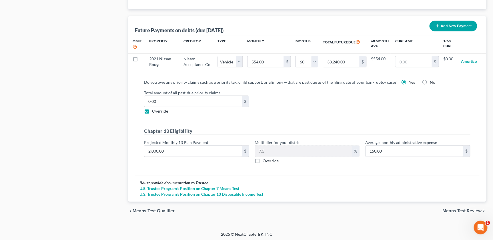
click at [154, 108] on input "Override" at bounding box center [156, 110] width 4 height 4
click at [201, 146] on input "2,000.00" at bounding box center [193, 151] width 98 height 11
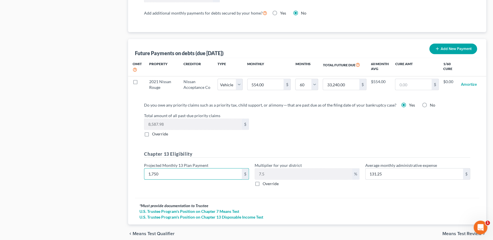
scroll to position [539, 0]
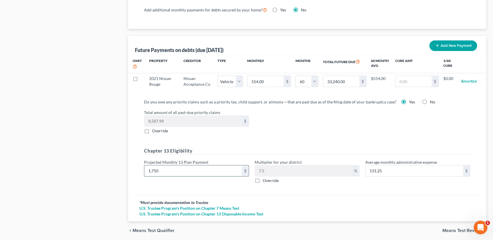
drag, startPoint x: 198, startPoint y: 174, endPoint x: 200, endPoint y: 170, distance: 4.1
click at [198, 174] on input "1,750" at bounding box center [193, 170] width 98 height 11
click at [292, 126] on div "Total amount of all past-due priority claims 8,587.98 $ Override" at bounding box center [307, 121] width 332 height 24
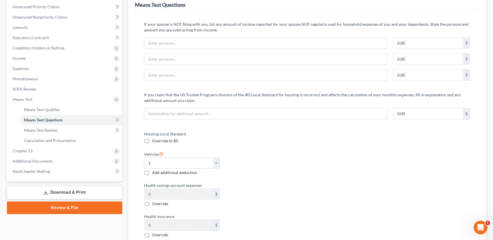
scroll to position [123, 0]
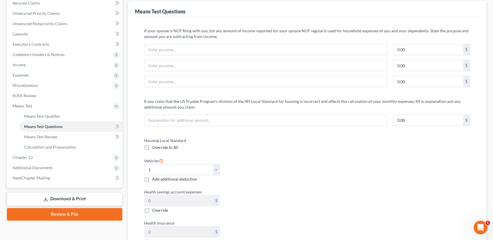
click at [132, 124] on div "Means Test Questions If your spouse is NOT filing with you, list any amount of …" at bounding box center [307, 223] width 358 height 444
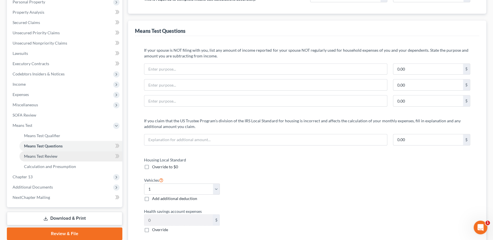
click at [37, 156] on span "Means Test Review" at bounding box center [40, 156] width 33 height 5
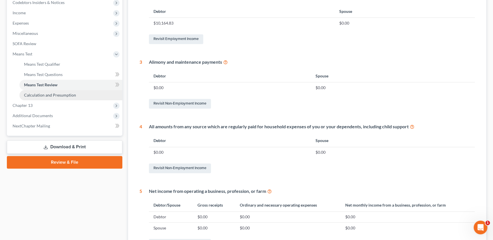
click at [45, 94] on span "Calculation and Presumption" at bounding box center [50, 95] width 52 height 5
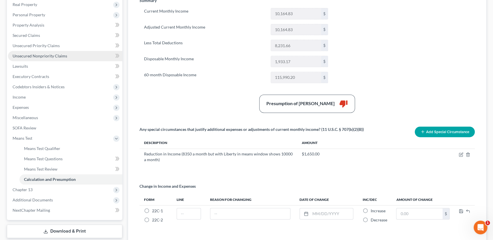
click at [29, 56] on span "Unsecured Nonpriority Claims" at bounding box center [40, 55] width 55 height 5
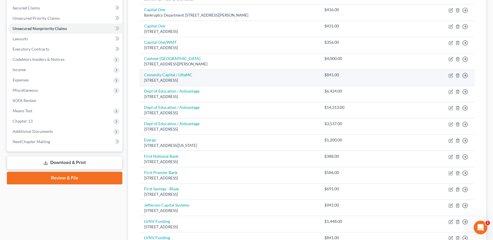
scroll to position [107, 0]
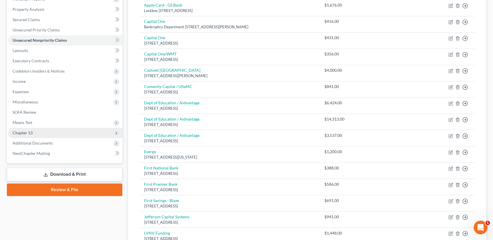
click at [22, 129] on span "Chapter 13" at bounding box center [65, 133] width 114 height 10
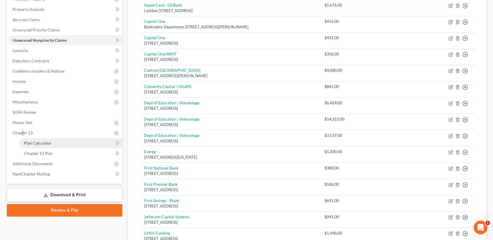
drag, startPoint x: 22, startPoint y: 129, endPoint x: 37, endPoint y: 144, distance: 21.6
click at [37, 141] on span "Plan Calculator" at bounding box center [38, 143] width 28 height 5
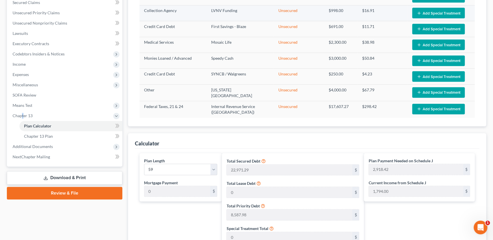
scroll to position [91, 0]
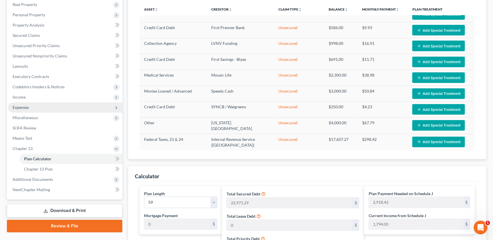
click at [25, 110] on span "Expenses" at bounding box center [65, 107] width 114 height 10
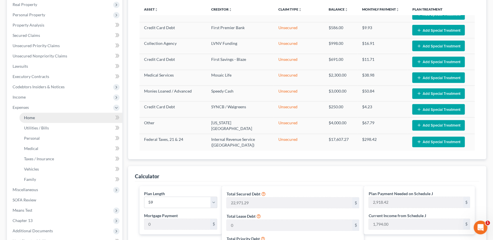
click at [27, 116] on span "Home" at bounding box center [29, 117] width 11 height 5
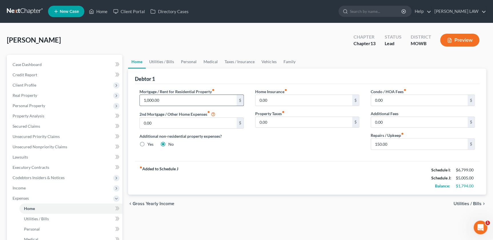
scroll to position [6, 0]
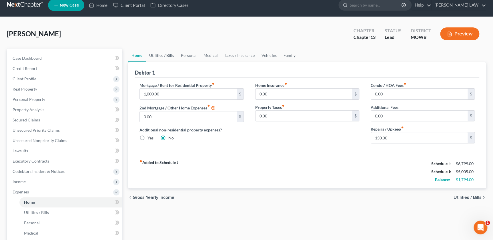
click at [156, 56] on link "Utilities / Bills" at bounding box center [162, 56] width 32 height 14
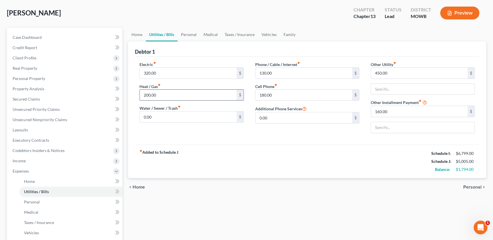
scroll to position [19, 0]
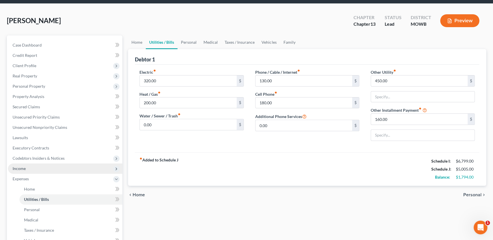
click at [22, 169] on span "Income" at bounding box center [19, 168] width 13 height 5
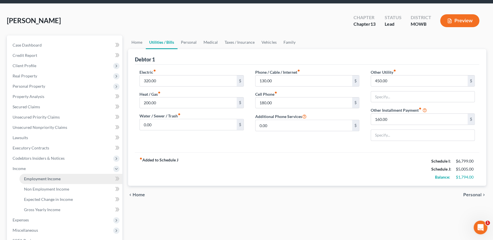
click at [31, 178] on span "Employment Income" at bounding box center [42, 178] width 37 height 5
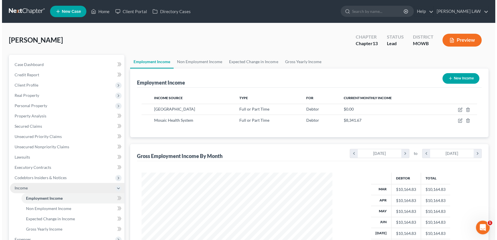
scroll to position [102, 202]
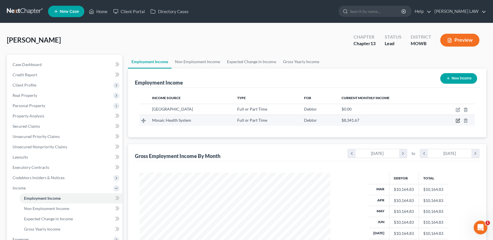
click at [456, 120] on icon "button" at bounding box center [457, 120] width 3 height 3
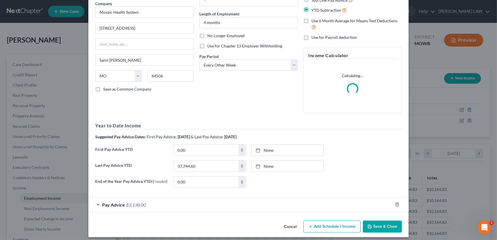
scroll to position [52, 0]
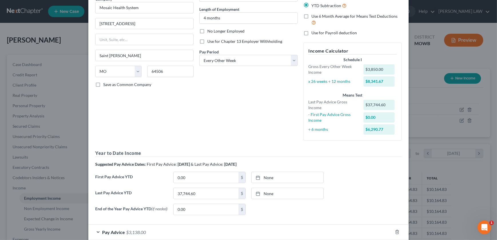
click at [474, 178] on div "Edit Income Source × Employment Type * Select Full or [DEMOGRAPHIC_DATA] Employ…" at bounding box center [248, 120] width 497 height 240
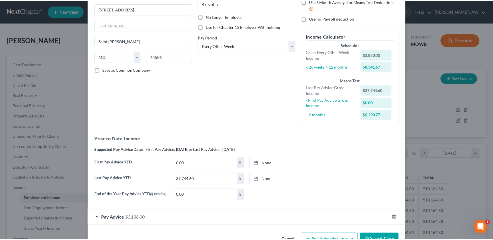
scroll to position [84, 0]
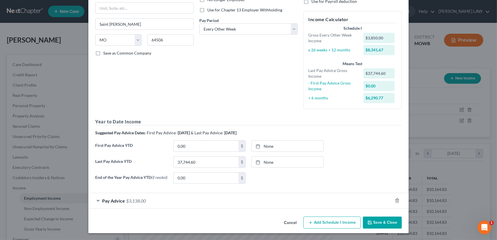
click at [381, 225] on button "Save & Close" at bounding box center [382, 223] width 39 height 12
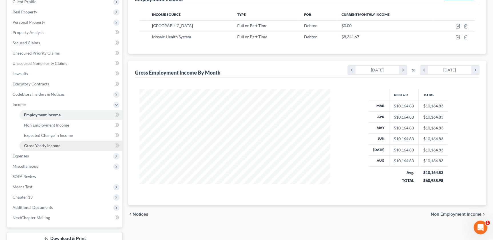
scroll to position [117, 0]
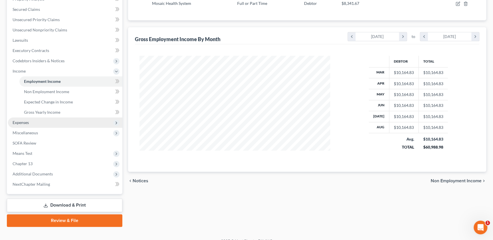
click at [35, 125] on span "Expenses" at bounding box center [65, 123] width 114 height 10
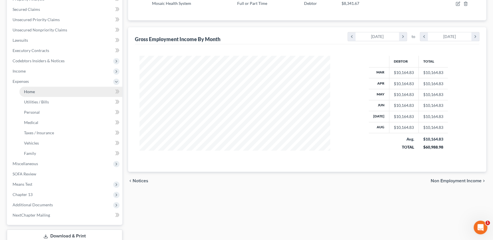
click at [40, 95] on link "Home" at bounding box center [70, 92] width 103 height 10
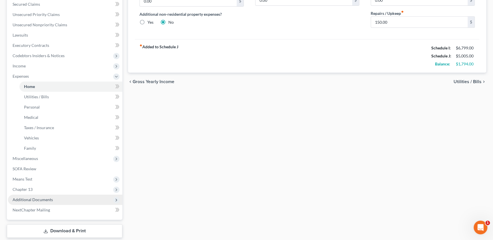
scroll to position [123, 0]
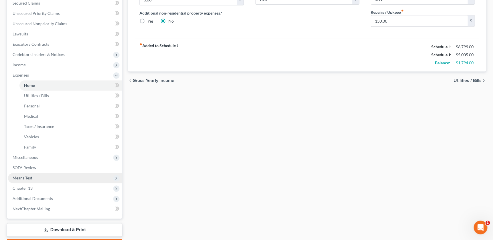
click at [25, 174] on span "Means Test" at bounding box center [65, 178] width 114 height 10
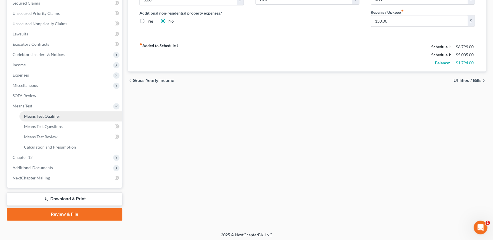
click at [42, 114] on span "Means Test Qualifier" at bounding box center [42, 116] width 36 height 5
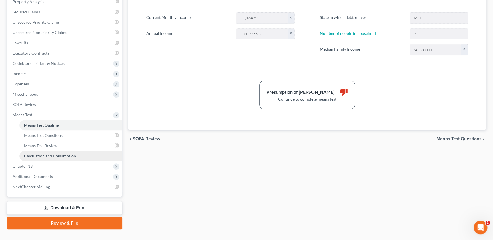
scroll to position [125, 0]
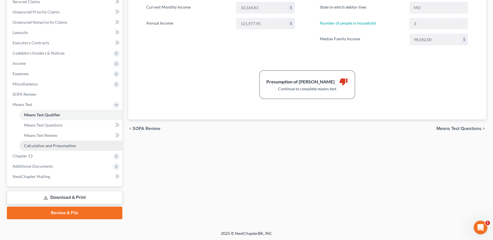
click at [41, 148] on link "Calculation and Presumption" at bounding box center [70, 146] width 103 height 10
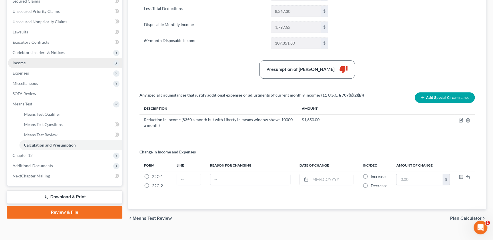
scroll to position [134, 0]
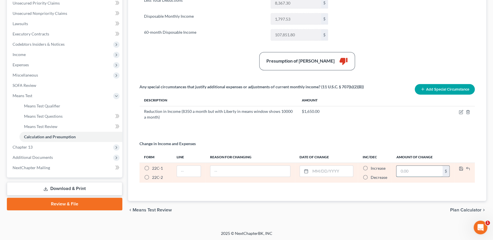
click at [403, 167] on input "text" at bounding box center [420, 171] width 46 height 11
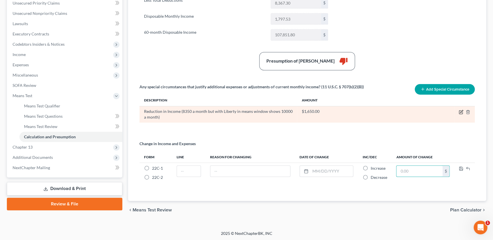
click at [460, 112] on icon "button" at bounding box center [461, 112] width 5 height 5
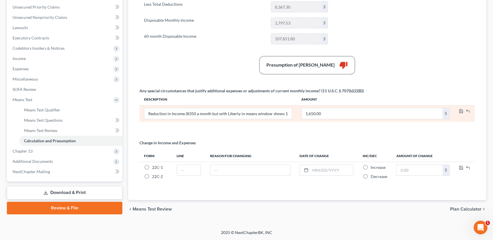
scroll to position [129, 0]
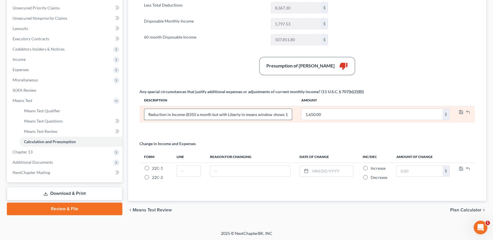
click at [289, 113] on input "Reduction in Income (8350 a month but with Liberty in means window shows 10000 …" at bounding box center [217, 114] width 147 height 11
drag, startPoint x: 287, startPoint y: 113, endPoint x: 292, endPoint y: 113, distance: 5.2
click at [292, 113] on td "Reduction in Income (8350 a month but with Liberty in means window shows 10000 …" at bounding box center [218, 114] width 157 height 17
click at [263, 113] on input "Reduction in Income (8350 a month but with Liberty in means window shows 10000 …" at bounding box center [217, 114] width 147 height 11
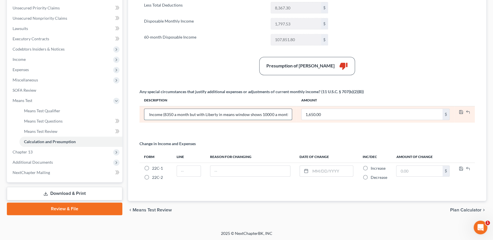
drag, startPoint x: 264, startPoint y: 113, endPoint x: 271, endPoint y: 113, distance: 6.3
click at [271, 113] on input "Reduction in Income (8350 a month but with Liberty in means window shows 10000 …" at bounding box center [217, 114] width 147 height 11
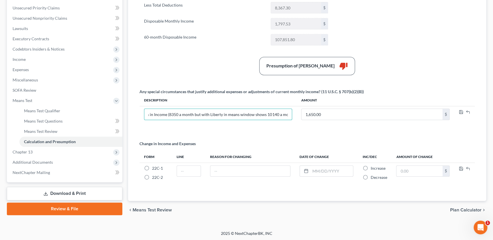
scroll to position [0, 0]
click at [337, 134] on div "Summary Current Monthly Income 10,164.83 $ Adjusted Current Monthly Income 10,1…" at bounding box center [307, 77] width 341 height 234
click at [368, 31] on div "Summary Current Monthly Income 10,164.83 $ Adjusted Current Monthly Income 10,1…" at bounding box center [307, 77] width 341 height 234
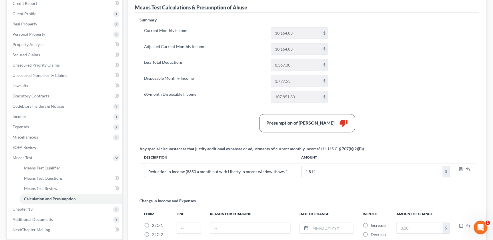
scroll to position [64, 0]
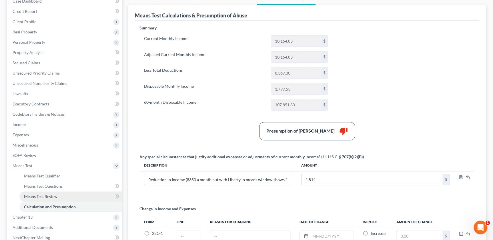
click at [35, 198] on link "Means Test Review" at bounding box center [70, 197] width 103 height 10
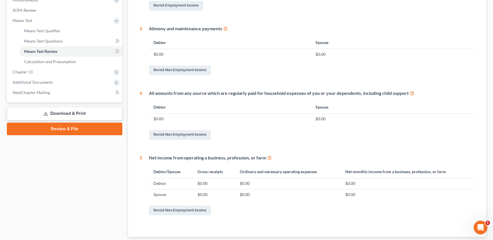
scroll to position [215, 0]
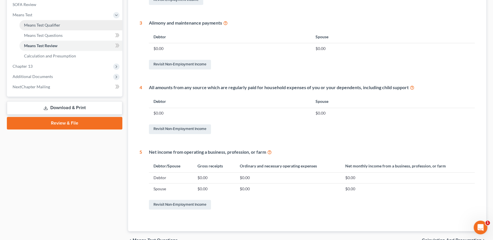
click at [37, 27] on link "Means Test Qualifier" at bounding box center [70, 25] width 103 height 10
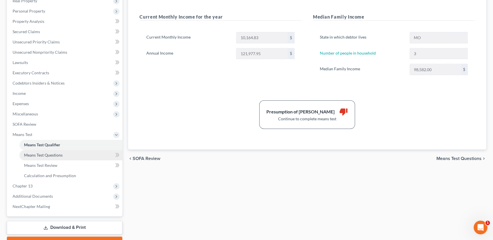
scroll to position [125, 0]
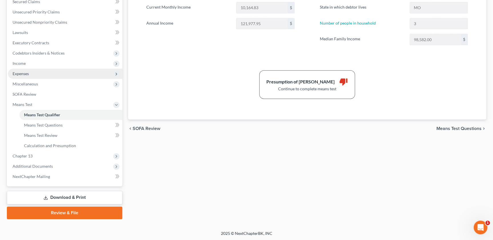
click at [35, 74] on span "Expenses" at bounding box center [65, 74] width 114 height 10
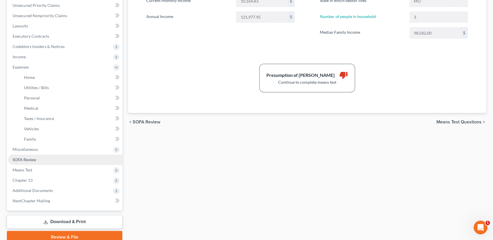
click at [41, 158] on link "SOFA Review" at bounding box center [65, 160] width 114 height 10
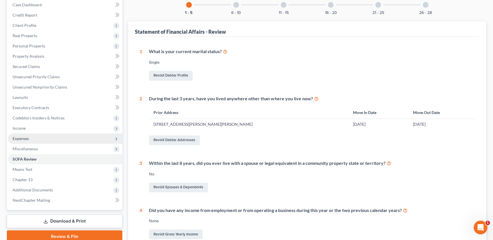
scroll to position [58, 0]
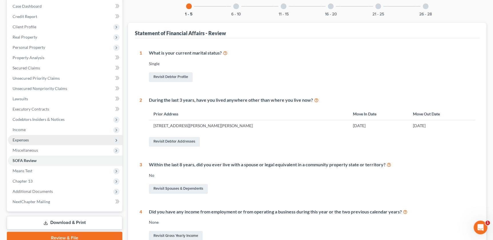
click at [25, 138] on span "Expenses" at bounding box center [21, 140] width 16 height 5
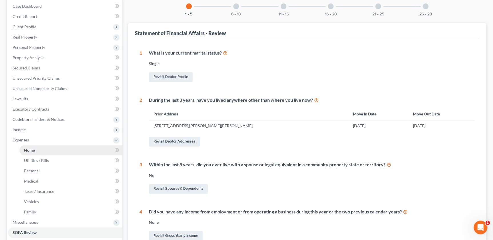
click at [34, 147] on link "Home" at bounding box center [70, 150] width 103 height 10
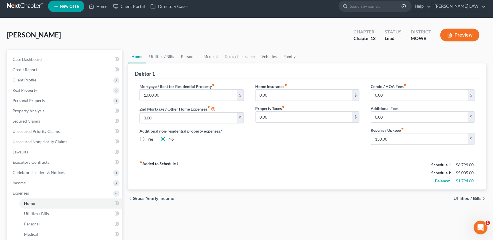
scroll to position [6, 0]
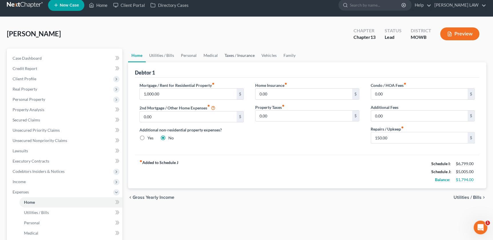
click at [240, 55] on link "Taxes / Insurance" at bounding box center [239, 56] width 37 height 14
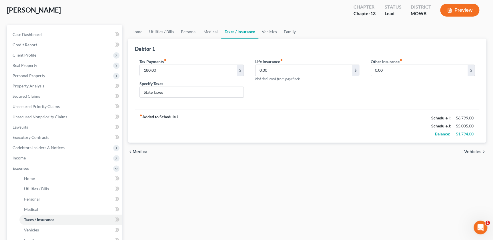
scroll to position [156, 0]
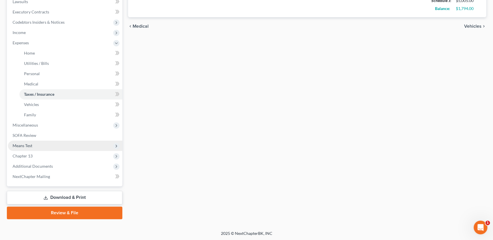
click at [29, 146] on span "Means Test" at bounding box center [23, 145] width 20 height 5
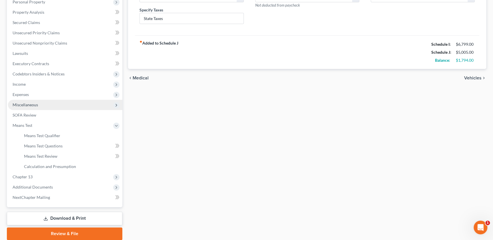
scroll to position [125, 0]
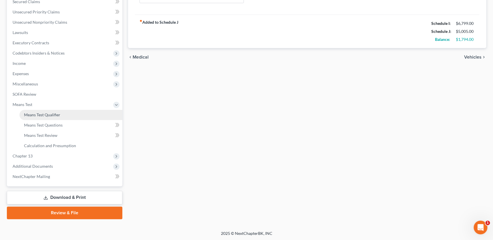
click at [37, 118] on link "Means Test Qualifier" at bounding box center [70, 115] width 103 height 10
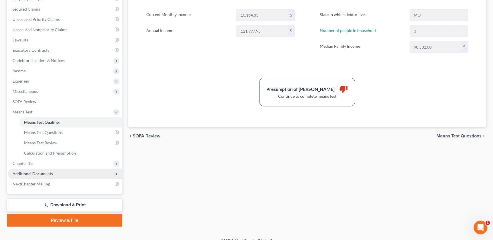
scroll to position [125, 0]
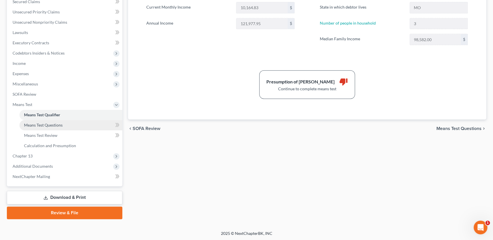
click at [46, 123] on span "Means Test Questions" at bounding box center [43, 125] width 39 height 5
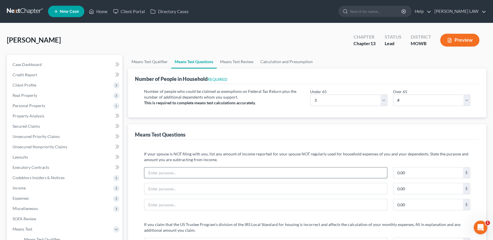
click at [183, 174] on input "text" at bounding box center [265, 173] width 243 height 11
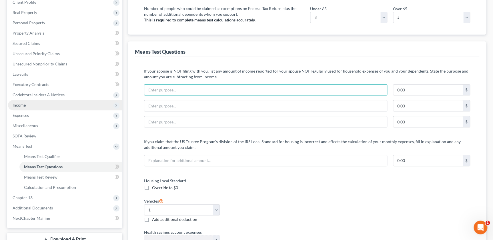
scroll to position [84, 0]
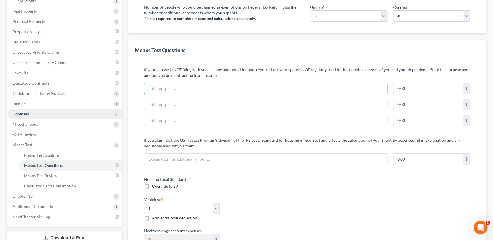
click at [32, 116] on span "Expenses" at bounding box center [65, 114] width 114 height 10
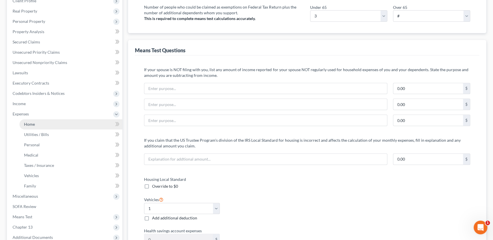
click at [29, 122] on span "Home" at bounding box center [29, 124] width 11 height 5
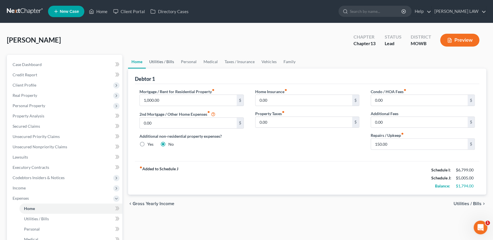
click at [163, 64] on link "Utilities / Bills" at bounding box center [162, 62] width 32 height 14
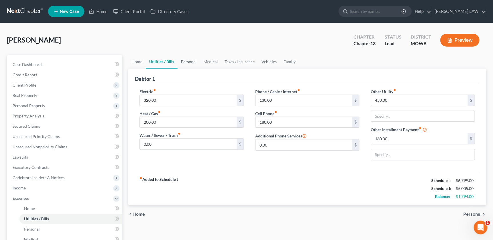
click at [190, 60] on link "Personal" at bounding box center [189, 62] width 23 height 14
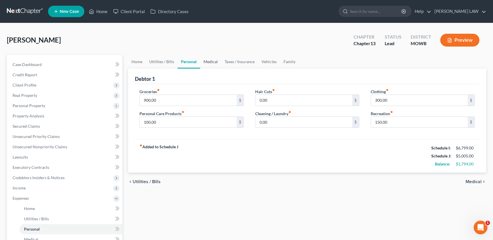
click at [207, 57] on link "Medical" at bounding box center [210, 62] width 21 height 14
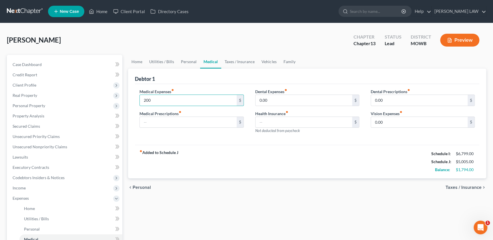
drag, startPoint x: 280, startPoint y: 155, endPoint x: 275, endPoint y: 144, distance: 12.0
click at [280, 155] on div "fiber_manual_record Added to Schedule J Schedule I: $6,799.00 Schedule J: $5,00…" at bounding box center [307, 161] width 345 height 33
click at [248, 63] on link "Taxes / Insurance" at bounding box center [239, 62] width 37 height 14
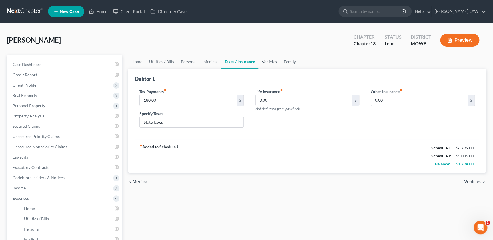
click at [273, 63] on link "Vehicles" at bounding box center [270, 62] width 22 height 14
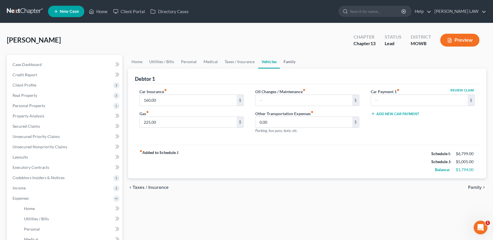
click at [289, 61] on link "Family" at bounding box center [289, 62] width 19 height 14
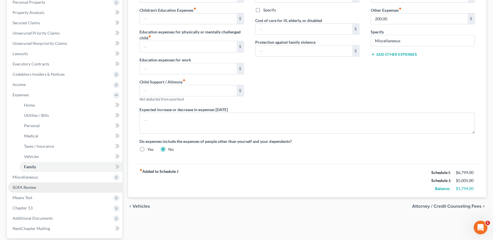
scroll to position [156, 0]
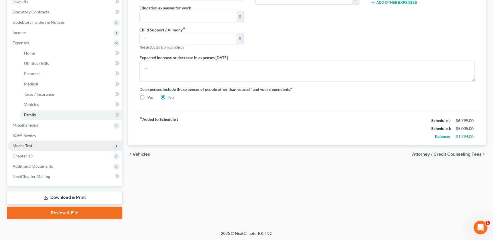
click at [25, 148] on span "Means Test" at bounding box center [65, 146] width 114 height 10
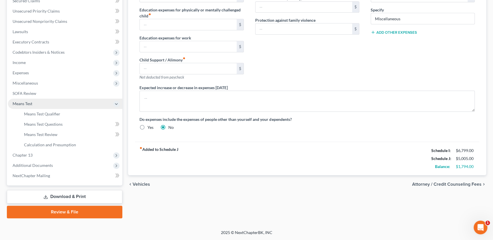
scroll to position [125, 0]
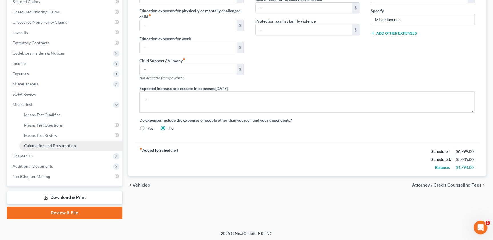
click at [27, 144] on span "Calculation and Presumption" at bounding box center [50, 145] width 52 height 5
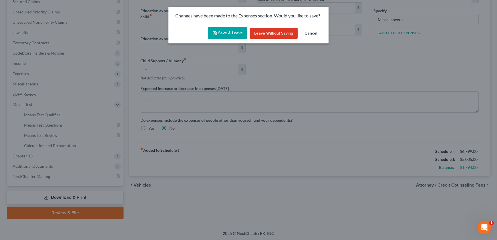
click at [221, 26] on div "Save & Leave Leave without Saving Cancel" at bounding box center [248, 34] width 160 height 19
click at [220, 29] on button "Save & Leave" at bounding box center [227, 33] width 39 height 12
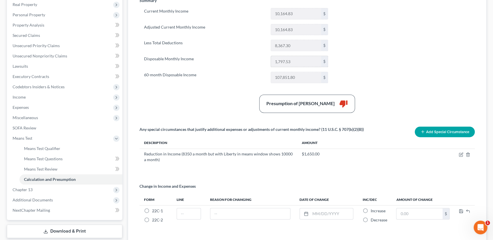
scroll to position [134, 0]
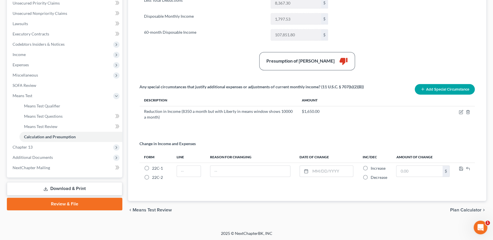
click at [446, 89] on button "Add Special Circumstance" at bounding box center [445, 89] width 60 height 11
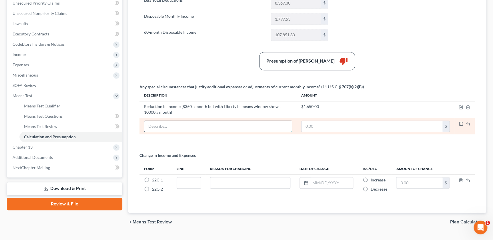
click at [157, 122] on input "text" at bounding box center [217, 126] width 147 height 11
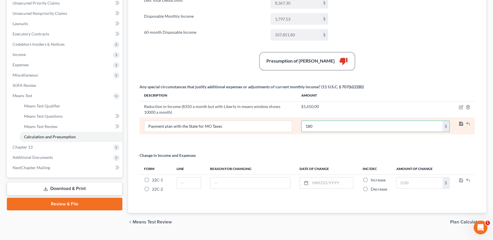
click at [461, 125] on icon "button" at bounding box center [461, 124] width 5 height 5
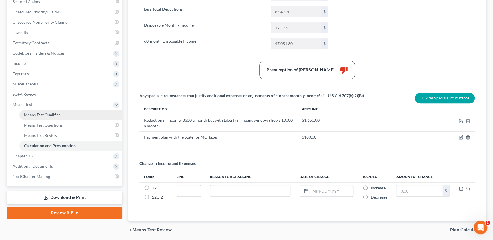
click at [47, 117] on link "Means Test Qualifier" at bounding box center [70, 115] width 103 height 10
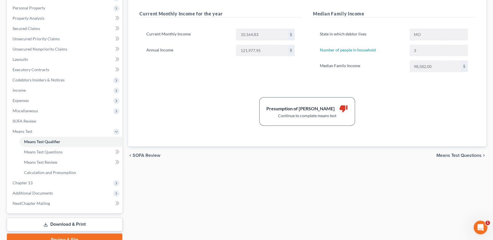
scroll to position [125, 0]
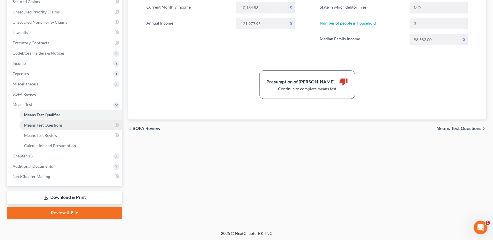
click at [48, 127] on link "Means Test Questions" at bounding box center [70, 125] width 103 height 10
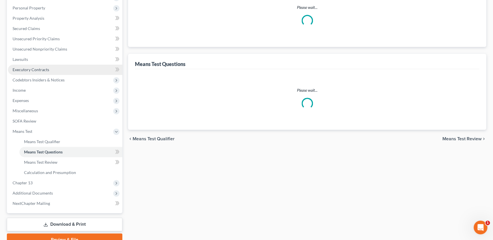
scroll to position [13, 0]
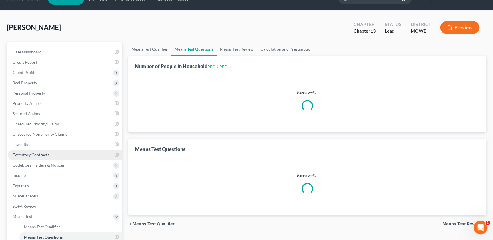
select select "1"
select select "60"
select select "3"
select select "1"
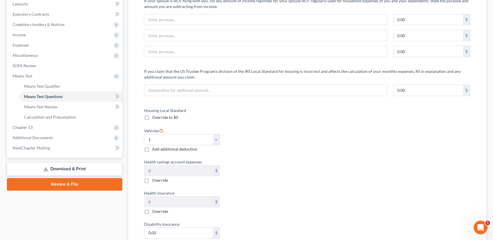
scroll to position [156, 0]
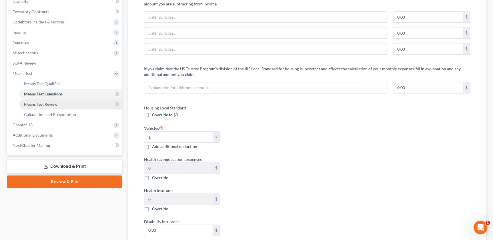
click at [51, 104] on span "Means Test Review" at bounding box center [40, 104] width 33 height 5
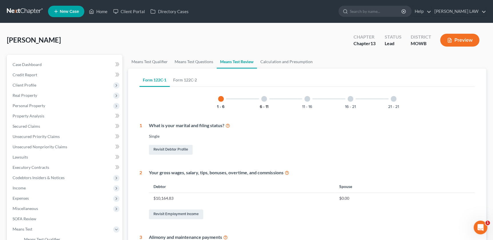
click at [259, 105] on div "6 - 11" at bounding box center [264, 98] width 19 height 19
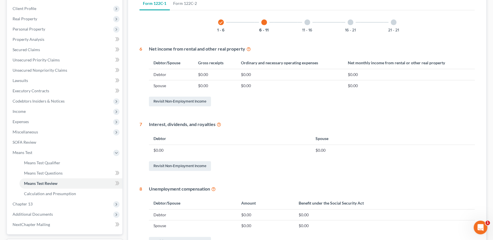
scroll to position [91, 0]
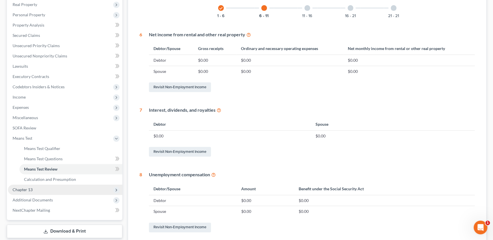
click at [28, 191] on span "Chapter 13" at bounding box center [23, 189] width 20 height 5
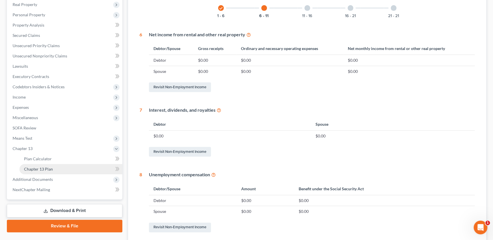
click at [35, 167] on span "Chapter 13 Plan" at bounding box center [38, 169] width 29 height 5
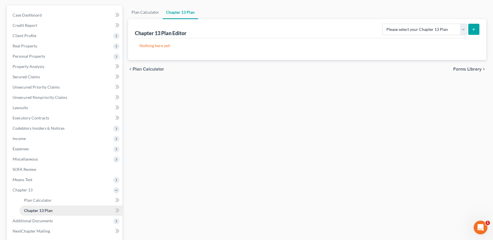
scroll to position [104, 0]
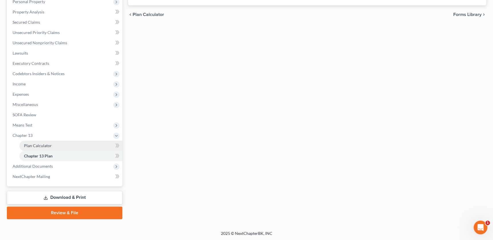
click at [37, 148] on link "Plan Calculator" at bounding box center [70, 146] width 103 height 10
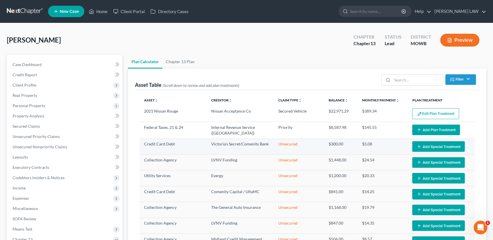
select select "58"
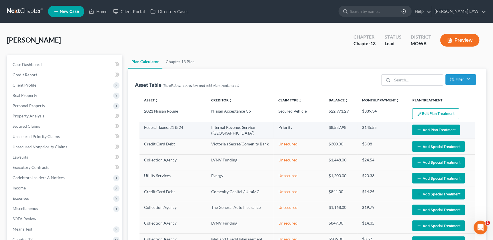
click at [412, 130] on button "Add Plan Treatment" at bounding box center [436, 130] width 48 height 11
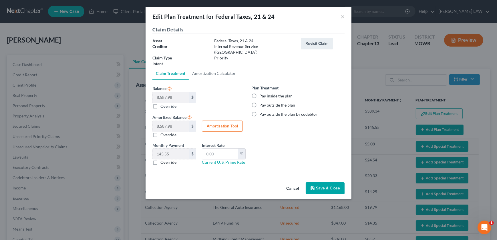
click at [259, 93] on label "Pay inside the plan" at bounding box center [275, 96] width 33 height 6
click at [262, 93] on input "Pay inside the plan" at bounding box center [264, 95] width 4 height 4
radio input "true"
click at [324, 191] on div "Cancel Save & Close" at bounding box center [249, 189] width 206 height 19
click at [325, 184] on button "Save & Close" at bounding box center [325, 188] width 39 height 12
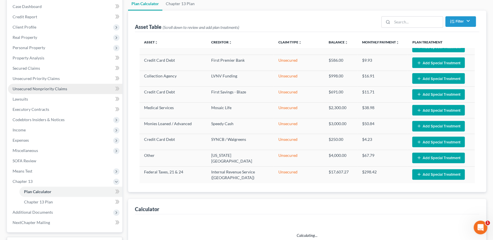
scroll to position [13, 0]
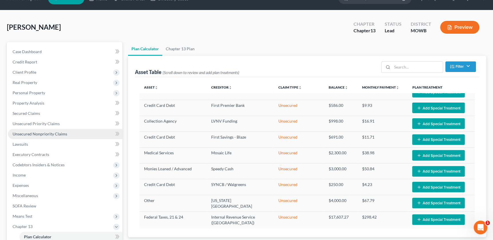
click at [41, 132] on span "Unsecured Nonpriority Claims" at bounding box center [40, 134] width 55 height 5
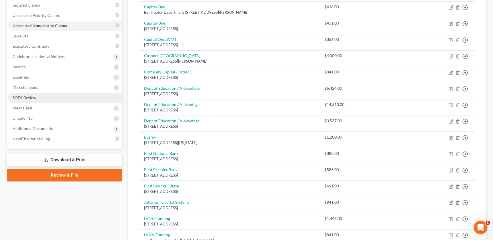
scroll to position [110, 0]
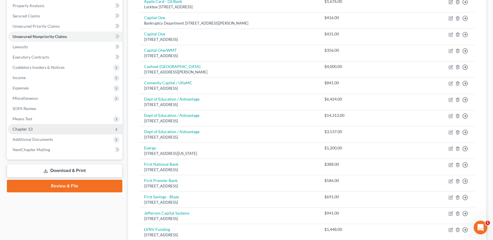
click at [35, 132] on span "Chapter 13" at bounding box center [65, 129] width 114 height 10
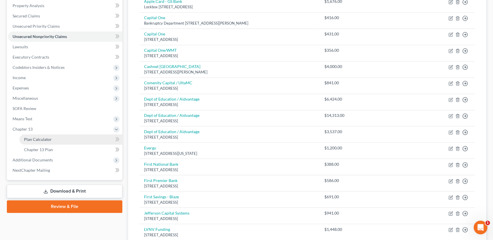
click at [36, 140] on span "Plan Calculator" at bounding box center [38, 139] width 28 height 5
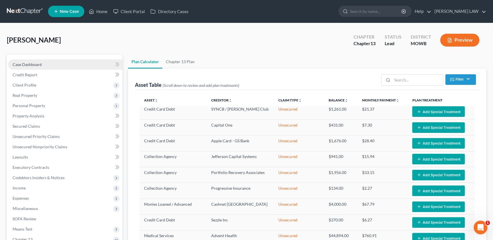
click at [39, 66] on span "Case Dashboard" at bounding box center [27, 64] width 29 height 5
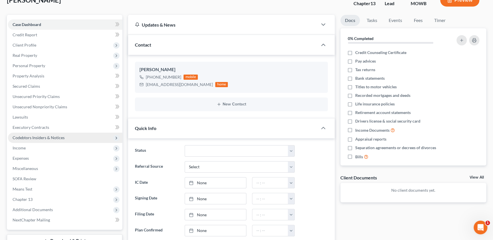
scroll to position [39, 0]
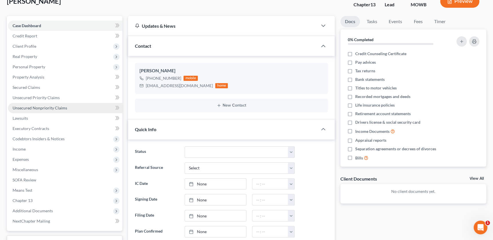
click at [52, 106] on span "Unsecured Nonpriority Claims" at bounding box center [40, 108] width 55 height 5
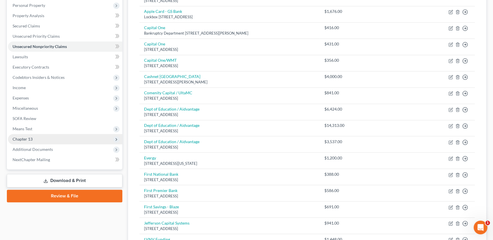
scroll to position [100, 0]
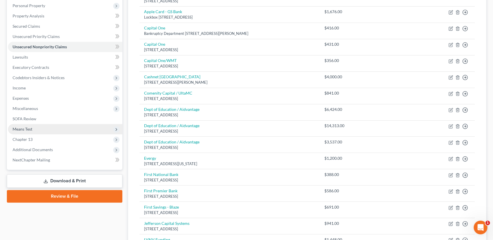
click at [25, 132] on span "Means Test" at bounding box center [65, 129] width 114 height 10
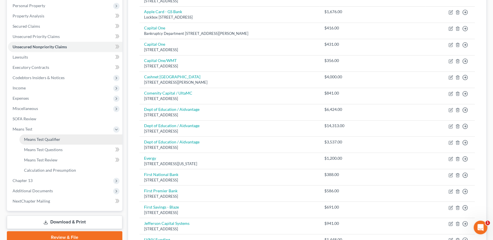
click at [30, 137] on span "Means Test Qualifier" at bounding box center [42, 139] width 36 height 5
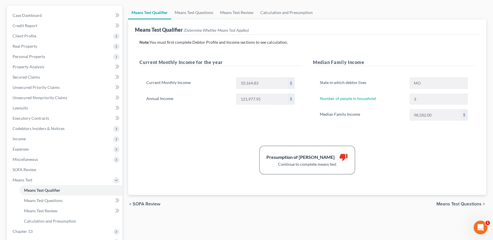
scroll to position [125, 0]
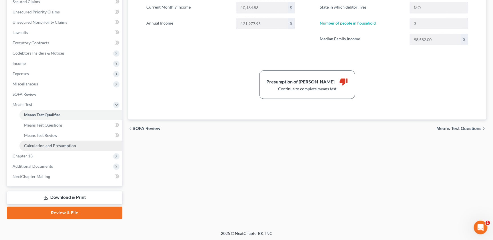
click at [46, 143] on span "Calculation and Presumption" at bounding box center [50, 145] width 52 height 5
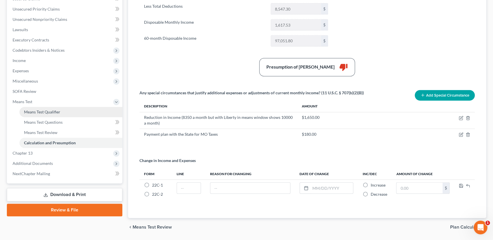
scroll to position [130, 0]
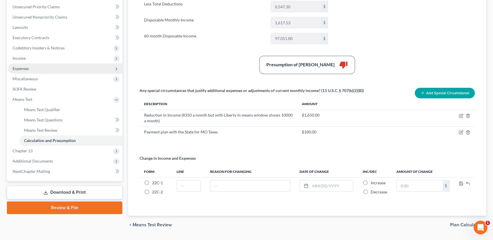
click at [20, 68] on span "Expenses" at bounding box center [21, 68] width 16 height 5
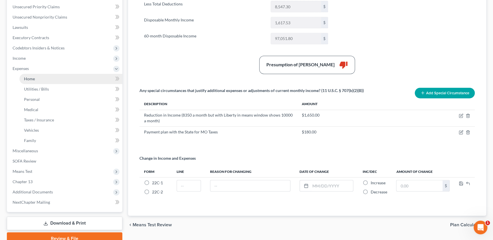
click at [50, 77] on link "Home" at bounding box center [70, 79] width 103 height 10
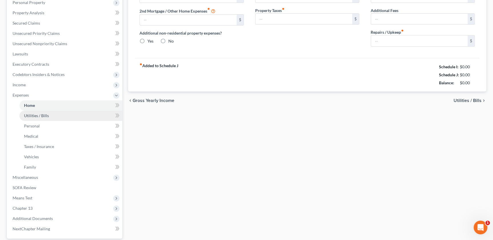
type input "1,000.00"
type input "0.00"
radio input "true"
type input "0.00"
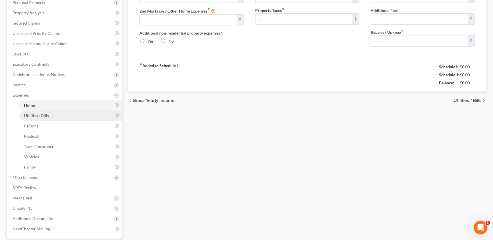
type input "0.00"
type input "150.00"
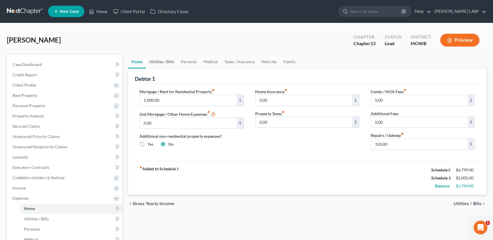
click at [163, 61] on link "Utilities / Bills" at bounding box center [162, 62] width 32 height 14
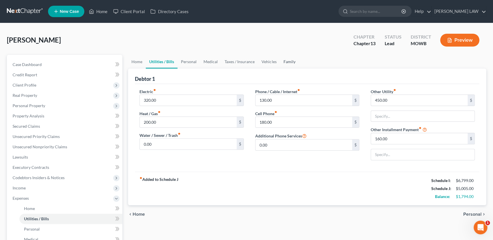
click at [293, 62] on link "Family" at bounding box center [289, 62] width 19 height 14
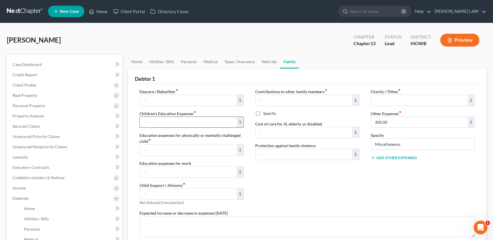
click at [155, 122] on input "text" at bounding box center [188, 122] width 97 height 11
type input "2"
type input "125"
click at [308, 193] on div "Contributions to other family members fiber_manual_record $ Specify Cost of car…" at bounding box center [308, 150] width 116 height 122
click at [425, 128] on div "Charity / Tithes fiber_manual_record $ Other Expenses fiber_manual_record 200.0…" at bounding box center [423, 150] width 116 height 122
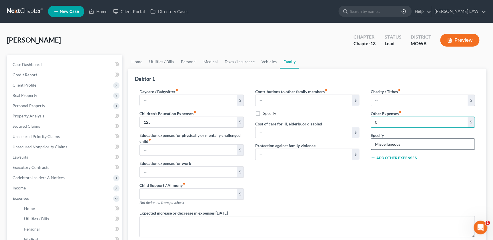
type input "0"
click at [417, 149] on div "Miscellaneous" at bounding box center [423, 143] width 104 height 11
drag, startPoint x: 416, startPoint y: 144, endPoint x: 355, endPoint y: 143, distance: 61.2
click at [353, 140] on div "Daycare / Babysitter fiber_manual_record $ Children's Education Expenses fiber_…" at bounding box center [307, 175] width 347 height 172
click at [341, 184] on div "Contributions to other family members fiber_manual_record $ Specify Cost of car…" at bounding box center [308, 150] width 116 height 122
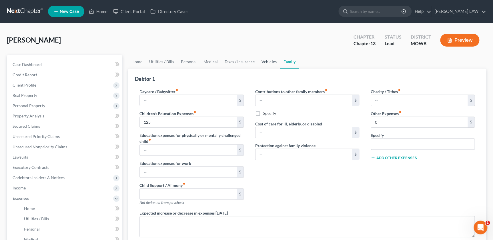
click at [263, 60] on link "Vehicles" at bounding box center [269, 62] width 22 height 14
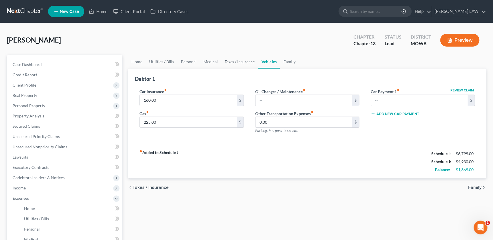
click at [234, 62] on link "Taxes / Insurance" at bounding box center [239, 62] width 37 height 14
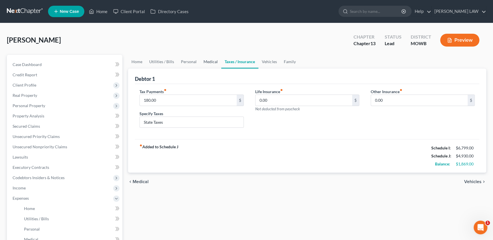
click at [207, 61] on link "Medical" at bounding box center [210, 62] width 21 height 14
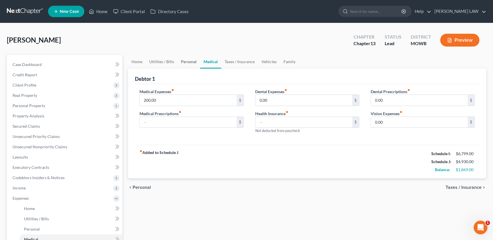
click at [187, 62] on link "Personal" at bounding box center [189, 62] width 23 height 14
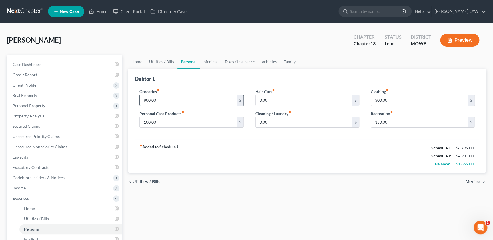
click at [177, 104] on input "900.00" at bounding box center [188, 100] width 97 height 11
type input "800"
click at [277, 154] on div "fiber_manual_record Added to Schedule J Schedule I: $6,799.00 Schedule J: $4,83…" at bounding box center [307, 155] width 345 height 33
click at [161, 61] on link "Utilities / Bills" at bounding box center [162, 62] width 32 height 14
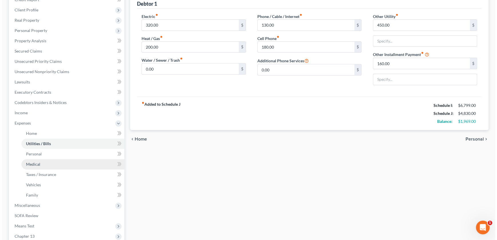
scroll to position [78, 0]
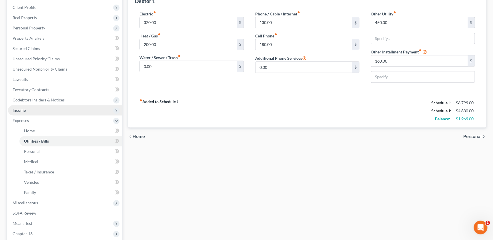
click at [21, 110] on span "Income" at bounding box center [19, 110] width 13 height 5
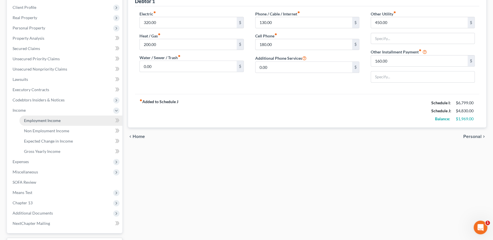
click at [48, 122] on span "Employment Income" at bounding box center [42, 120] width 37 height 5
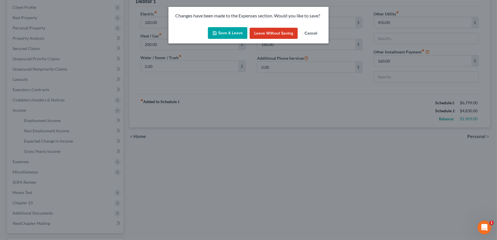
click at [238, 34] on button "Save & Leave" at bounding box center [227, 33] width 39 height 12
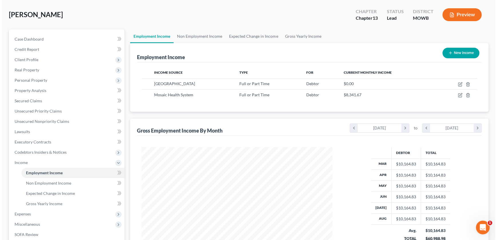
scroll to position [26, 0]
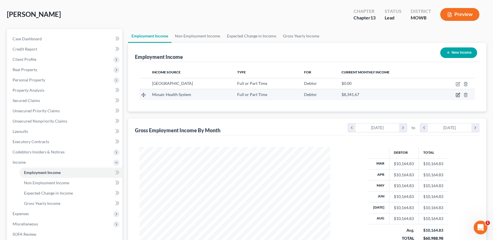
click at [458, 93] on icon "button" at bounding box center [458, 95] width 5 height 5
select select "0"
select select "26"
select select "2"
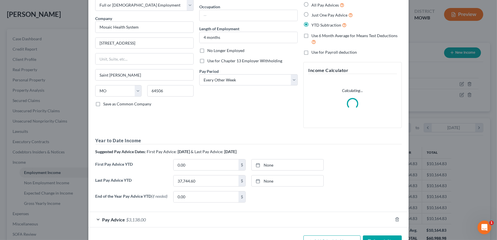
scroll to position [52, 0]
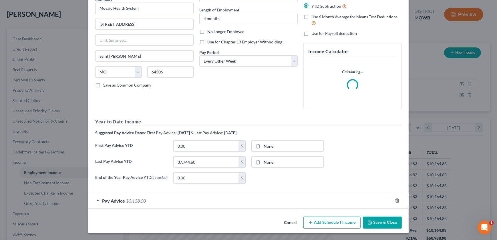
click at [240, 199] on div "Pay Advice $3,138.00" at bounding box center [240, 200] width 304 height 15
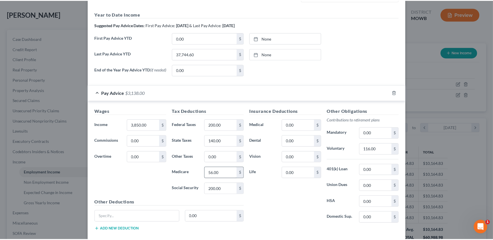
scroll to position [224, 0]
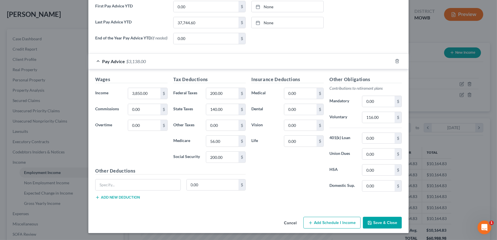
click at [377, 220] on button "Save & Close" at bounding box center [382, 223] width 39 height 12
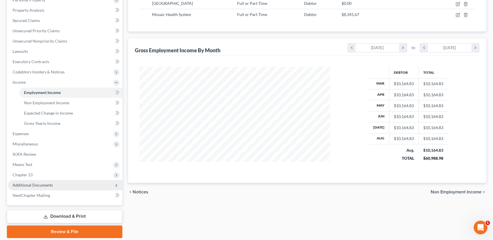
scroll to position [125, 0]
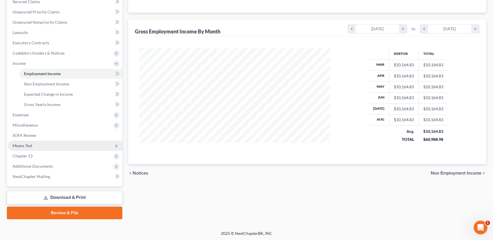
click at [34, 149] on span "Means Test" at bounding box center [65, 146] width 114 height 10
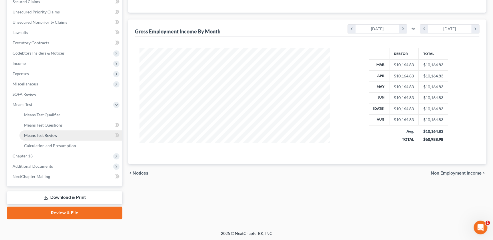
click at [47, 131] on link "Means Test Review" at bounding box center [70, 135] width 103 height 10
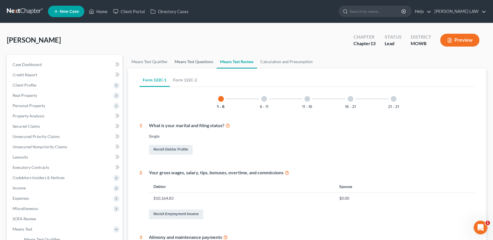
click at [185, 59] on link "Means Test Questions" at bounding box center [193, 62] width 45 height 14
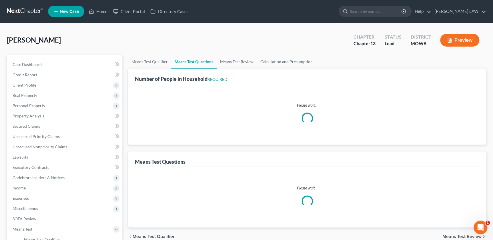
select select "1"
select select "60"
select select "3"
select select "1"
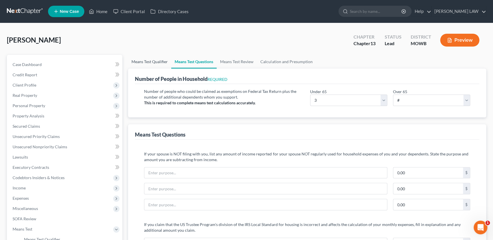
click at [152, 64] on link "Means Test Qualifier" at bounding box center [149, 62] width 43 height 14
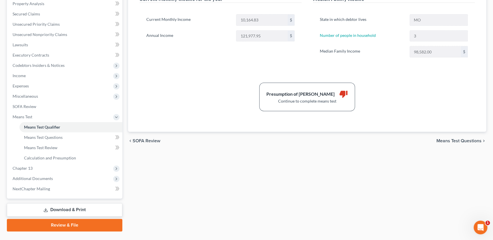
scroll to position [125, 0]
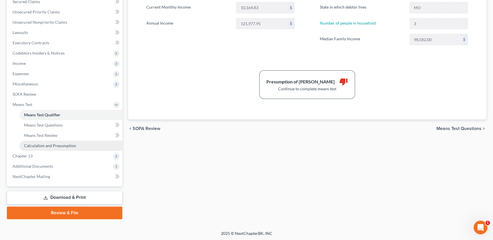
click at [44, 145] on span "Calculation and Presumption" at bounding box center [50, 145] width 52 height 5
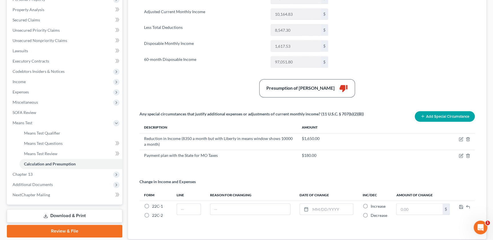
scroll to position [144, 0]
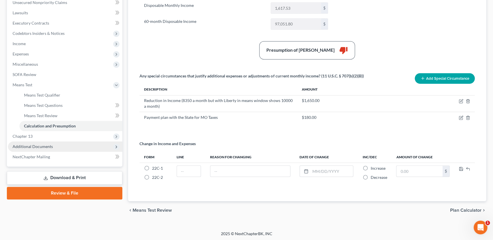
click at [37, 148] on span "Additional Documents" at bounding box center [33, 146] width 40 height 5
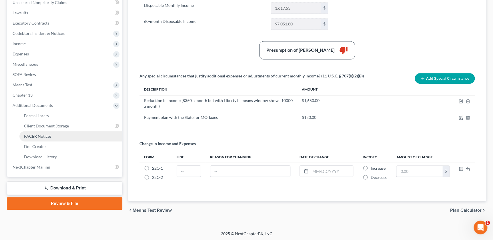
click at [40, 137] on span "PACER Notices" at bounding box center [37, 136] width 27 height 5
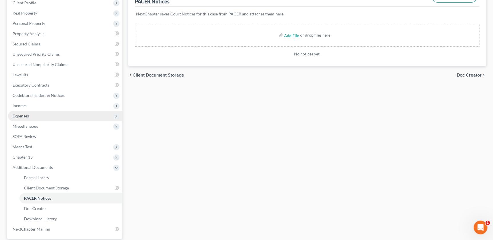
scroll to position [84, 0]
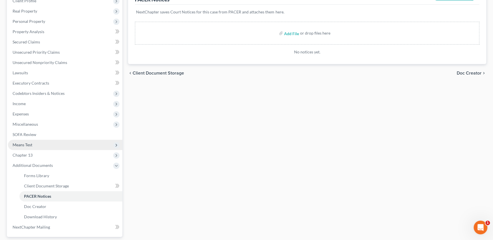
click at [33, 147] on span "Means Test" at bounding box center [65, 145] width 114 height 10
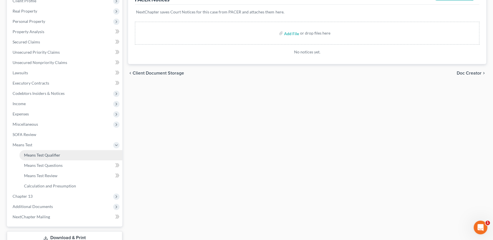
click at [36, 155] on span "Means Test Qualifier" at bounding box center [42, 155] width 36 height 5
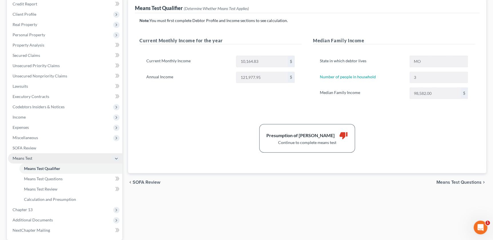
scroll to position [72, 0]
drag, startPoint x: 35, startPoint y: 168, endPoint x: 184, endPoint y: 155, distance: 150.2
click at [35, 168] on span "Means Test Qualifier" at bounding box center [42, 168] width 36 height 5
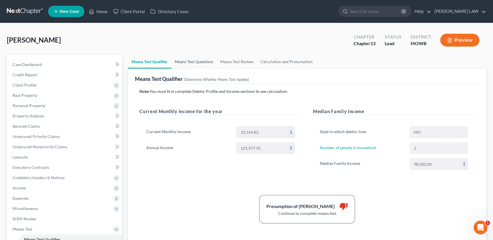
scroll to position [0, 0]
click at [199, 61] on link "Means Test Questions" at bounding box center [193, 62] width 45 height 14
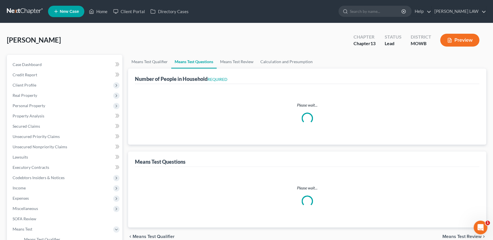
select select "1"
select select "60"
select select "3"
select select "1"
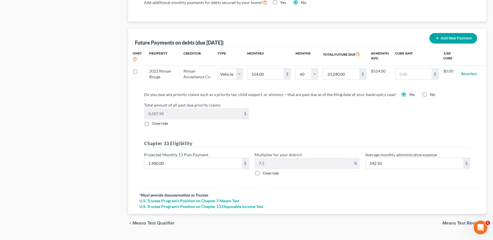
scroll to position [539, 0]
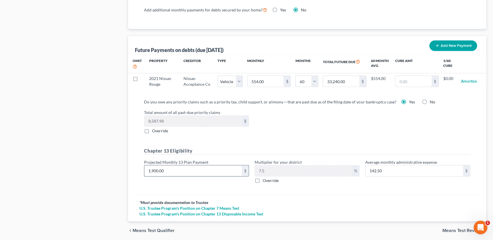
click at [209, 167] on input "1,900.00" at bounding box center [193, 170] width 98 height 11
type input "2"
type input "0.15"
type input "22"
type input "1.65"
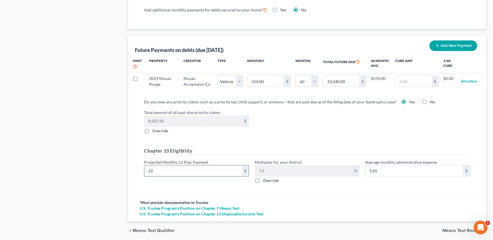
type input "220"
type input "16.50"
type input "2200"
type input "165.00"
type input "2,200"
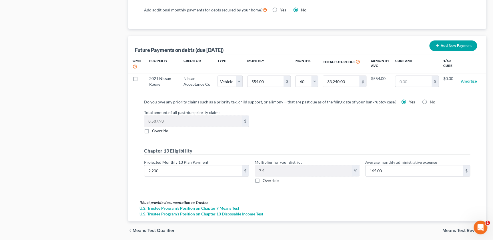
click at [282, 144] on div "Do you owe any priority claims such as a priority tax, child support, or alimon…" at bounding box center [308, 143] width 336 height 89
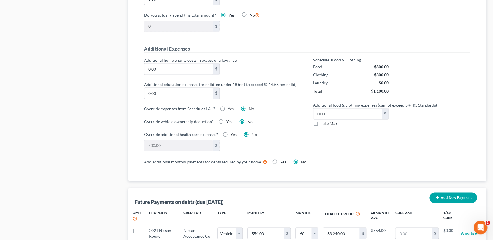
scroll to position [370, 0]
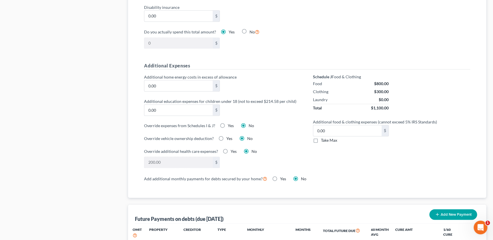
click at [231, 151] on label "Yes" at bounding box center [234, 152] width 6 height 6
click at [233, 151] on input "Yes" at bounding box center [235, 151] width 4 height 4
radio input "true"
click at [252, 149] on label "No" at bounding box center [254, 152] width 5 height 6
click at [254, 149] on input "No" at bounding box center [256, 151] width 4 height 4
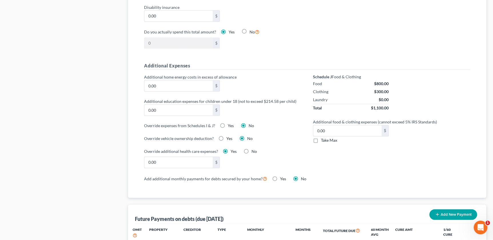
radio input "true"
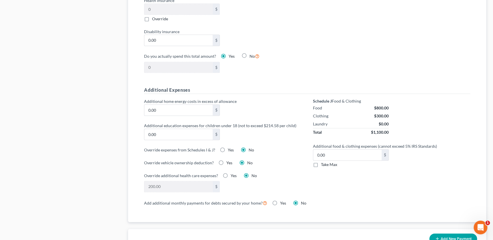
scroll to position [344, 0]
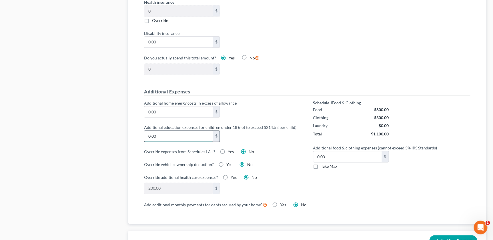
click at [172, 134] on input "0.00" at bounding box center [178, 136] width 68 height 11
type input "125"
click at [280, 107] on div "Additional home energy costs in excess of allowance 0.00 $" at bounding box center [222, 108] width 163 height 17
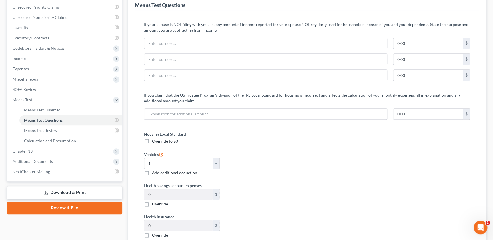
scroll to position [110, 0]
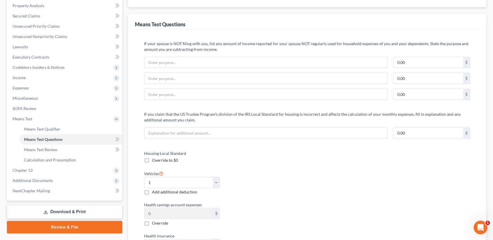
click at [152, 191] on label "Add additional deduction" at bounding box center [174, 192] width 45 height 6
click at [154, 191] on input "Add additional deduction" at bounding box center [156, 191] width 4 height 4
click at [152, 190] on label "Add additional deduction" at bounding box center [174, 192] width 45 height 6
click at [154, 190] on input "Add additional deduction" at bounding box center [156, 191] width 4 height 4
checkbox input "false"
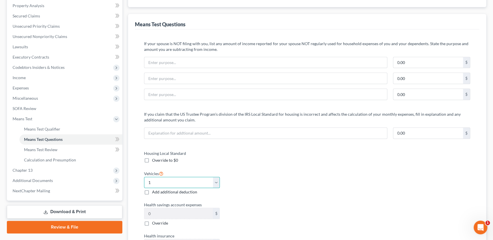
click at [214, 180] on select "Select 0 1 2 3 4 5" at bounding box center [182, 182] width 76 height 11
select select "2"
click at [144, 177] on select "Select 0 1 2 3 4 5" at bounding box center [182, 182] width 76 height 11
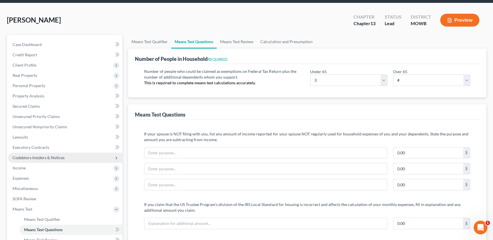
scroll to position [91, 0]
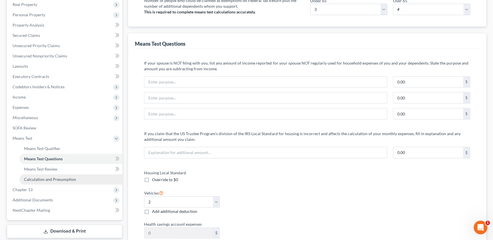
click at [39, 178] on span "Calculation and Presumption" at bounding box center [50, 179] width 52 height 5
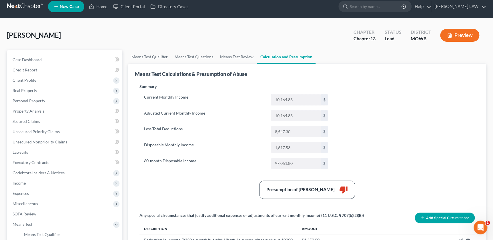
scroll to position [6, 0]
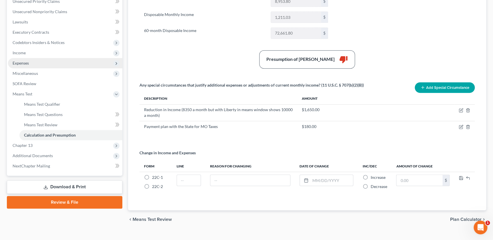
scroll to position [144, 0]
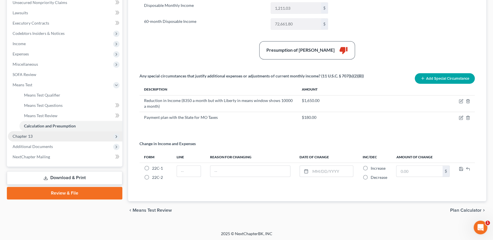
click at [51, 139] on span "Chapter 13" at bounding box center [65, 136] width 114 height 10
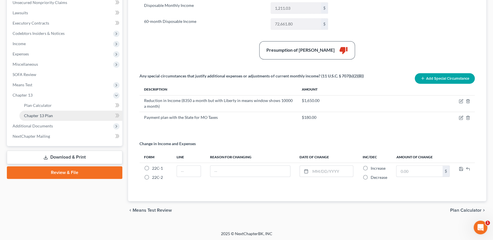
click at [51, 118] on link "Chapter 13 Plan" at bounding box center [70, 116] width 103 height 10
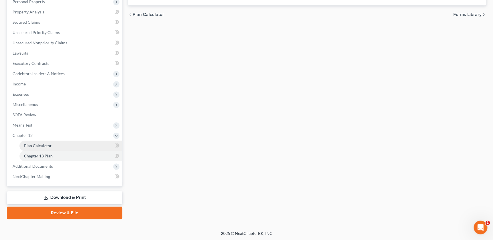
click at [36, 146] on span "Plan Calculator" at bounding box center [38, 145] width 28 height 5
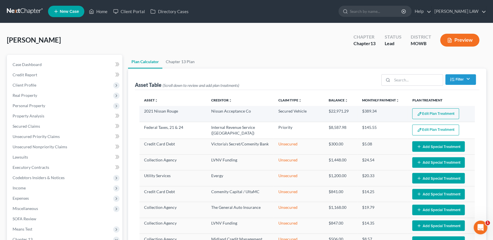
select select "58"
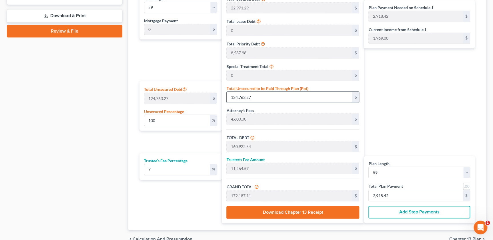
scroll to position [279, 0]
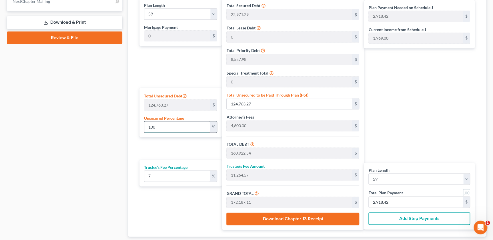
click at [190, 125] on input "100" at bounding box center [177, 127] width 66 height 11
drag, startPoint x: 191, startPoint y: 125, endPoint x: 140, endPoint y: 131, distance: 51.6
click at [140, 131] on div "Total Unsecured Debt 124,763.27 $ Unsecured Percentage 100 %" at bounding box center [181, 112] width 82 height 49
type input "1"
type input "1,247.63"
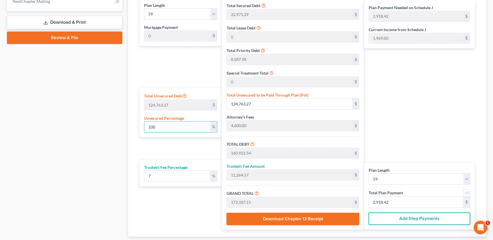
type input "37,406.90"
type input "2,618.48"
type input "40,025.38"
type input "678.39"
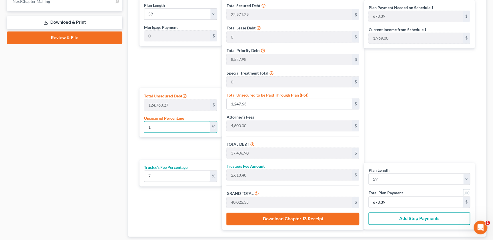
type input "10"
type input "12,476.32"
type input "48,635.59"
type input "3,404.49"
type input "52,040.08"
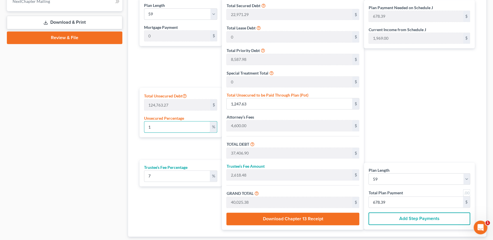
type input "882.03"
type input "100"
type input "124,763.27"
type input "160,922.54"
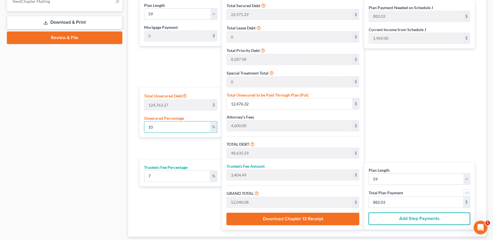
type input "11,264.57"
type input "172,187.11"
type input "2,918.42"
click at [257, 105] on input "124,763.27" at bounding box center [290, 103] width 126 height 11
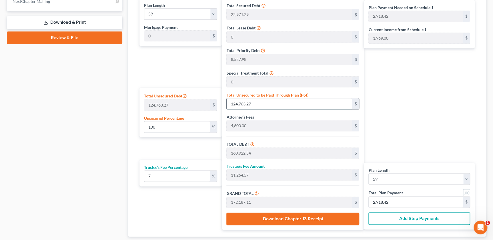
type input "0"
type input "36,159.27"
type input "2,531.14"
type input "38,690.41"
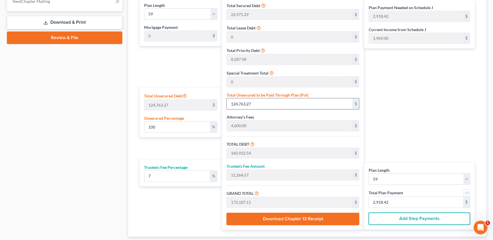
type input "655.76"
type input "0"
click at [398, 100] on div "Plan Payment Needed on Schedule J 655.76 $ Current Income from Schedule J 1,969…" at bounding box center [421, 114] width 114 height 232
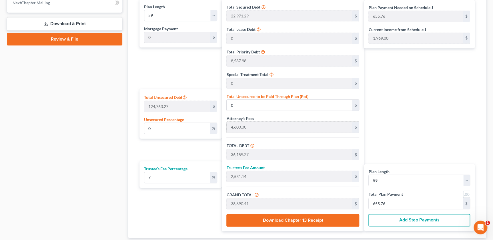
scroll to position [282, 0]
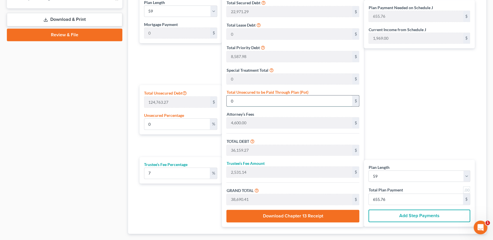
click at [266, 98] on input "0" at bounding box center [290, 101] width 126 height 11
type input "0.0056106256272378885"
type input "7"
type input "36,166.27"
type input "2,531.63"
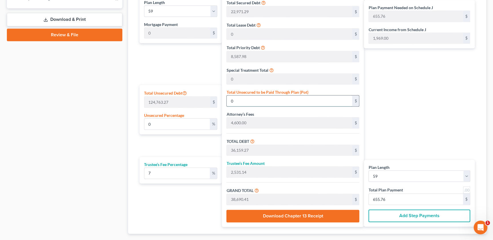
type input "38,697.90"
type input "655.89"
type input "0.05770929216587542"
type input "72"
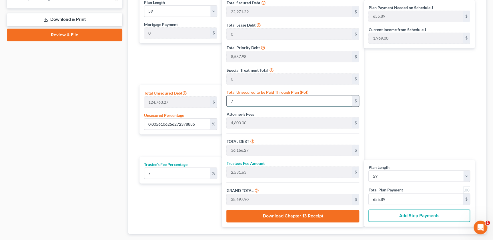
type input "36,231.27"
type input "2,536.18"
type input "38,767.45"
type input "657.07"
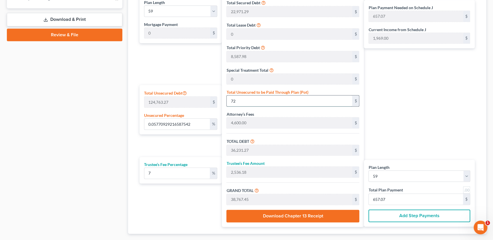
type input "0.5770929216587543"
type input "720"
type input "36,879.27"
type input "2,581.54"
type input "39,460.81"
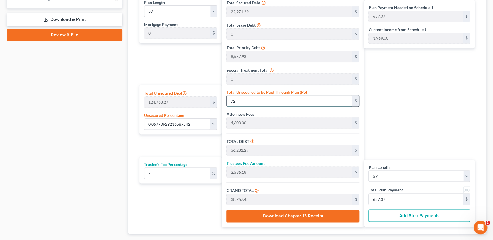
type input "668.82"
type input "5.770929216587542"
type input "7200"
type input "43,359.27"
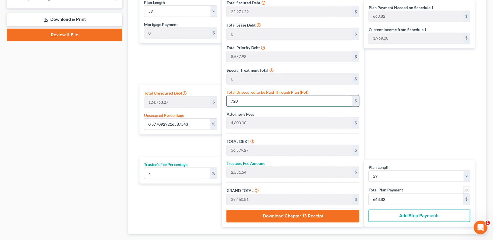
type input "3,035.14"
type input "46,394.41"
type input "786.34"
type input "7,200"
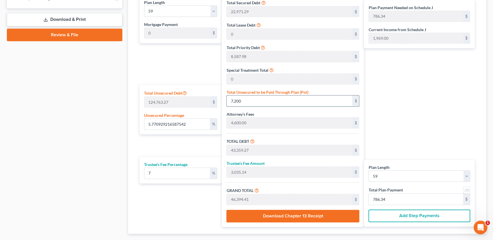
type input "57.70929216587541"
type input "7,2000"
type input "108,159.27"
type input "7,571.14"
type input "115,730.41"
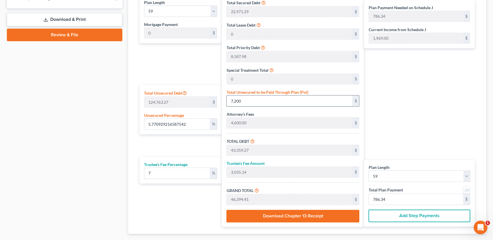
type input "1,961.53"
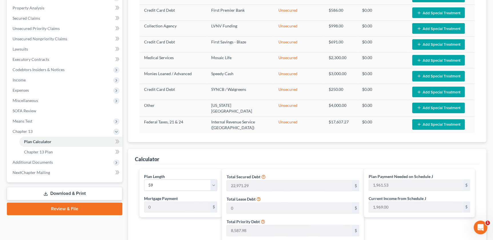
scroll to position [100, 0]
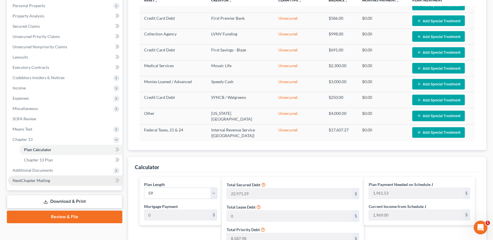
type input "72,000"
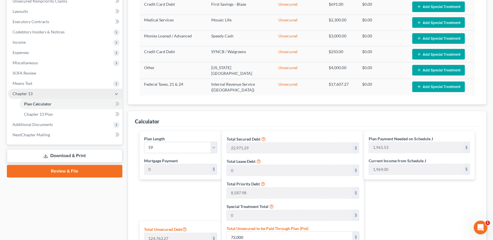
scroll to position [133, 0]
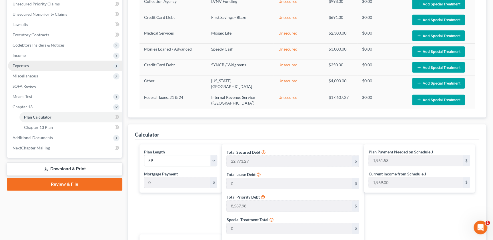
click at [24, 64] on span "Expenses" at bounding box center [21, 65] width 16 height 5
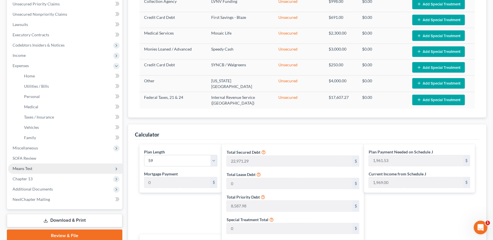
click at [32, 165] on span "Means Test" at bounding box center [65, 169] width 114 height 10
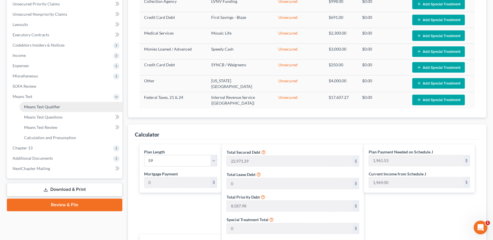
click at [46, 108] on span "Means Test Qualifier" at bounding box center [42, 106] width 36 height 5
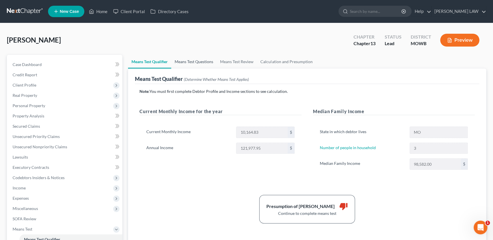
click at [186, 63] on link "Means Test Questions" at bounding box center [193, 62] width 45 height 14
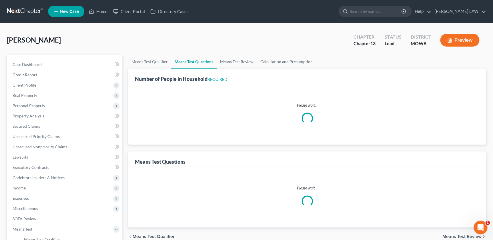
select select "1"
select select "60"
select select "3"
select select "2"
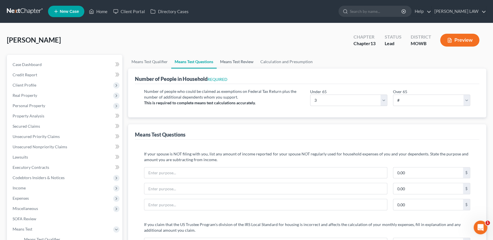
click at [231, 62] on link "Means Test Review" at bounding box center [237, 62] width 40 height 14
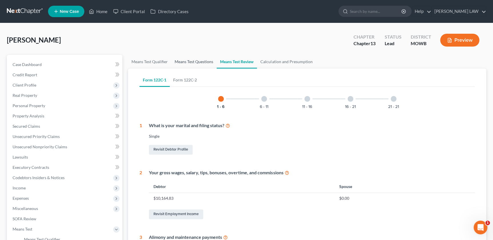
click at [203, 59] on link "Means Test Questions" at bounding box center [193, 62] width 45 height 14
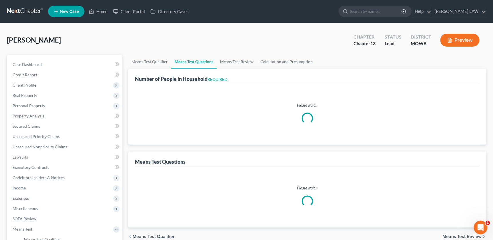
select select "1"
select select "60"
select select "3"
select select "2"
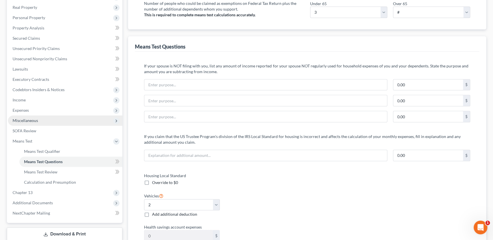
scroll to position [130, 0]
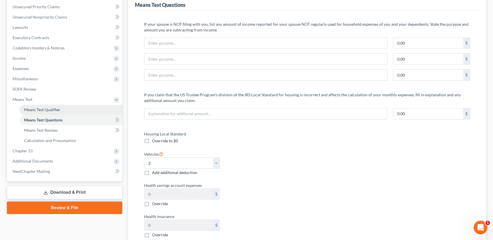
click at [32, 108] on span "Means Test Qualifier" at bounding box center [42, 109] width 36 height 5
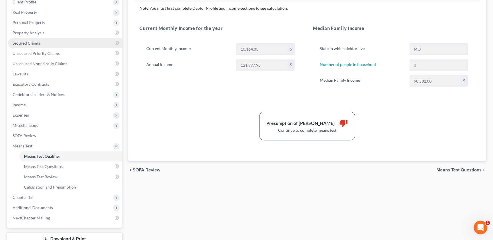
scroll to position [125, 0]
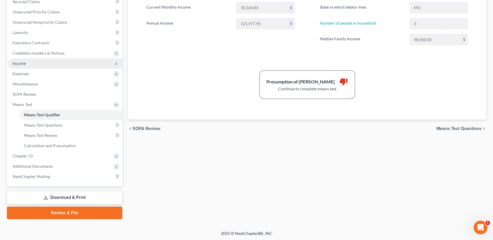
click at [26, 66] on span "Income" at bounding box center [65, 63] width 114 height 10
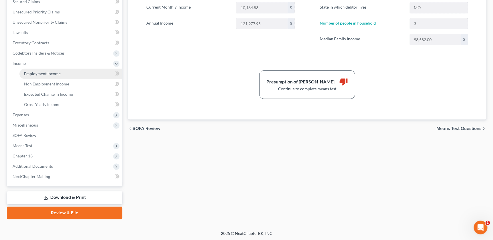
click at [37, 76] on link "Employment Income" at bounding box center [70, 74] width 103 height 10
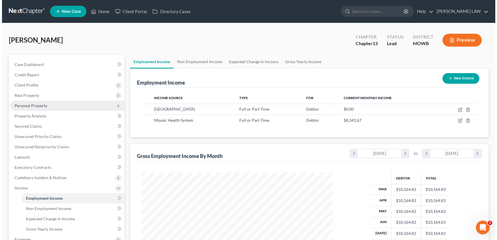
scroll to position [102, 202]
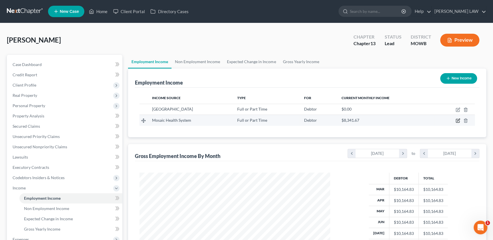
click at [457, 120] on icon "button" at bounding box center [458, 120] width 5 height 5
select select "0"
select select "26"
select select "2"
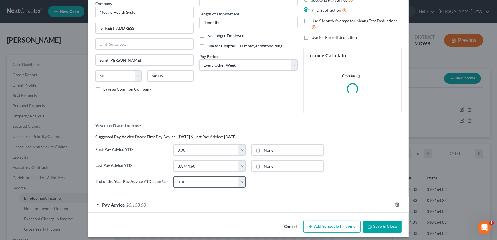
scroll to position [52, 0]
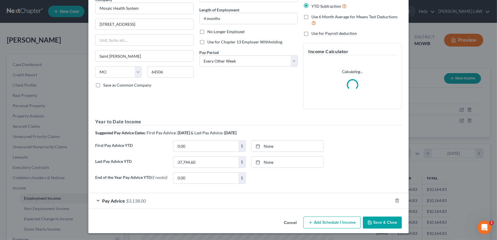
click at [212, 199] on div "Pay Advice $3,138.00" at bounding box center [240, 200] width 304 height 15
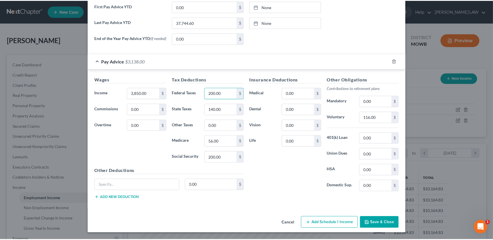
scroll to position [224, 0]
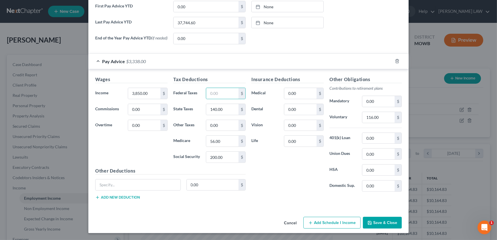
click at [381, 220] on button "Save & Close" at bounding box center [382, 223] width 39 height 12
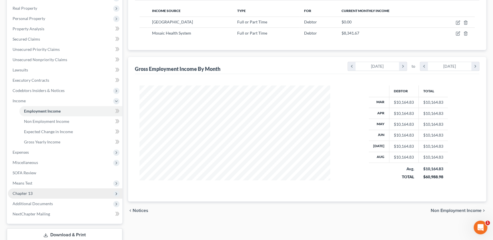
scroll to position [110, 0]
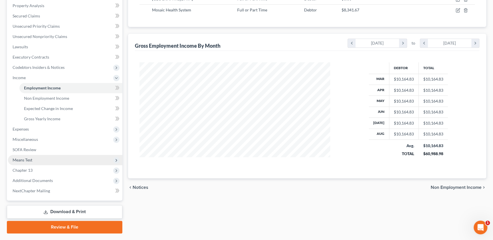
click at [39, 161] on span "Means Test" at bounding box center [65, 160] width 114 height 10
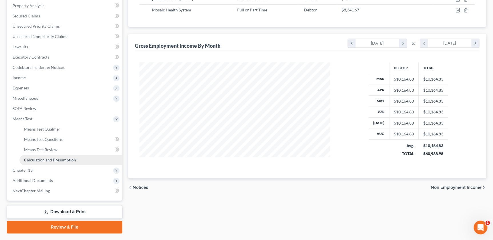
click at [48, 162] on link "Calculation and Presumption" at bounding box center [70, 160] width 103 height 10
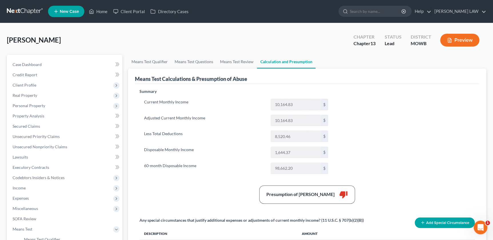
click at [448, 41] on icon "button" at bounding box center [449, 40] width 3 height 4
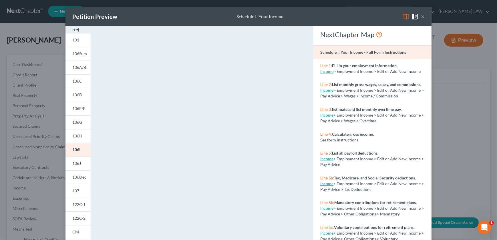
click at [421, 16] on button "×" at bounding box center [423, 16] width 4 height 7
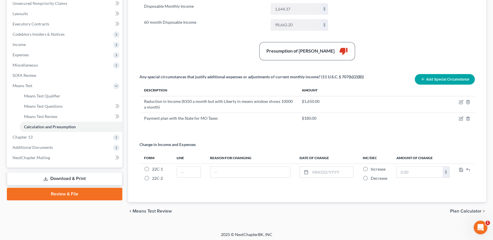
scroll to position [144, 0]
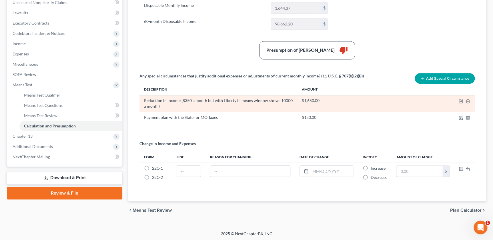
click at [457, 99] on td at bounding box center [465, 103] width 21 height 17
click at [461, 100] on icon "button" at bounding box center [461, 101] width 5 height 5
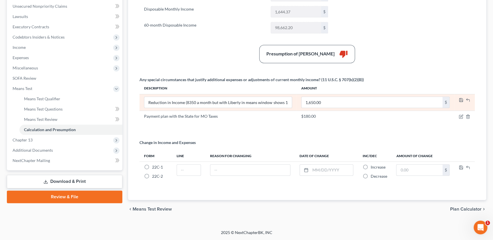
scroll to position [140, 0]
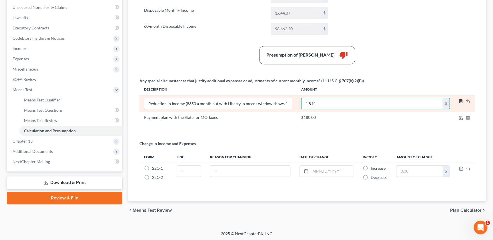
type input "1,814"
click at [460, 100] on icon "button" at bounding box center [461, 101] width 3 height 3
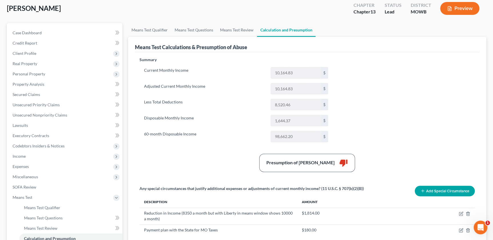
scroll to position [32, 0]
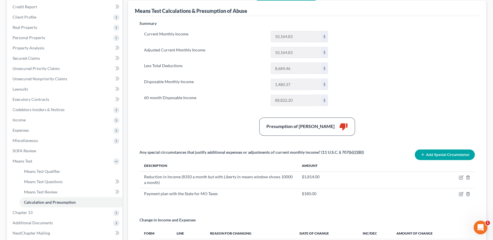
scroll to position [84, 0]
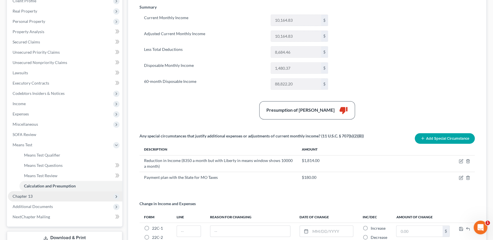
click at [35, 198] on span "Chapter 13" at bounding box center [65, 196] width 114 height 10
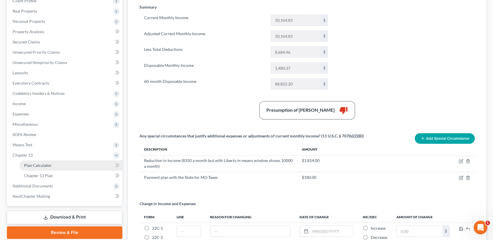
click at [47, 163] on span "Plan Calculator" at bounding box center [38, 165] width 28 height 5
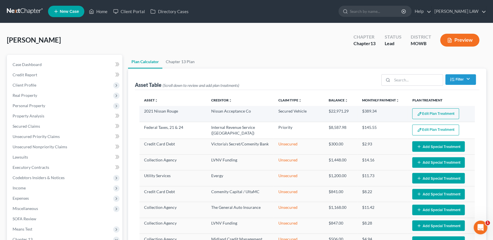
select select "58"
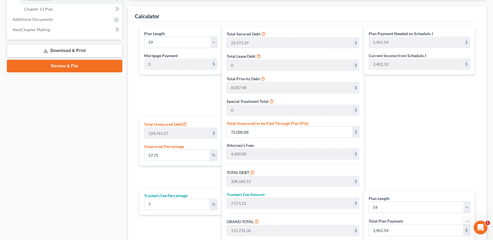
scroll to position [260, 0]
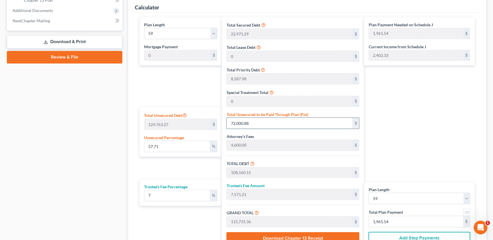
click at [266, 121] on input "72,000.88" at bounding box center [290, 123] width 126 height 11
type input "0.0064121435739861584"
type input "8"
type input "36,167.27"
type input "2,531.70"
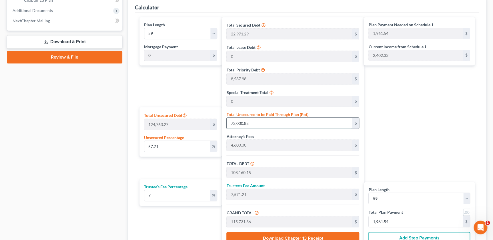
type input "38,698.97"
type input "655.91"
type input "0.07053357931384774"
type input "88"
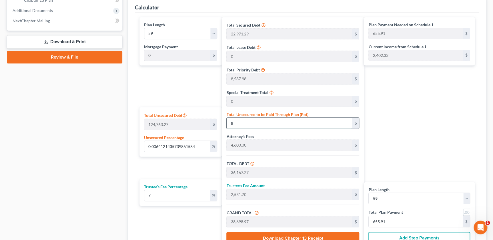
type input "36,247.27"
type input "2,537.30"
type input "38,784.57"
type input "657.36"
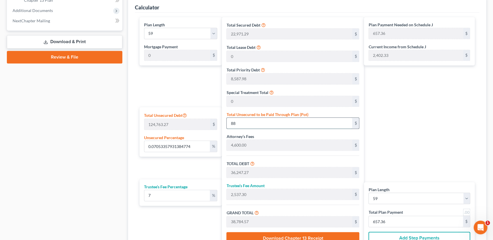
type input "0.7053357931384774"
type input "880"
type input "37,039.27"
type input "2,592.74"
type input "39,632.01"
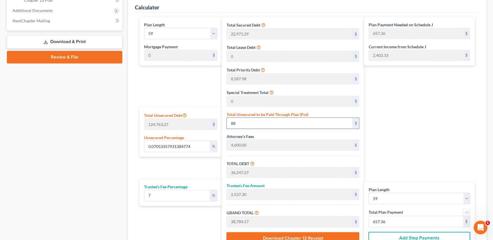
type input "671.72"
type input "7.053357931384774"
type input "8800"
type input "44,959.27"
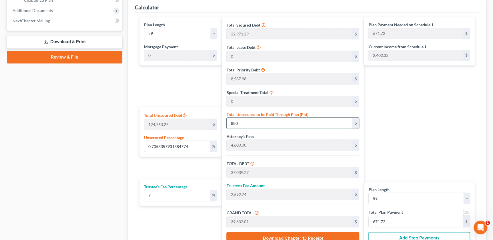
type input "3,147.14"
type input "48,106.41"
type input "815.36"
type input "8,800"
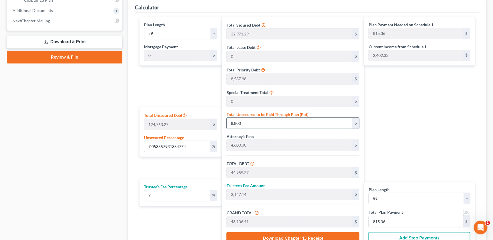
type input "70.53357931384774"
type input "8,8000"
type input "124,159.27"
type input "8,691.14"
type input "132,850.41"
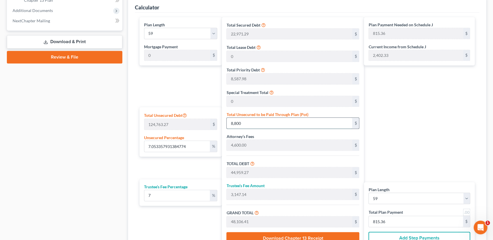
type input "2,251.70"
type input "88,000"
click at [412, 133] on div "Plan Payment Needed on Schedule J 2,251.70 $ Current Income from Schedule J 2,4…" at bounding box center [421, 133] width 114 height 232
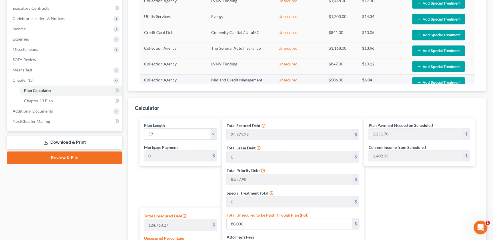
scroll to position [81, 0]
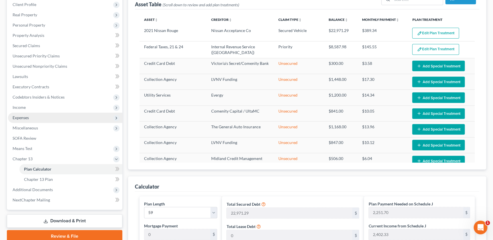
click at [29, 118] on span "Expenses" at bounding box center [21, 117] width 16 height 5
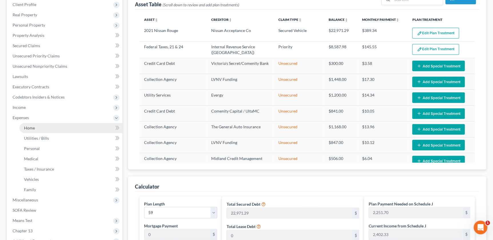
click at [35, 128] on link "Home" at bounding box center [70, 128] width 103 height 10
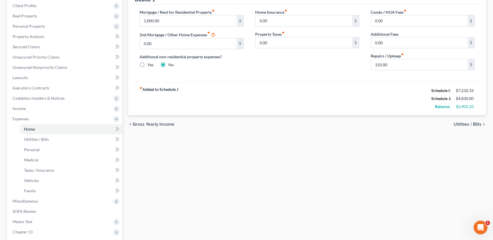
scroll to position [13, 0]
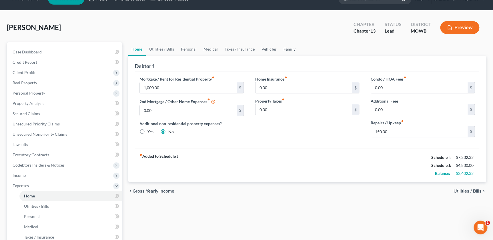
click at [281, 48] on link "Family" at bounding box center [289, 49] width 19 height 14
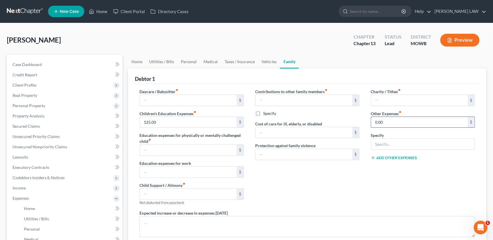
click at [393, 124] on input "0.00" at bounding box center [419, 122] width 97 height 11
click at [366, 185] on div "Charity / Tithes fiber_manual_record $ Other Expenses fiber_manual_record 150 $…" at bounding box center [423, 150] width 116 height 122
click at [459, 45] on button "Preview" at bounding box center [459, 40] width 39 height 13
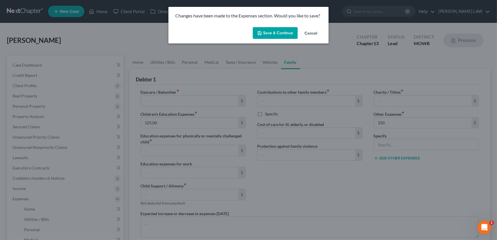
click at [273, 31] on button "Save & Continue" at bounding box center [275, 33] width 45 height 12
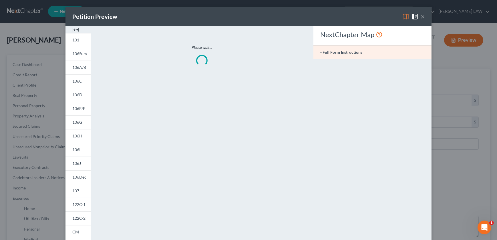
type input "150.00"
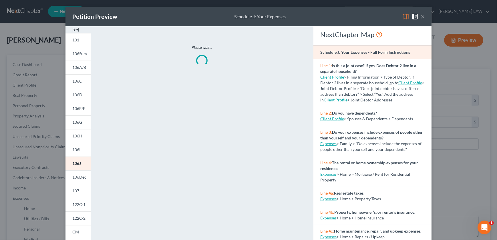
click at [75, 31] on img at bounding box center [75, 29] width 7 height 7
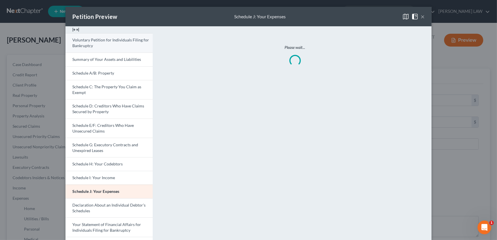
click at [86, 43] on link "Voluntary Petition for Individuals Filing for Bankruptcy" at bounding box center [109, 42] width 87 height 19
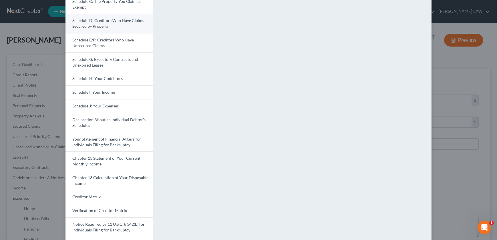
scroll to position [120, 0]
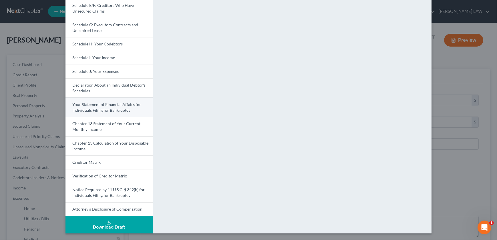
click at [83, 106] on span "Your Statement of Financial Affairs for Individuals Filing for Bankruptcy" at bounding box center [106, 107] width 69 height 11
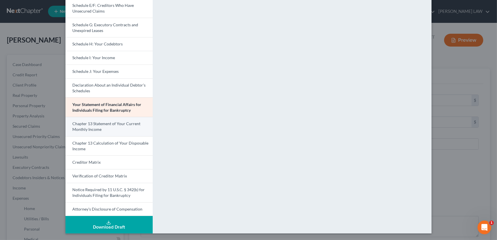
click at [85, 131] on span "Chapter 13 Statement of Your Current Monthly Income" at bounding box center [106, 126] width 68 height 11
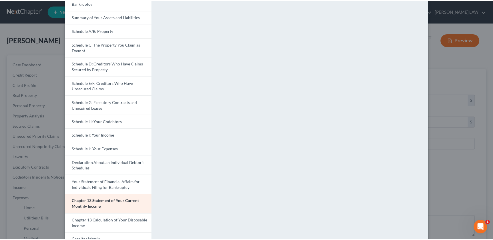
scroll to position [0, 0]
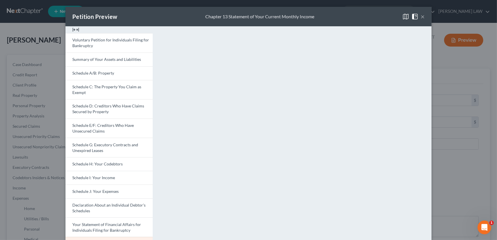
click at [418, 17] on span at bounding box center [416, 16] width 9 height 5
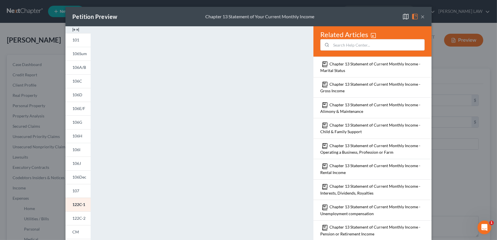
click at [72, 29] on img at bounding box center [75, 29] width 7 height 7
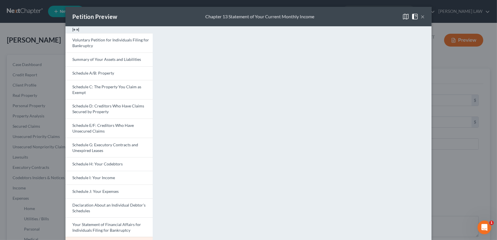
click at [421, 17] on button "×" at bounding box center [423, 16] width 4 height 7
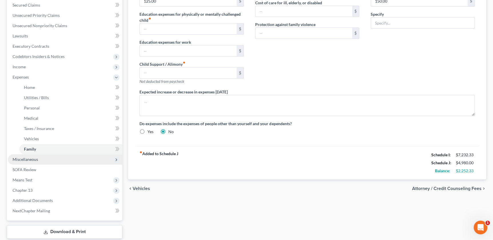
scroll to position [130, 0]
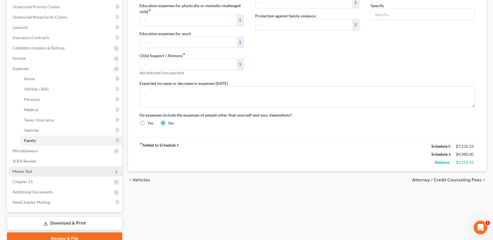
click at [26, 174] on span "Means Test" at bounding box center [65, 171] width 114 height 10
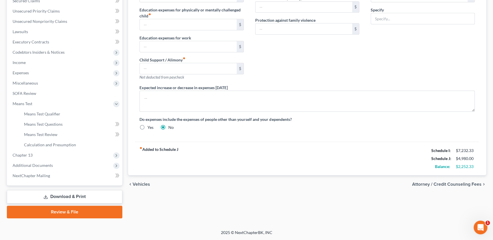
scroll to position [125, 0]
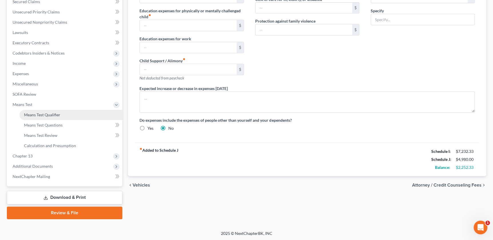
click at [52, 119] on link "Means Test Qualifier" at bounding box center [70, 115] width 103 height 10
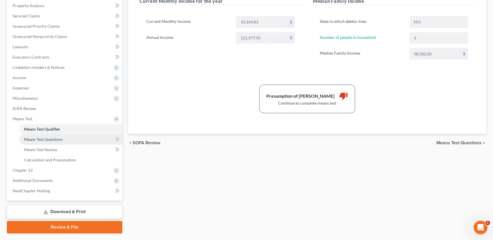
click at [38, 140] on span "Means Test Questions" at bounding box center [43, 139] width 39 height 5
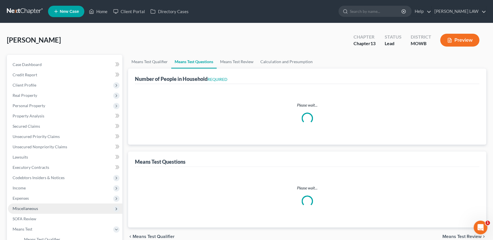
select select "1"
select select "60"
select select "3"
select select "2"
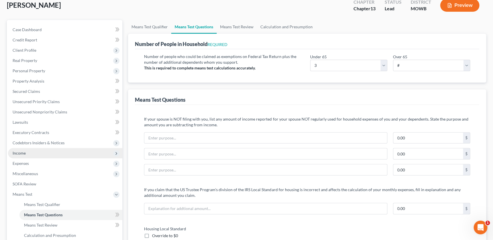
scroll to position [78, 0]
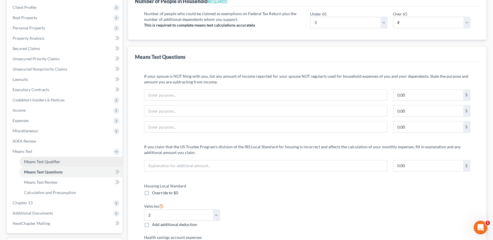
click at [39, 163] on span "Means Test Qualifier" at bounding box center [42, 161] width 36 height 5
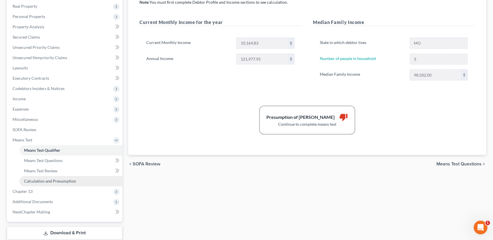
scroll to position [104, 0]
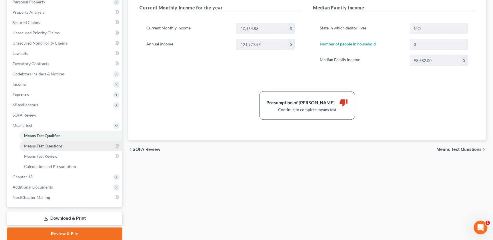
click at [35, 148] on span "Means Test Questions" at bounding box center [43, 146] width 39 height 5
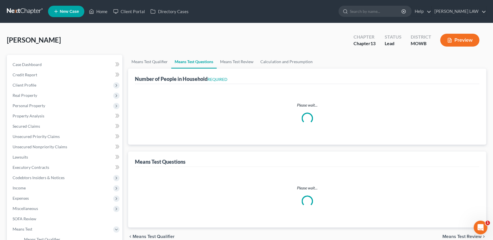
select select "1"
select select "60"
select select "3"
select select "2"
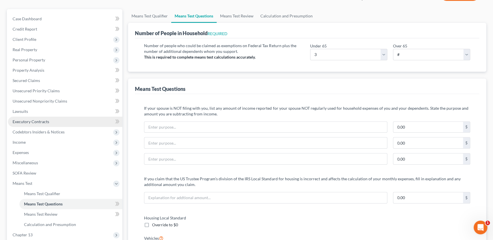
scroll to position [169, 0]
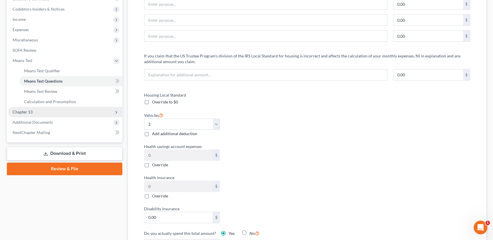
click at [51, 107] on span "Chapter 13" at bounding box center [65, 112] width 114 height 10
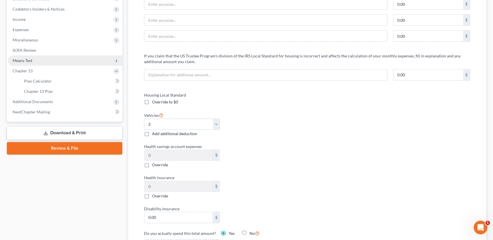
click at [26, 56] on span "Means Test" at bounding box center [65, 60] width 114 height 10
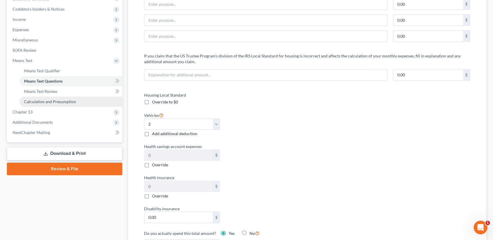
click at [41, 101] on span "Calculation and Presumption" at bounding box center [50, 101] width 52 height 5
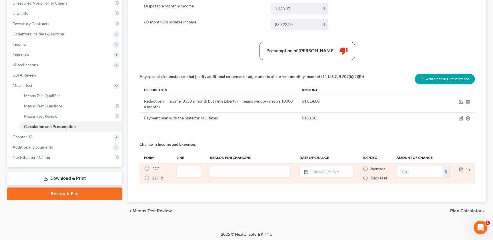
scroll to position [144, 0]
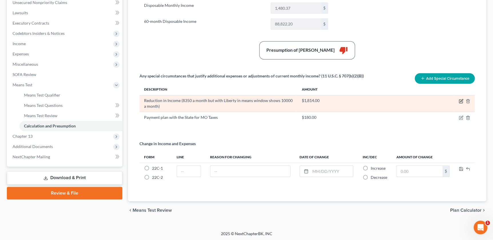
click at [460, 101] on icon "button" at bounding box center [461, 101] width 5 height 5
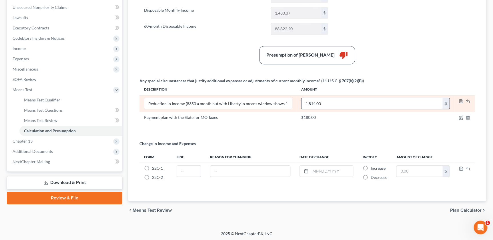
click at [326, 102] on input "1,814.00" at bounding box center [372, 103] width 141 height 11
type input "0"
click at [333, 143] on div "Change in Income and Expenses" at bounding box center [308, 146] width 336 height 10
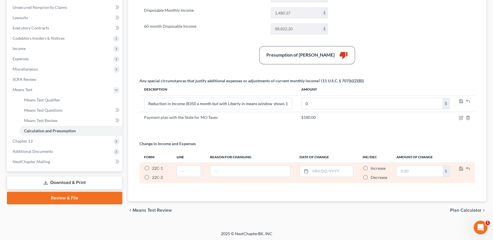
click at [152, 167] on label "22C-1 *" at bounding box center [157, 169] width 11 height 6
click at [154, 167] on input "22C-1 *" at bounding box center [156, 168] width 4 height 4
radio input "true"
click at [180, 173] on input "text" at bounding box center [189, 171] width 24 height 11
click at [371, 175] on label "Decrease *" at bounding box center [379, 178] width 17 height 6
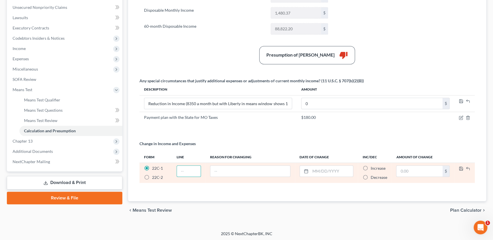
click at [373, 175] on input "Decrease *" at bounding box center [375, 177] width 4 height 4
radio input "true"
click at [415, 166] on input "text" at bounding box center [420, 171] width 46 height 11
type input "1,814"
click at [217, 177] on td at bounding box center [251, 173] width 90 height 20
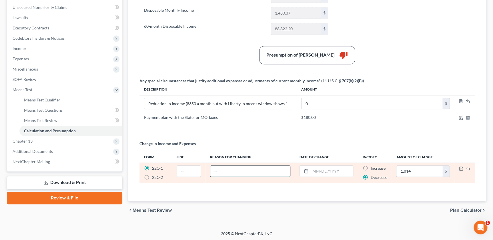
click at [226, 173] on input "text" at bounding box center [251, 171] width 80 height 11
type input "Made way more at previous job; Started new job in May"
click at [319, 171] on input "text" at bounding box center [332, 171] width 43 height 11
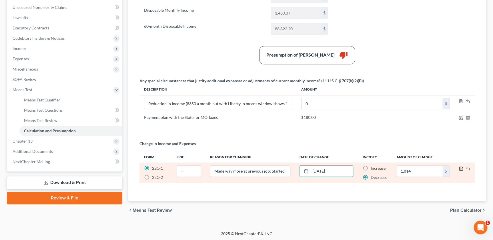
type input "05/22/2025"
click at [461, 168] on icon "button" at bounding box center [461, 168] width 5 height 5
click at [189, 171] on input "text" at bounding box center [189, 171] width 24 height 11
type input "2"
click at [460, 168] on icon "button" at bounding box center [461, 168] width 5 height 5
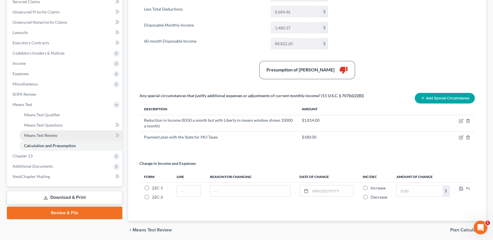
click at [37, 137] on span "Means Test Review" at bounding box center [40, 135] width 33 height 5
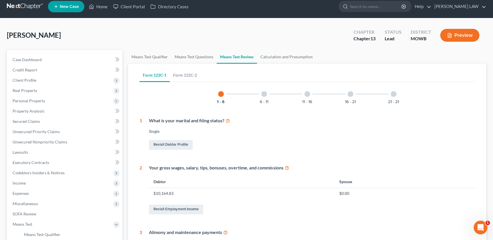
scroll to position [6, 0]
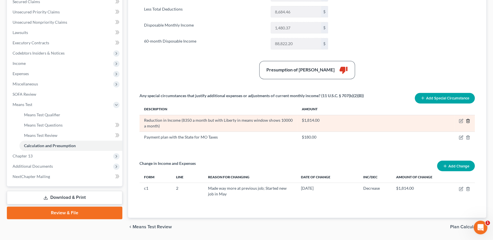
click at [468, 119] on icon "button" at bounding box center [468, 121] width 3 height 4
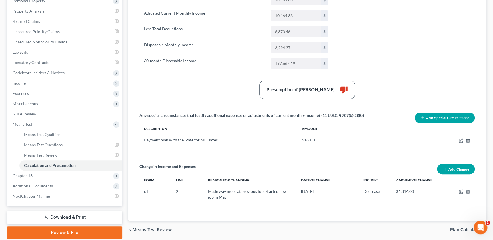
scroll to position [125, 0]
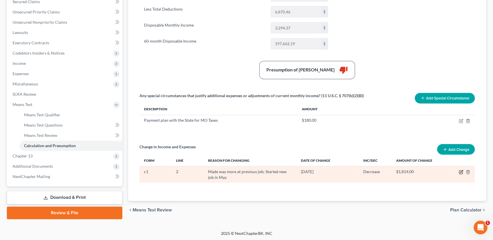
click at [461, 172] on icon "button" at bounding box center [462, 171] width 3 height 3
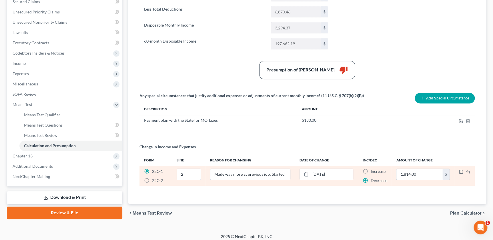
click at [274, 136] on div "Summary Current Monthly Income 10,164.83 $ Adjusted Current Monthly Income 10,1…" at bounding box center [307, 81] width 341 height 234
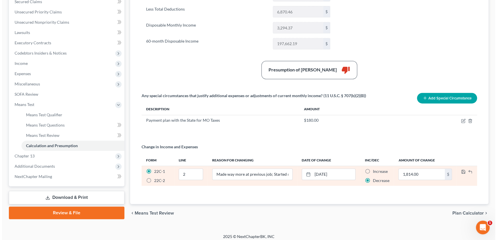
scroll to position [0, 0]
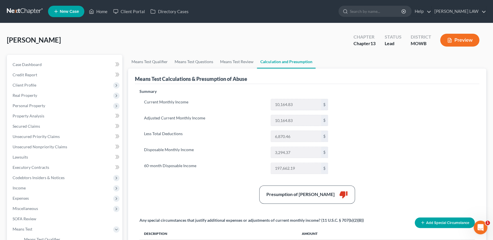
click at [449, 39] on icon "button" at bounding box center [449, 40] width 5 height 5
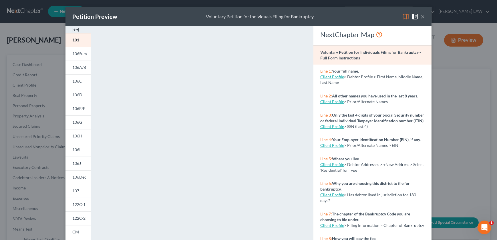
click at [75, 31] on img at bounding box center [75, 29] width 7 height 7
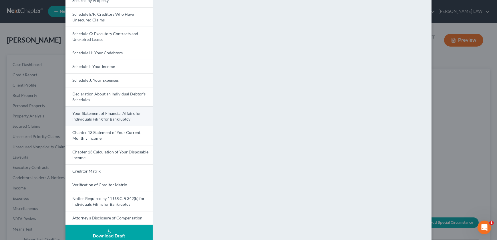
scroll to position [117, 0]
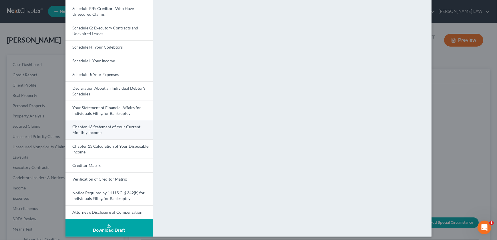
click at [98, 133] on span "Chapter 13 Statement of Your Current Monthly Income" at bounding box center [106, 129] width 68 height 11
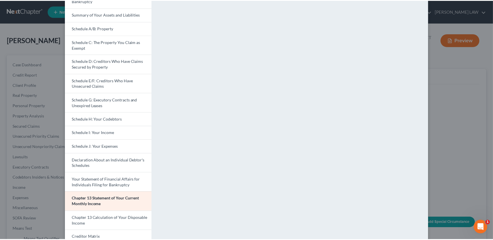
scroll to position [0, 0]
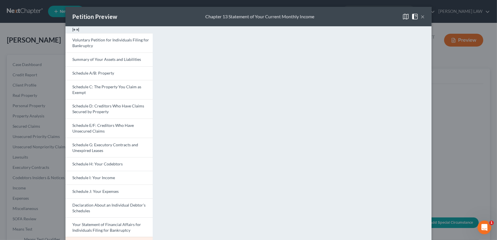
click at [421, 17] on button "×" at bounding box center [423, 16] width 4 height 7
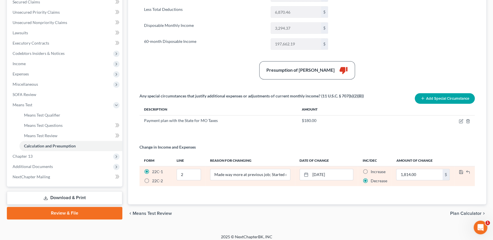
scroll to position [128, 0]
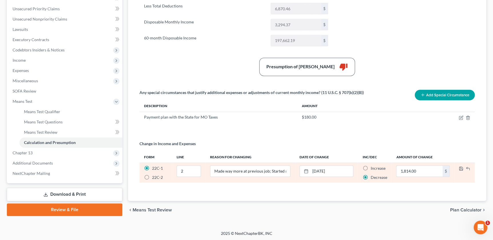
click at [371, 176] on label "Decrease" at bounding box center [379, 178] width 17 height 6
click at [373, 176] on input "Decrease" at bounding box center [375, 177] width 4 height 4
click at [467, 168] on polyline "button" at bounding box center [467, 168] width 1 height 2
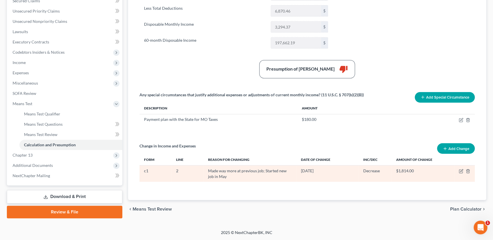
scroll to position [125, 0]
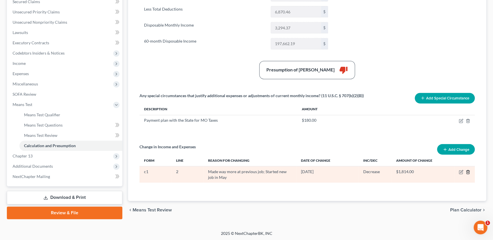
click at [469, 172] on line "button" at bounding box center [469, 172] width 0 height 1
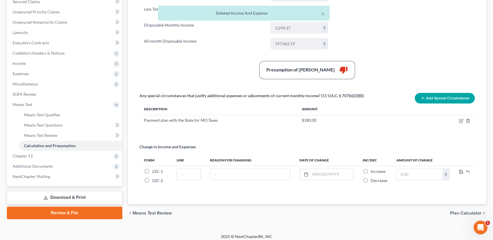
click at [456, 97] on button "Add Special Circumstance" at bounding box center [445, 98] width 60 height 11
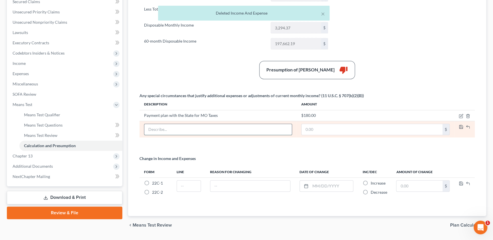
click at [181, 128] on input "text" at bounding box center [217, 129] width 147 height 11
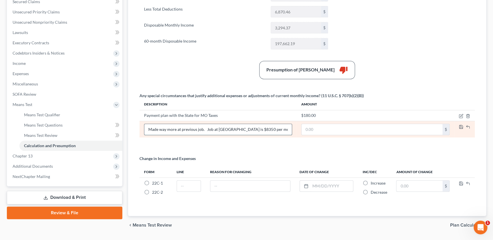
type input "Made way more at previous job. Job at [GEOGRAPHIC_DATA] is $8350 per month gross"
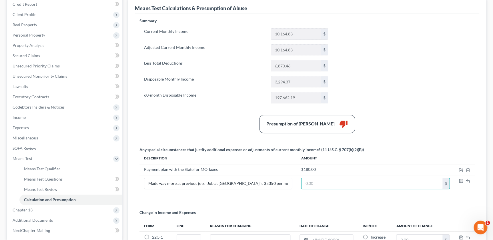
scroll to position [53, 0]
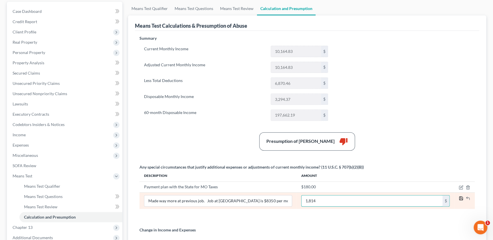
type input "1,814"
click at [461, 197] on icon "button" at bounding box center [461, 198] width 5 height 5
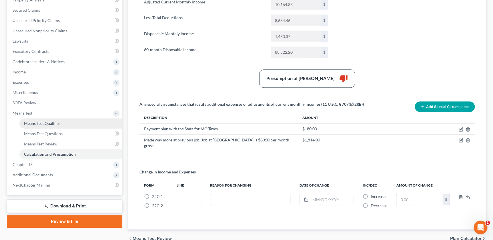
scroll to position [139, 0]
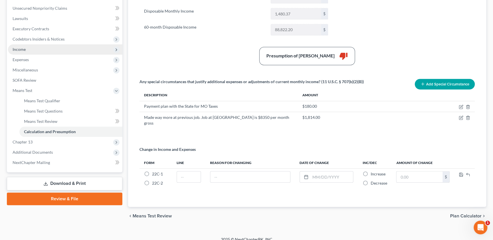
click at [35, 51] on span "Income" at bounding box center [65, 49] width 114 height 10
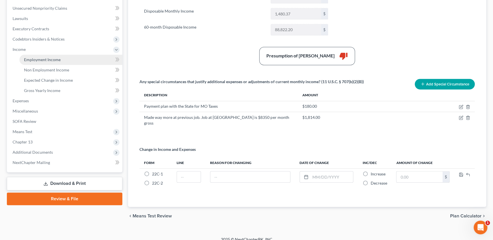
click at [47, 61] on span "Employment Income" at bounding box center [42, 59] width 37 height 5
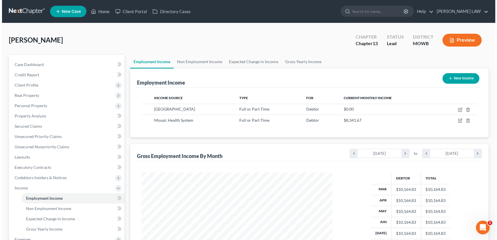
scroll to position [102, 202]
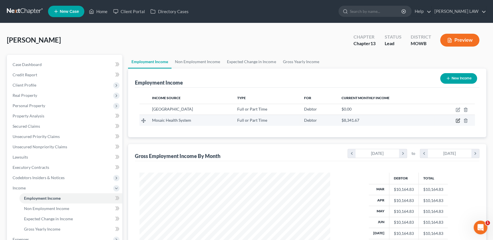
click at [457, 121] on icon "button" at bounding box center [458, 120] width 5 height 5
select select "0"
select select "26"
select select "2"
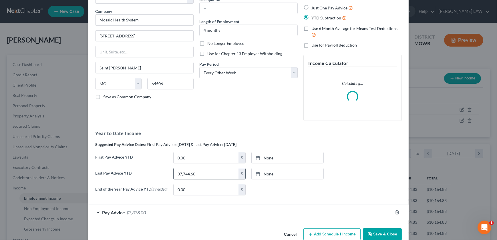
scroll to position [52, 0]
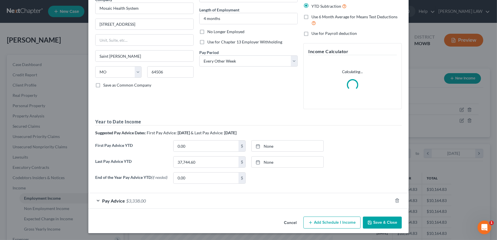
click at [195, 199] on div "Pay Advice $3,338.00" at bounding box center [240, 200] width 304 height 15
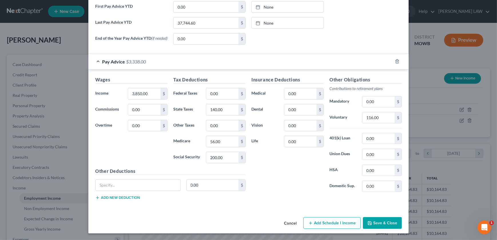
scroll to position [192, 0]
click at [222, 98] on input "0.00" at bounding box center [222, 93] width 32 height 11
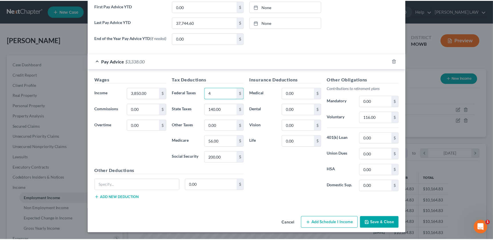
scroll to position [224, 0]
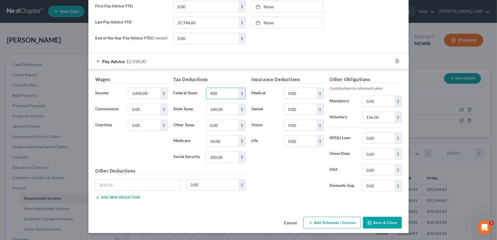
type input "400"
click at [290, 179] on div "Insurance Deductions Medical 0.00 $ Dental 0.00 $ Vision 0.00 $ Life 0.00 $" at bounding box center [288, 136] width 78 height 120
click at [386, 226] on button "Save & Close" at bounding box center [382, 223] width 39 height 12
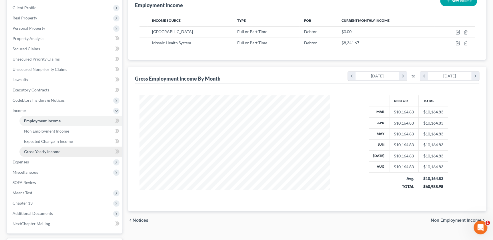
scroll to position [78, 0]
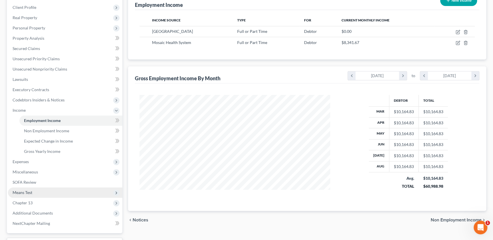
click at [27, 193] on span "Means Test" at bounding box center [23, 192] width 20 height 5
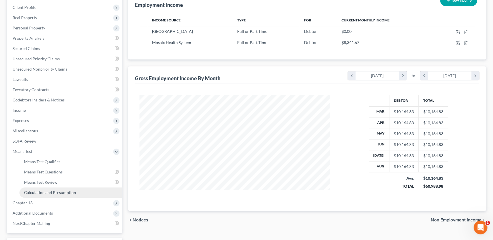
click at [35, 192] on span "Calculation and Presumption" at bounding box center [50, 192] width 52 height 5
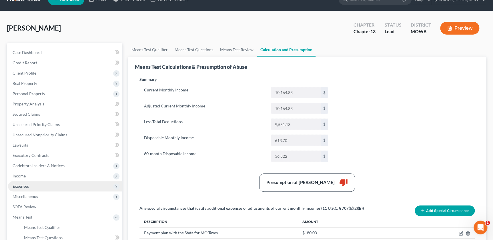
scroll to position [13, 0]
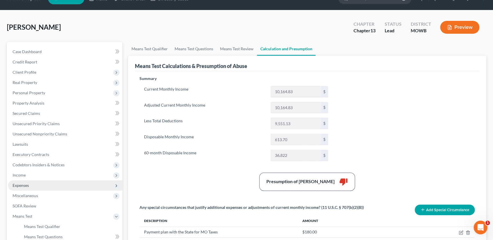
click at [21, 187] on span "Expenses" at bounding box center [21, 185] width 16 height 5
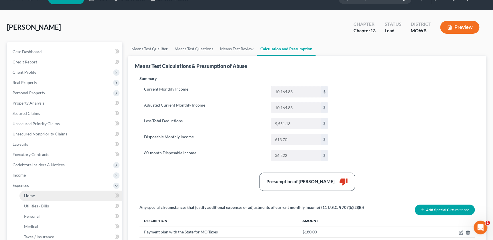
click at [36, 196] on link "Home" at bounding box center [70, 196] width 103 height 10
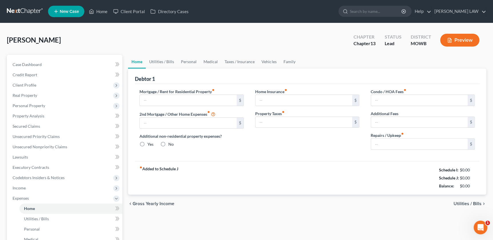
type input "1,000.00"
type input "0.00"
radio input "true"
type input "0.00"
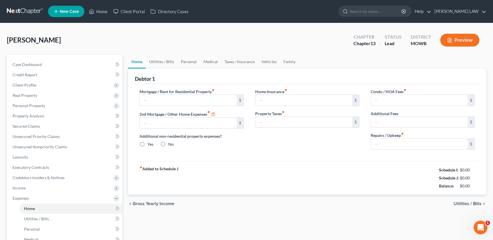
type input "0.00"
type input "150.00"
click at [169, 61] on link "Utilities / Bills" at bounding box center [162, 62] width 32 height 14
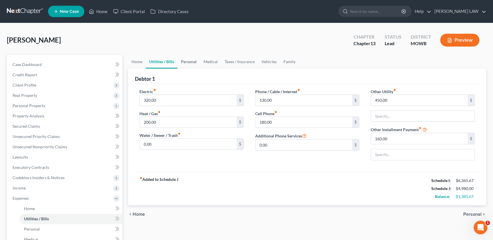
click at [186, 61] on link "Personal" at bounding box center [189, 62] width 23 height 14
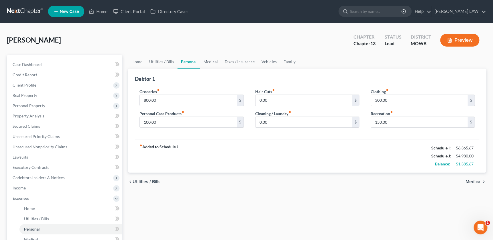
click at [216, 61] on link "Medical" at bounding box center [210, 62] width 21 height 14
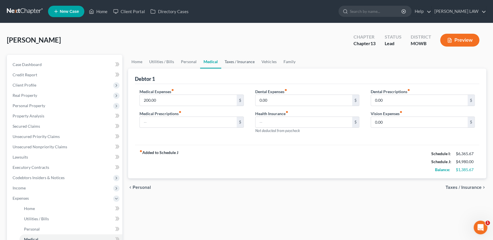
click at [231, 60] on link "Taxes / Insurance" at bounding box center [239, 62] width 37 height 14
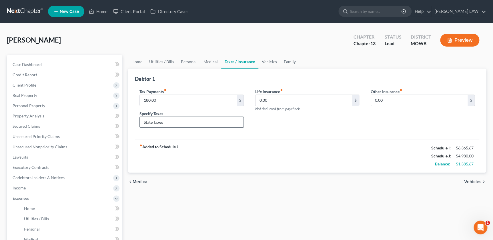
click at [186, 121] on input "State Taxes" at bounding box center [192, 122] width 104 height 11
type input "State Taxes, Property Taxes"
click at [171, 99] on input "180.00" at bounding box center [188, 100] width 97 height 11
type input "240"
click at [268, 130] on div "Life Insurance fiber_manual_record 0.00 $ Not deducted from paycheck" at bounding box center [308, 111] width 116 height 44
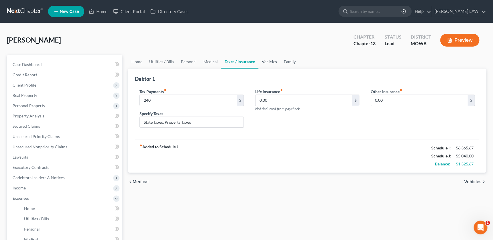
click at [274, 55] on link "Vehicles" at bounding box center [270, 62] width 22 height 14
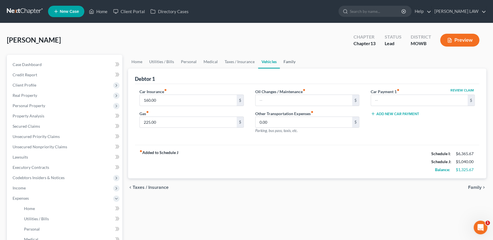
click at [292, 62] on link "Family" at bounding box center [289, 62] width 19 height 14
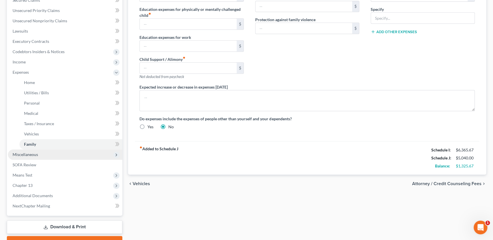
scroll to position [156, 0]
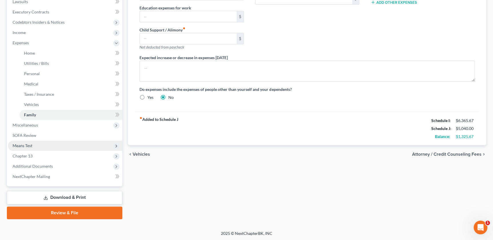
click at [31, 143] on span "Means Test" at bounding box center [23, 145] width 20 height 5
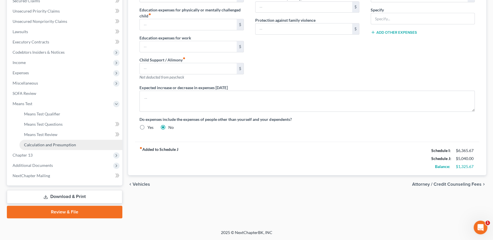
scroll to position [125, 0]
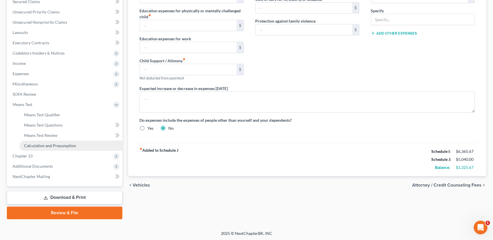
click at [43, 144] on span "Calculation and Presumption" at bounding box center [50, 145] width 52 height 5
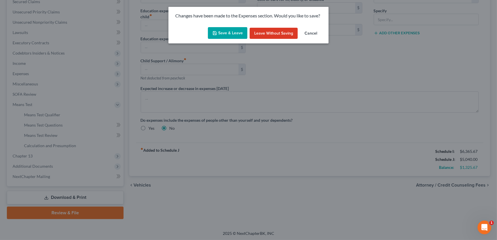
click at [224, 29] on button "Save & Leave" at bounding box center [227, 33] width 39 height 12
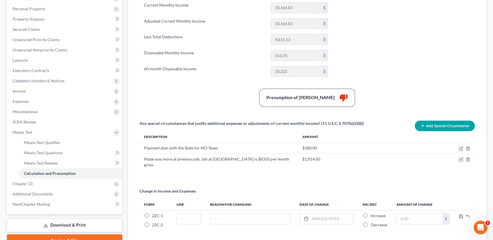
scroll to position [97, 0]
click at [37, 185] on span "Chapter 13" at bounding box center [65, 183] width 114 height 10
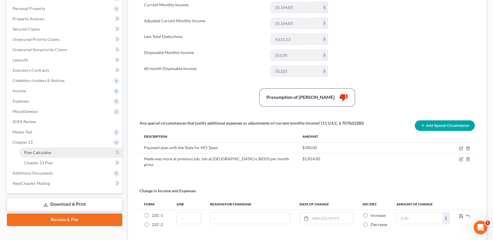
click at [49, 152] on span "Plan Calculator" at bounding box center [38, 152] width 28 height 5
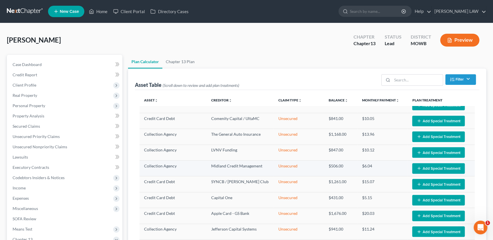
select select "58"
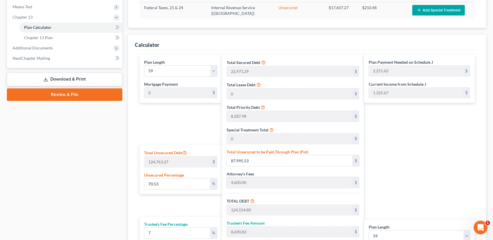
scroll to position [240, 0]
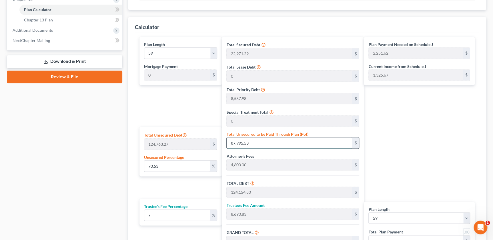
type input "0.0032060717869930792"
type input "4"
type input "36,163.27"
type input "2,531.42"
type input "38,694.69"
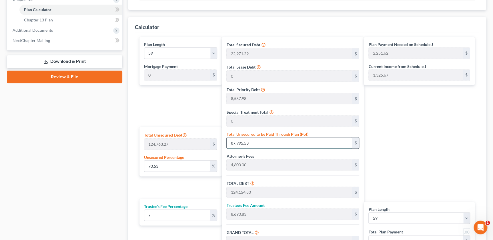
type input "655.84"
type input "0.03606830760367214"
type input "45"
type input "36,204.27"
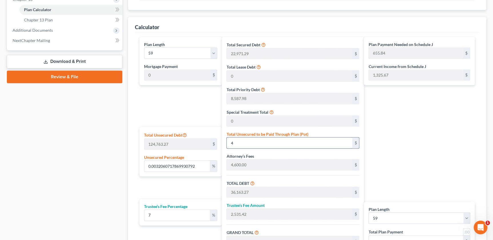
type input "2,534.29"
type input "38,738.56"
type input "656.58"
type input "0.3606830760367214"
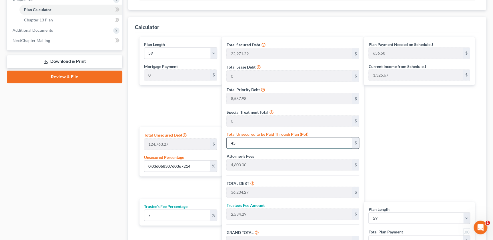
type input "450"
type input "36,609.27"
type input "2,562.64"
type input "39,171.91"
type input "663.93"
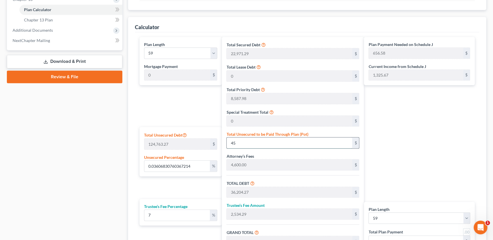
type input "663.93"
type input "3.606830760367213"
type input "4500"
type input "40,659.27"
type input "2,846.14"
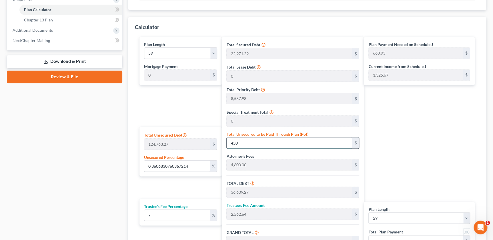
type input "43,505.41"
type input "737.37"
type input "4,500"
type input "36.06830760367214"
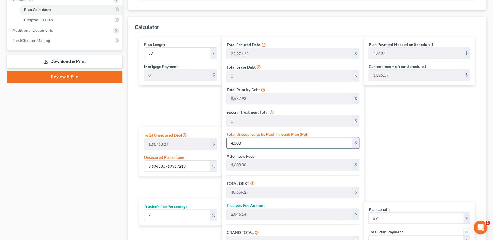
type input "4,5000"
type input "81,159.27"
type input "5,681.14"
type input "86,840.41"
type input "1,471.87"
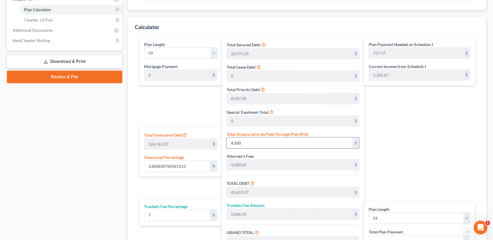
type input "1,471.87"
type input "45,000"
click at [402, 146] on div "Plan Payment Needed on Schedule J 1,471.87 $ Current Income from Schedule J 1,3…" at bounding box center [421, 153] width 114 height 232
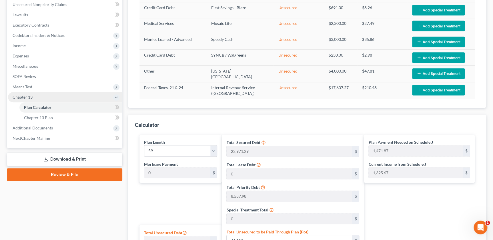
scroll to position [139, 0]
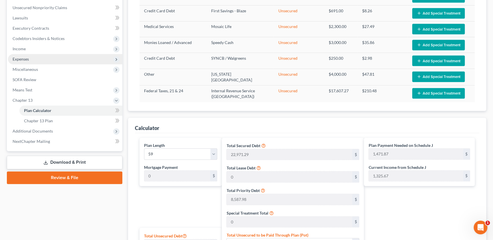
click at [28, 58] on span "Expenses" at bounding box center [21, 59] width 16 height 5
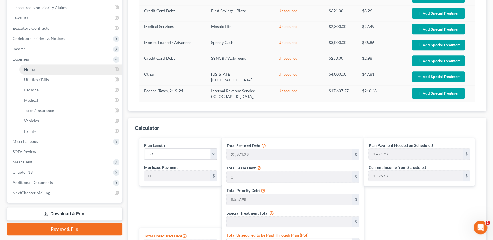
click at [35, 67] on link "Home" at bounding box center [70, 69] width 103 height 10
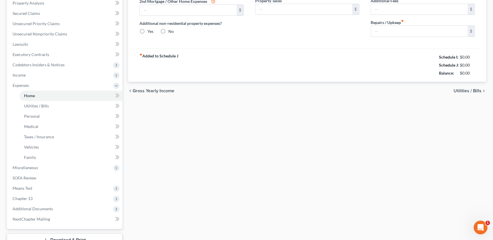
type input "1,000.00"
type input "0.00"
radio input "true"
type input "0.00"
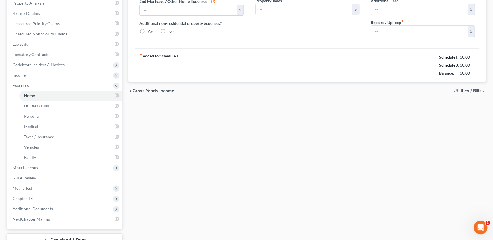
type input "0.00"
type input "150.00"
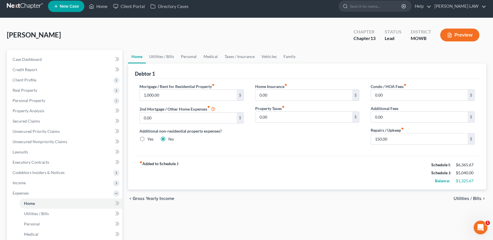
scroll to position [6, 0]
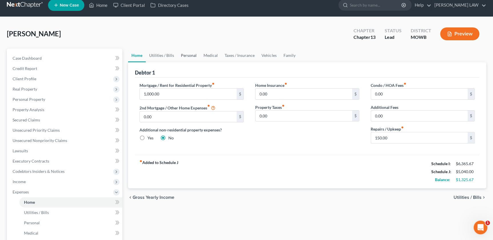
click at [188, 56] on link "Personal" at bounding box center [189, 56] width 23 height 14
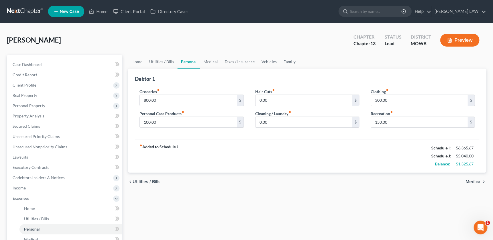
click at [286, 61] on link "Family" at bounding box center [289, 62] width 19 height 14
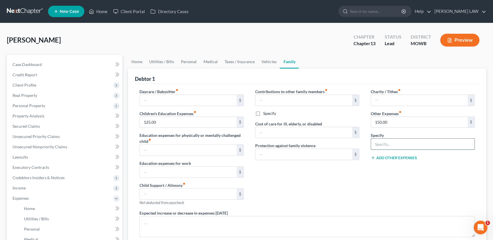
click at [405, 149] on input "text" at bounding box center [423, 144] width 104 height 11
type input "Miscellaneous"
click at [346, 188] on div "Contributions to other family members fiber_manual_record $ Specify Cost of car…" at bounding box center [308, 150] width 116 height 122
click at [264, 60] on link "Vehicles" at bounding box center [269, 62] width 22 height 14
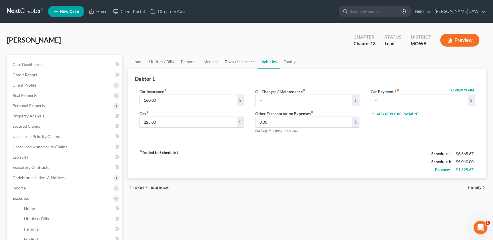
click at [239, 63] on link "Taxes / Insurance" at bounding box center [239, 62] width 37 height 14
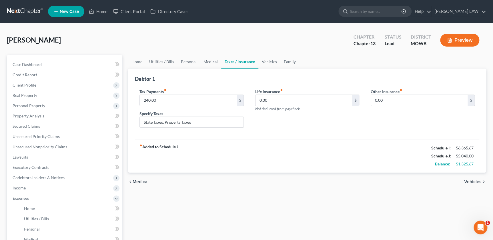
click at [215, 62] on link "Medical" at bounding box center [210, 62] width 21 height 14
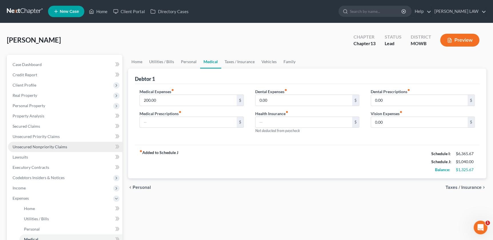
click at [34, 145] on span "Unsecured Nonpriority Claims" at bounding box center [40, 146] width 55 height 5
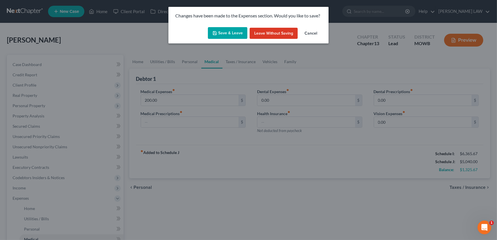
click at [223, 31] on button "Save & Leave" at bounding box center [227, 33] width 39 height 12
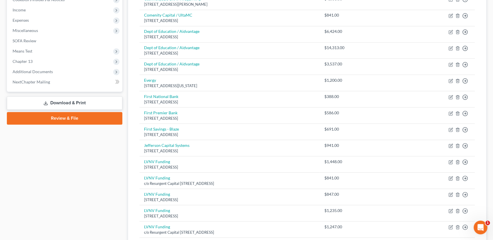
scroll to position [68, 0]
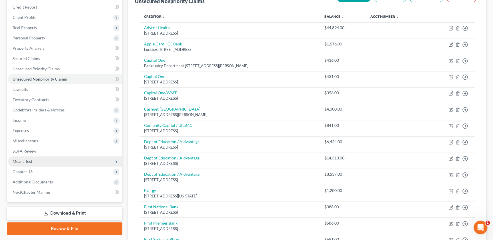
click at [34, 163] on span "Means Test" at bounding box center [65, 161] width 114 height 10
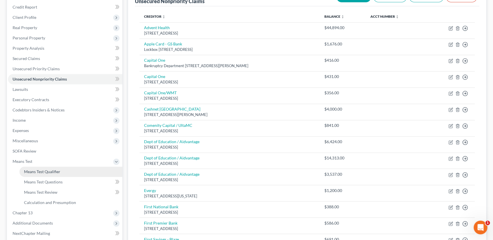
click at [53, 171] on span "Means Test Qualifier" at bounding box center [42, 171] width 36 height 5
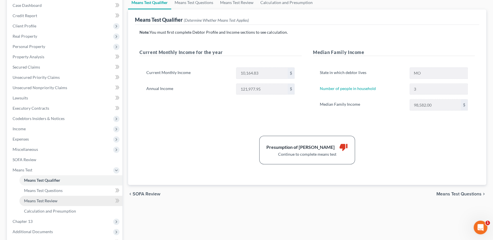
scroll to position [47, 0]
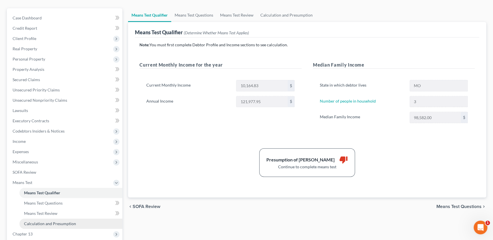
click at [41, 220] on link "Calculation and Presumption" at bounding box center [70, 224] width 103 height 10
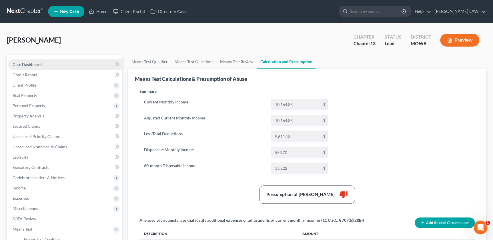
click at [45, 65] on link "Case Dashboard" at bounding box center [65, 64] width 114 height 10
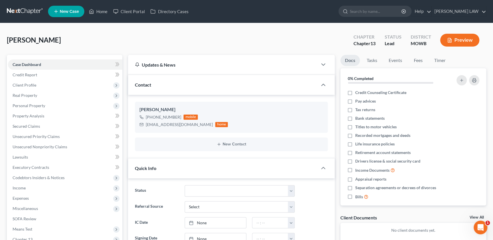
click at [449, 40] on icon "button" at bounding box center [449, 40] width 5 height 5
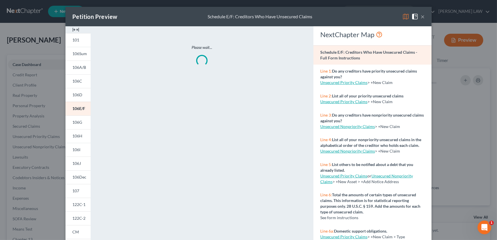
click at [74, 29] on img at bounding box center [75, 29] width 7 height 7
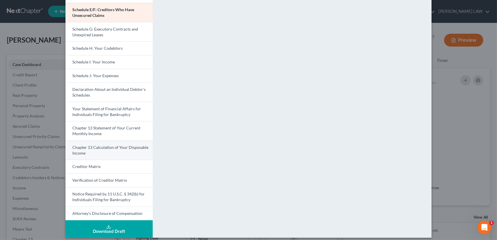
scroll to position [120, 0]
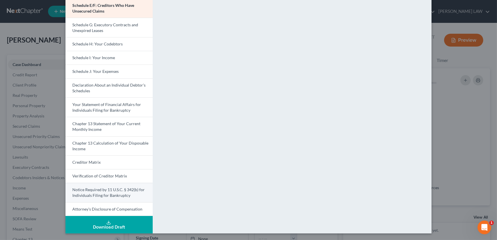
click at [94, 192] on link "Notice Required by 11 U.S.C. § 342(b) for Individuals Filing for Bankruptcy" at bounding box center [109, 192] width 87 height 19
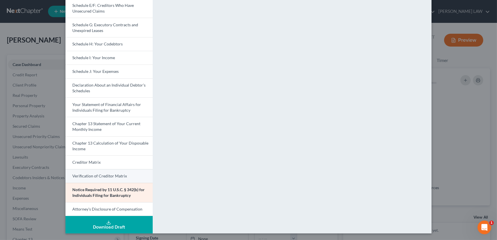
click at [91, 176] on span "Verification of Creditor Matrix" at bounding box center [99, 176] width 55 height 5
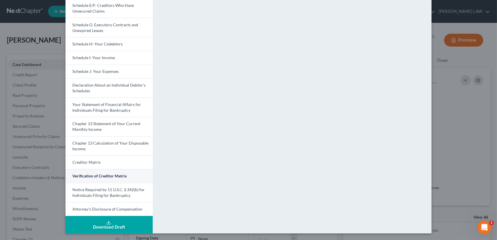
click at [101, 179] on link "Verification of Creditor Matrix" at bounding box center [109, 176] width 87 height 14
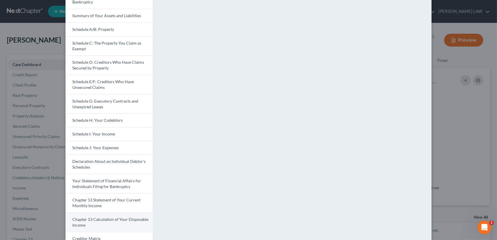
scroll to position [104, 0]
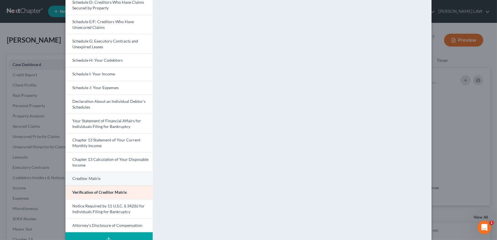
click at [92, 175] on link "Creditor Matrix" at bounding box center [109, 179] width 87 height 14
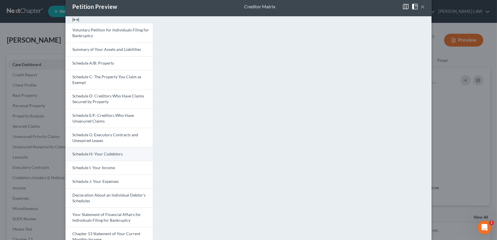
scroll to position [120, 0]
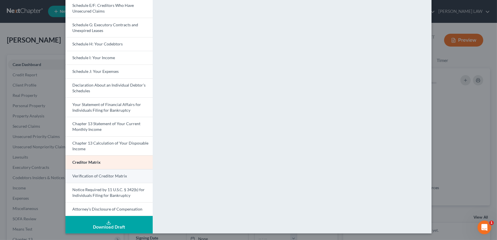
drag, startPoint x: 91, startPoint y: 178, endPoint x: 86, endPoint y: 171, distance: 8.1
click at [91, 178] on span "Verification of Creditor Matrix" at bounding box center [99, 176] width 55 height 5
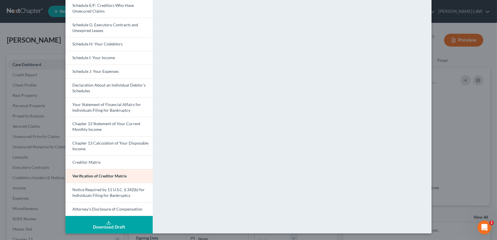
drag, startPoint x: 81, startPoint y: 142, endPoint x: 325, endPoint y: 146, distance: 243.7
click at [81, 142] on span "Chapter 13 Calculation of Your Disposable Income" at bounding box center [110, 146] width 76 height 11
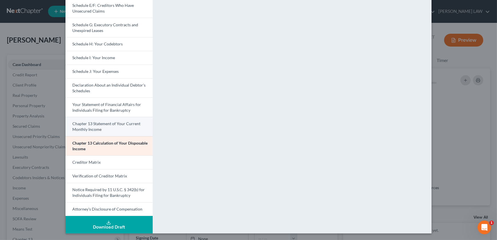
drag, startPoint x: 96, startPoint y: 126, endPoint x: 113, endPoint y: 129, distance: 16.8
click at [96, 126] on link "Chapter 13 Statement of Your Current Monthly Income" at bounding box center [109, 126] width 87 height 19
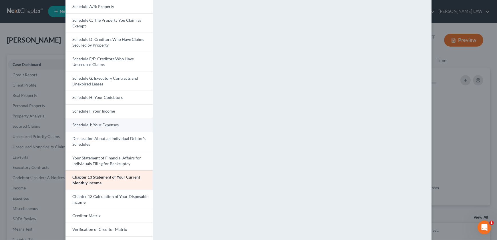
scroll to position [65, 0]
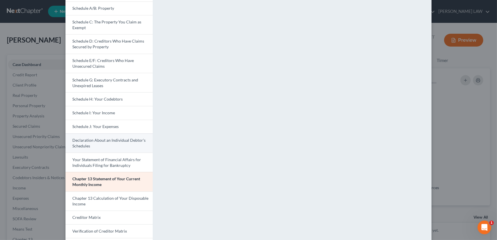
click at [101, 146] on link "Declaration About an Individual Debtor's Schedules" at bounding box center [109, 143] width 87 height 19
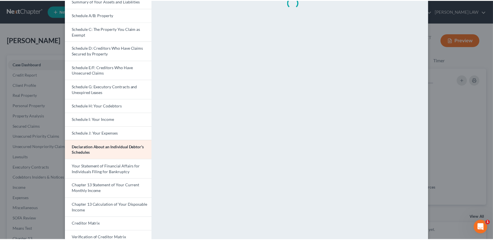
scroll to position [0, 0]
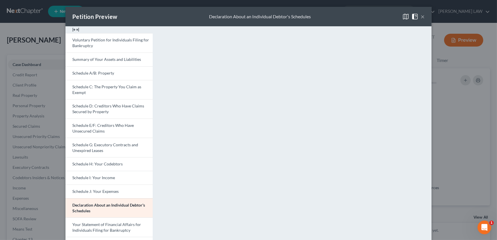
drag, startPoint x: 420, startPoint y: 14, endPoint x: 414, endPoint y: 31, distance: 18.1
click at [421, 14] on button "×" at bounding box center [423, 16] width 4 height 7
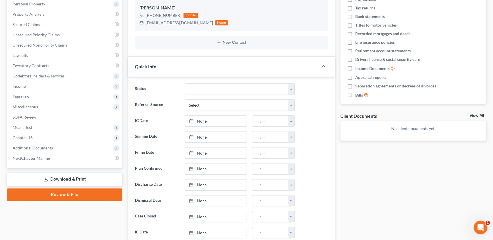
scroll to position [104, 0]
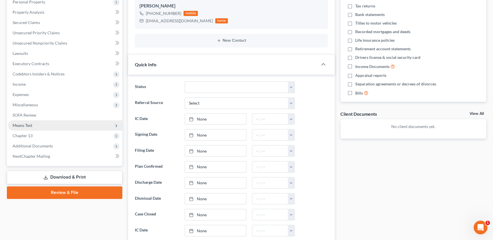
click at [26, 124] on span "Means Test" at bounding box center [23, 125] width 20 height 5
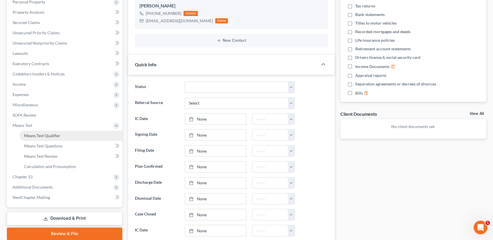
click at [47, 138] on link "Means Test Qualifier" at bounding box center [70, 136] width 103 height 10
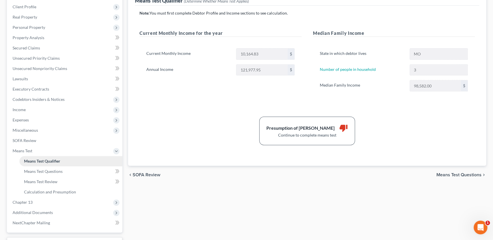
scroll to position [104, 0]
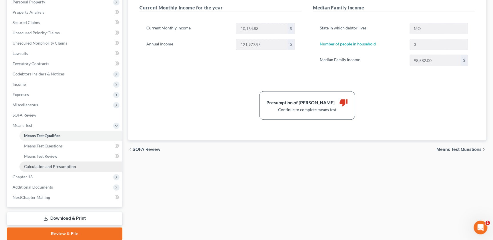
click at [49, 164] on span "Calculation and Presumption" at bounding box center [50, 166] width 52 height 5
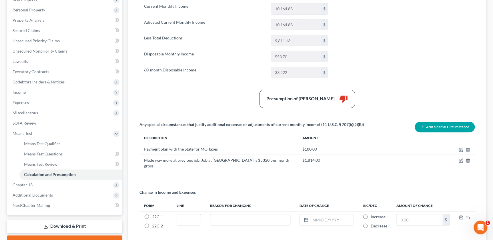
scroll to position [93, 0]
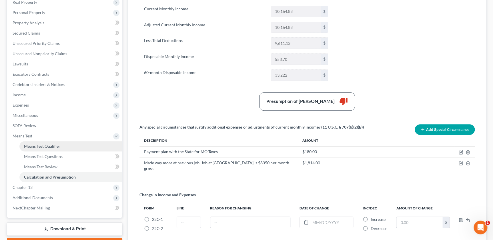
click at [32, 146] on span "Means Test Qualifier" at bounding box center [42, 146] width 36 height 5
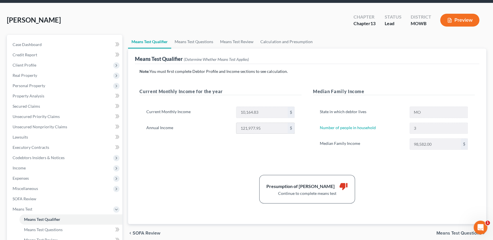
scroll to position [14, 0]
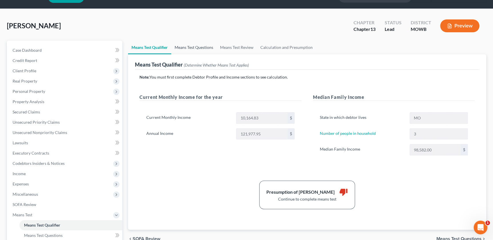
click at [195, 46] on link "Means Test Questions" at bounding box center [193, 48] width 45 height 14
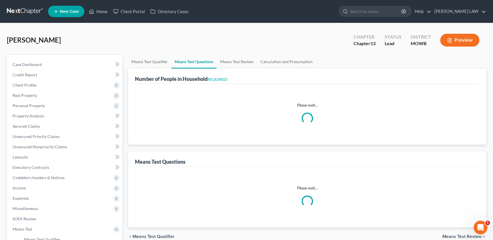
select select "1"
select select "60"
select select "3"
select select "2"
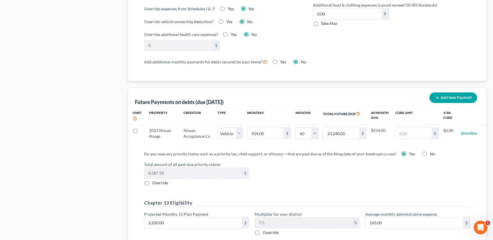
scroll to position [559, 0]
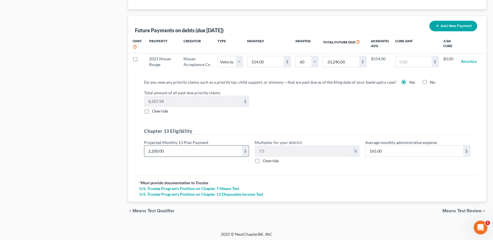
click at [217, 148] on input "2,200.00" at bounding box center [193, 151] width 98 height 11
type input "1"
type input "0.07"
type input "14"
type input "1.05"
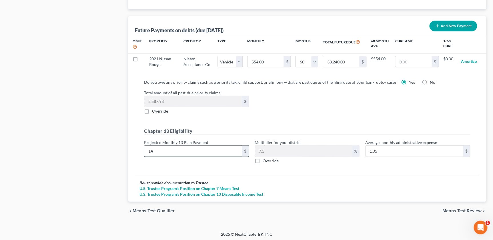
type input "145"
type input "10.87"
type input "1450"
type input "108.75"
click at [180, 152] on input "1,450" at bounding box center [193, 151] width 98 height 11
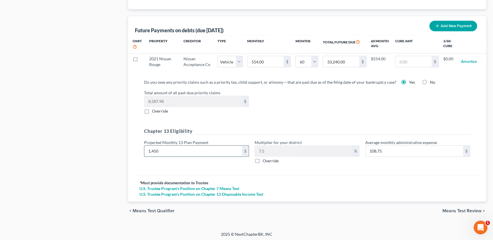
drag, startPoint x: 180, startPoint y: 152, endPoint x: 158, endPoint y: 152, distance: 21.7
click at [158, 152] on input "1,450" at bounding box center [193, 151] width 98 height 11
type input "1"
type input "0.07"
type input "14"
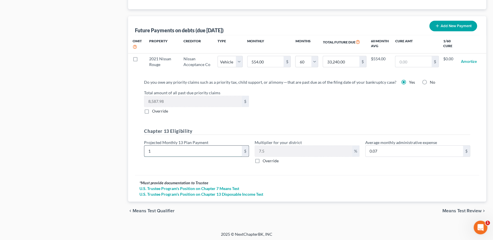
type input "1.05"
type input "147"
type input "11.02"
type input "1475"
type input "110.62"
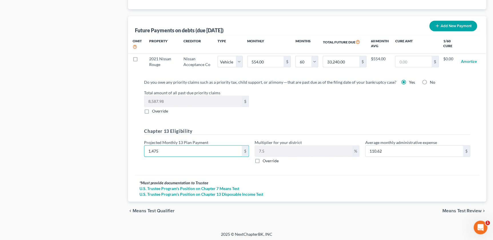
type input "1,475"
click at [135, 143] on div "Do you owe any priority claims such as a priority tax, child support, or alimon…" at bounding box center [307, 125] width 345 height 101
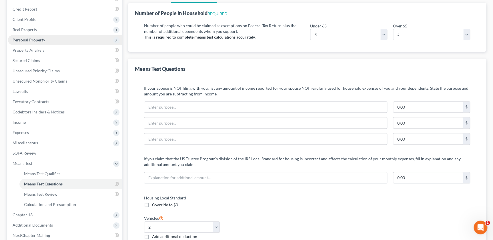
scroll to position [0, 0]
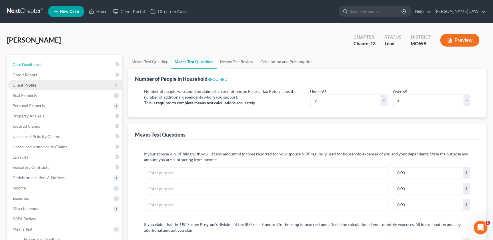
drag, startPoint x: 31, startPoint y: 60, endPoint x: 34, endPoint y: 82, distance: 22.8
click at [31, 60] on link "Case Dashboard" at bounding box center [65, 64] width 114 height 10
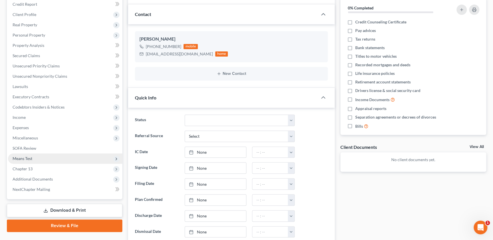
scroll to position [72, 0]
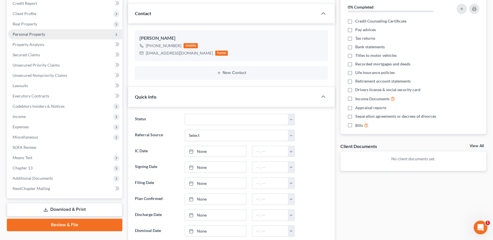
click at [37, 32] on span "Personal Property" at bounding box center [29, 34] width 33 height 5
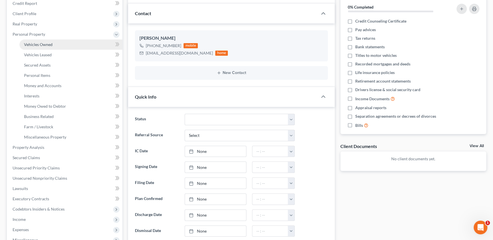
click at [40, 43] on span "Vehicles Owned" at bounding box center [38, 44] width 29 height 5
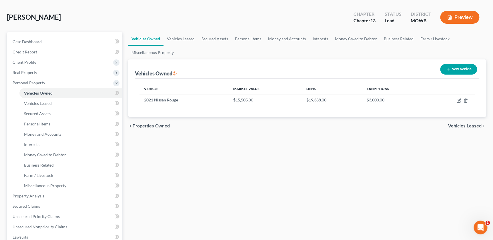
scroll to position [84, 0]
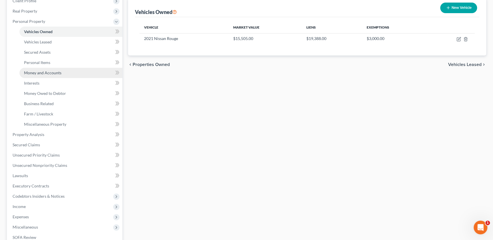
click at [37, 71] on span "Money and Accounts" at bounding box center [42, 72] width 37 height 5
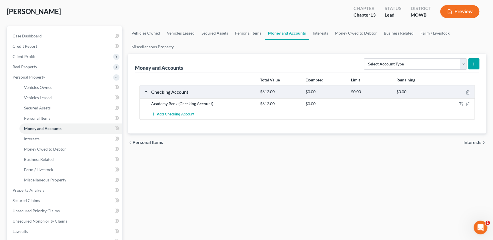
scroll to position [6, 0]
